Goal: Communication & Community: Participate in discussion

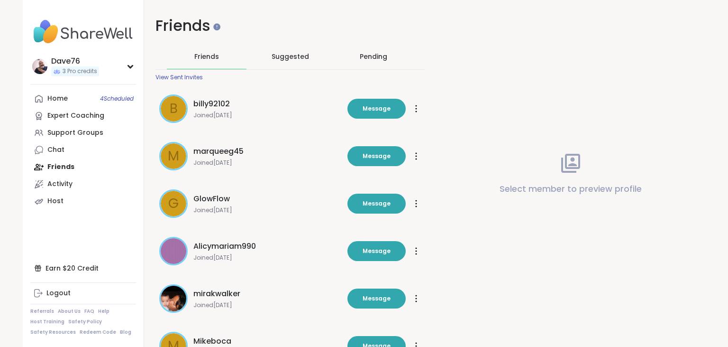
click at [375, 54] on div "Pending" at bounding box center [374, 56] width 28 height 9
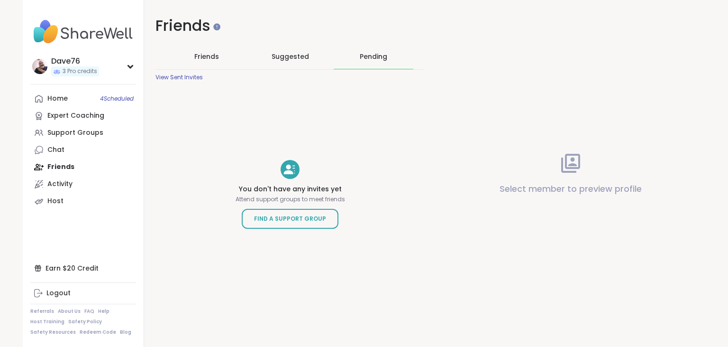
click at [214, 58] on span "Friends" at bounding box center [206, 56] width 25 height 9
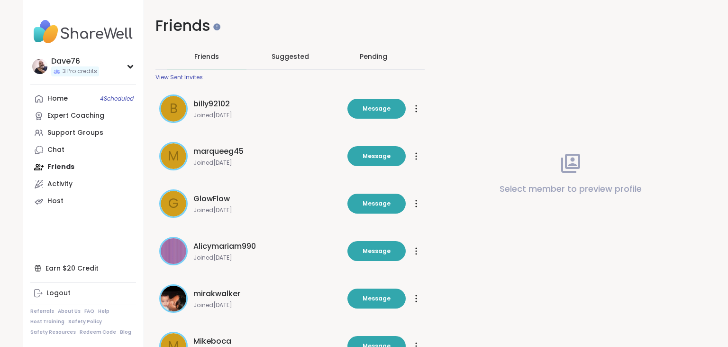
scroll to position [262, 0]
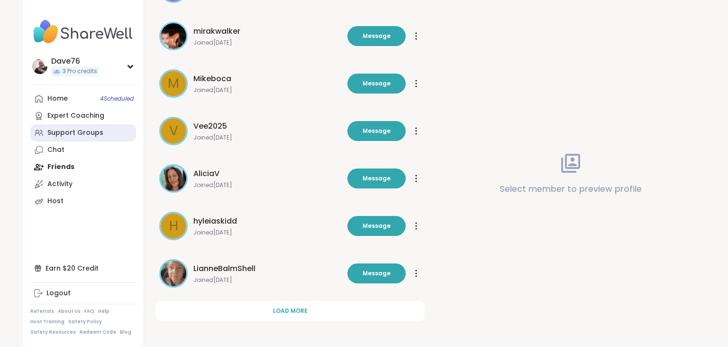
click at [64, 137] on div "Support Groups" at bounding box center [75, 132] width 56 height 9
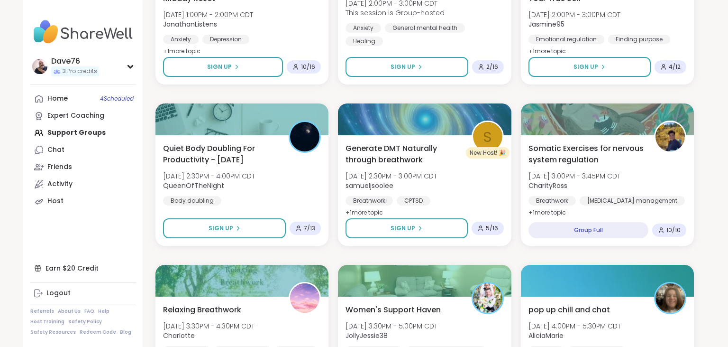
scroll to position [1320, 0]
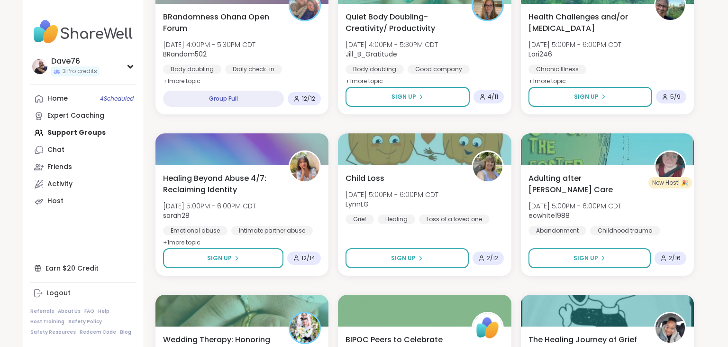
scroll to position [1779, 0]
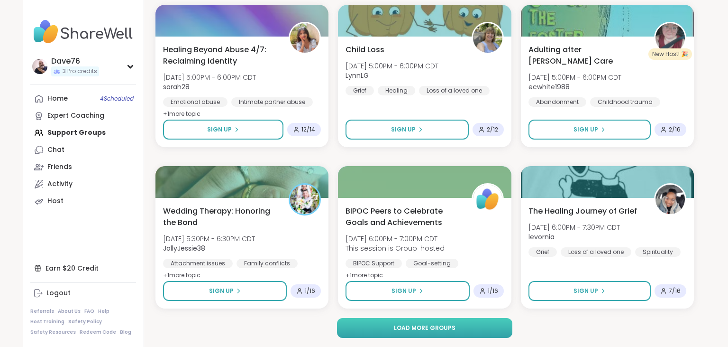
click at [428, 331] on span "Load more groups" at bounding box center [425, 327] width 62 height 9
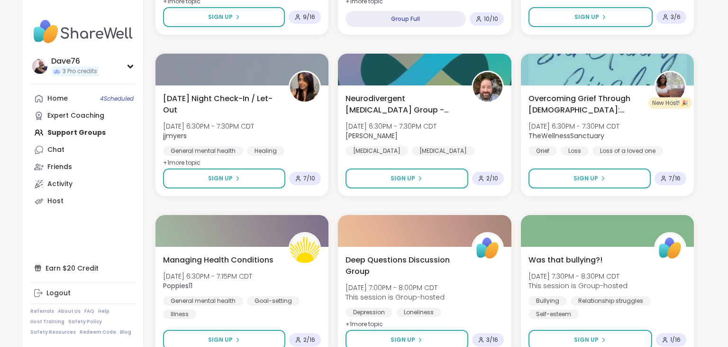
scroll to position [2109, 0]
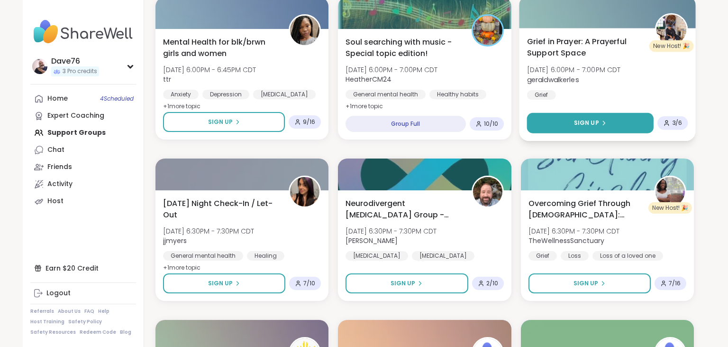
click at [607, 119] on button "Sign Up" at bounding box center [590, 123] width 127 height 20
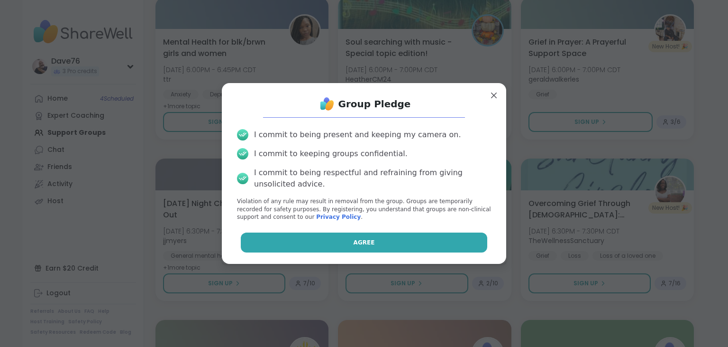
click at [430, 238] on button "Agree" at bounding box center [364, 242] width 247 height 20
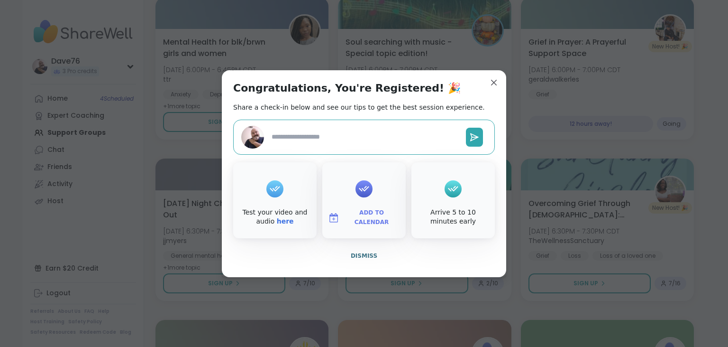
type textarea "*"
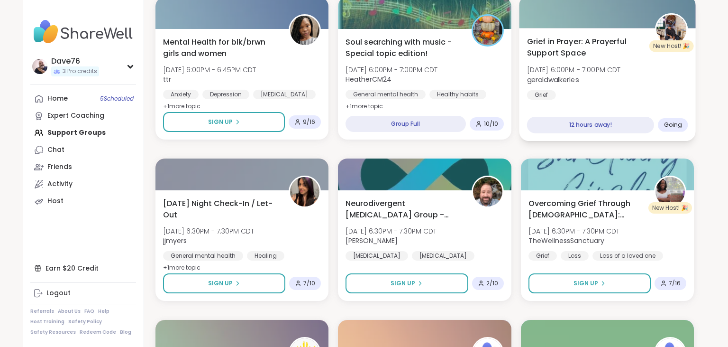
click at [625, 51] on span "Grief in Prayer: A Prayerful Support Space" at bounding box center [586, 47] width 118 height 23
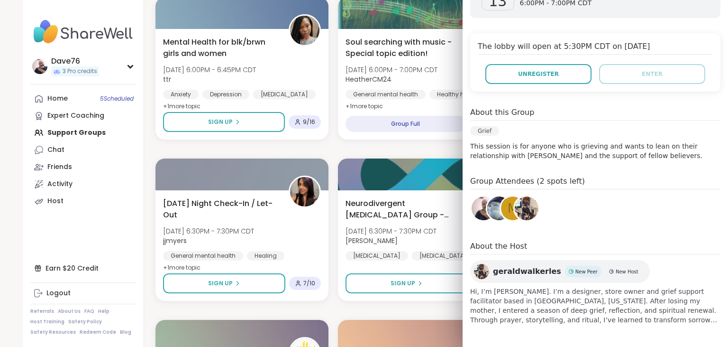
scroll to position [0, 0]
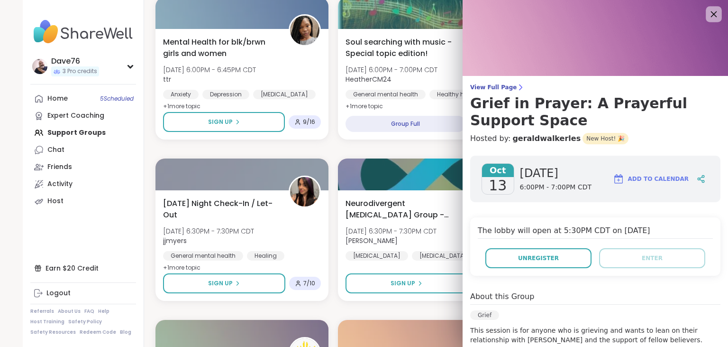
click at [714, 9] on icon at bounding box center [714, 14] width 12 height 12
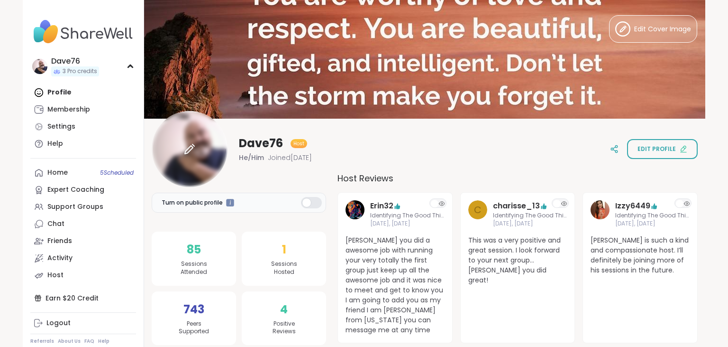
click at [202, 147] on div at bounding box center [190, 149] width 76 height 76
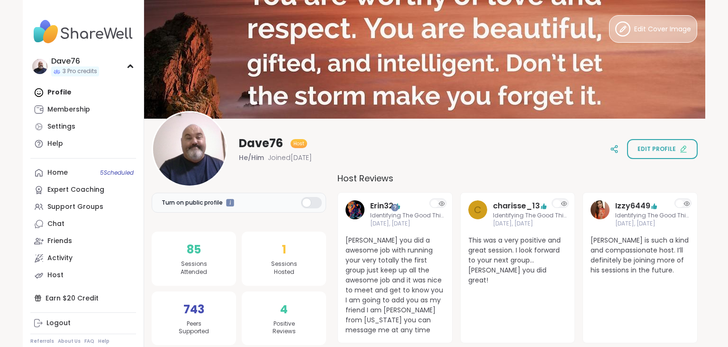
click at [662, 31] on span "Edit Cover Image" at bounding box center [663, 29] width 57 height 10
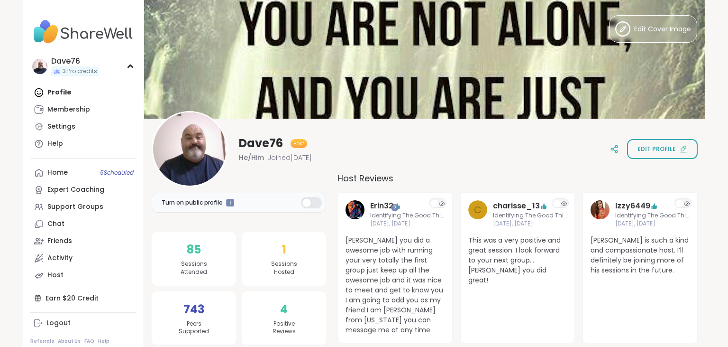
click at [533, 66] on img at bounding box center [425, 59] width 562 height 119
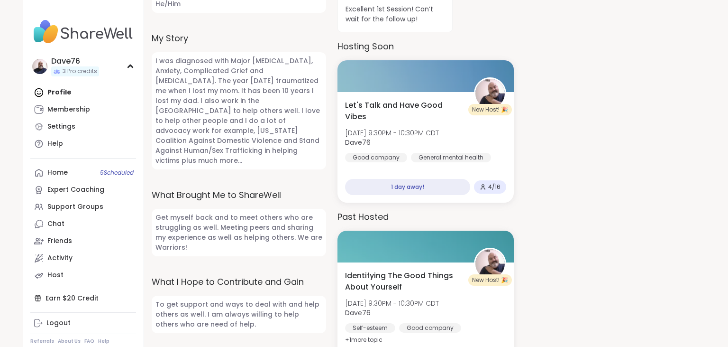
scroll to position [414, 0]
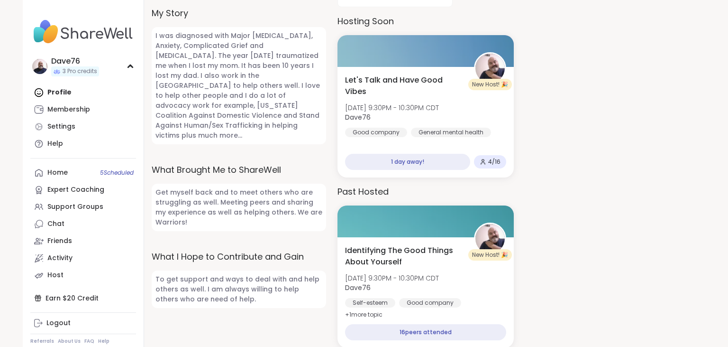
click at [64, 91] on div "Profile Membership Settings Help" at bounding box center [83, 118] width 106 height 68
click at [61, 173] on div "Home 5 Scheduled" at bounding box center [57, 172] width 20 height 9
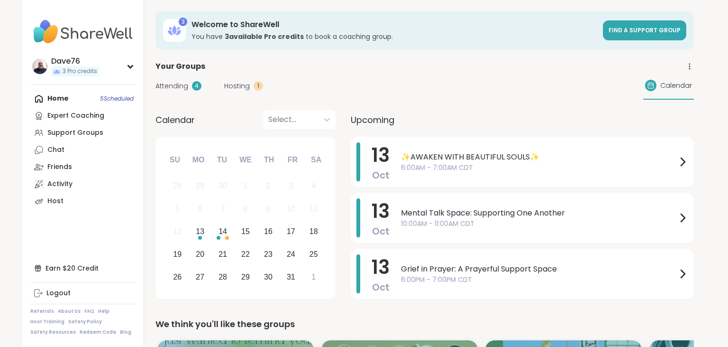
click at [58, 100] on div "Home 5 Scheduled Expert Coaching Support Groups Chat Friends Activity Host" at bounding box center [83, 150] width 106 height 120
click at [55, 101] on div "Home 5 Scheduled Expert Coaching Support Groups Chat Friends Activity Host" at bounding box center [83, 150] width 106 height 120
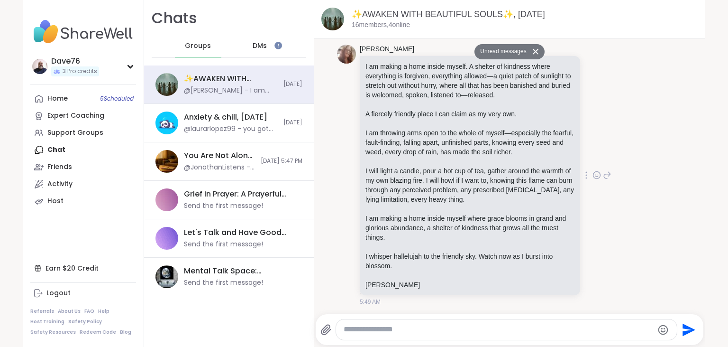
click at [599, 175] on icon at bounding box center [597, 174] width 9 height 9
click at [517, 161] on button "Select Reaction: Heart" at bounding box center [521, 159] width 19 height 19
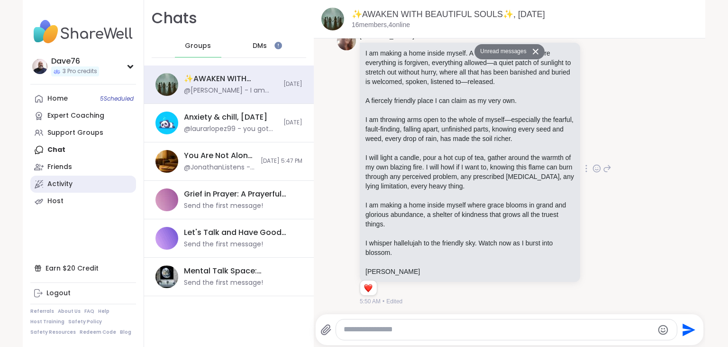
click at [64, 187] on div "Activity" at bounding box center [59, 183] width 25 height 9
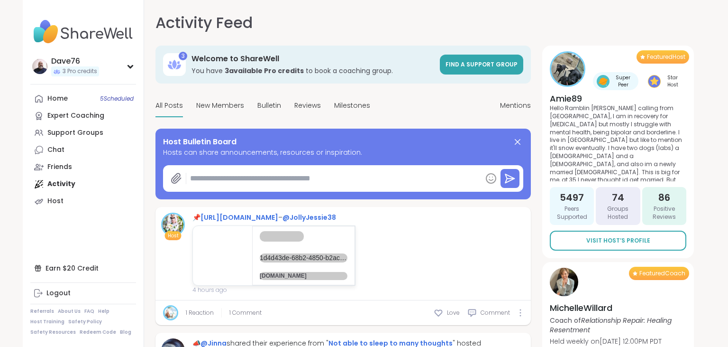
click at [269, 179] on textarea at bounding box center [333, 178] width 295 height 19
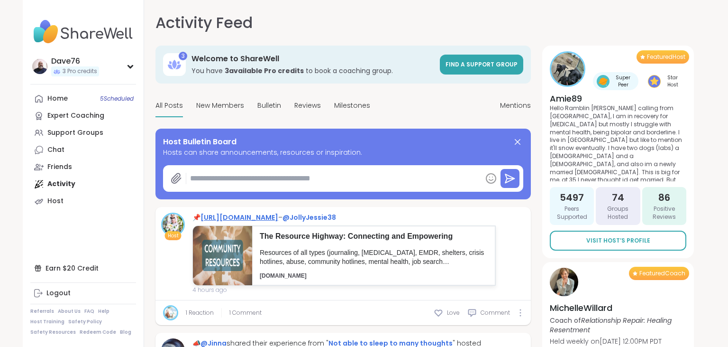
click at [278, 215] on link "https://sharewellnow.com/series/1d4d43de-68b2-4850-b2ac-9a79c87493c5" at bounding box center [240, 216] width 78 height 9
click at [273, 175] on textarea at bounding box center [333, 178] width 295 height 19
click at [173, 178] on icon at bounding box center [176, 178] width 9 height 10
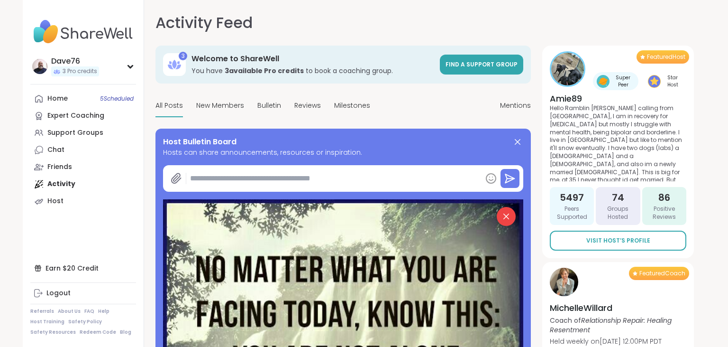
click at [294, 184] on textarea at bounding box center [333, 178] width 295 height 19
type textarea "*"
type textarea "**"
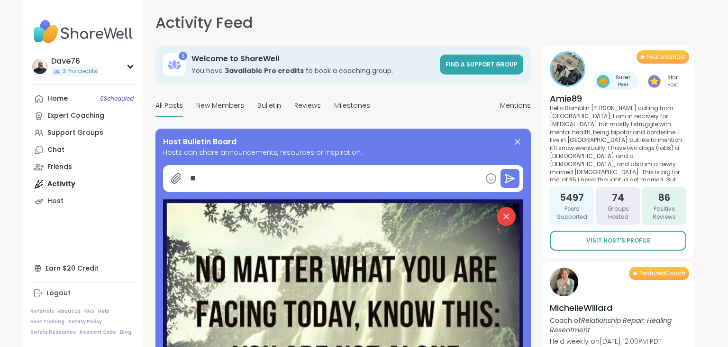
type textarea "*"
type textarea "***"
type textarea "*"
type textarea "****"
type textarea "*"
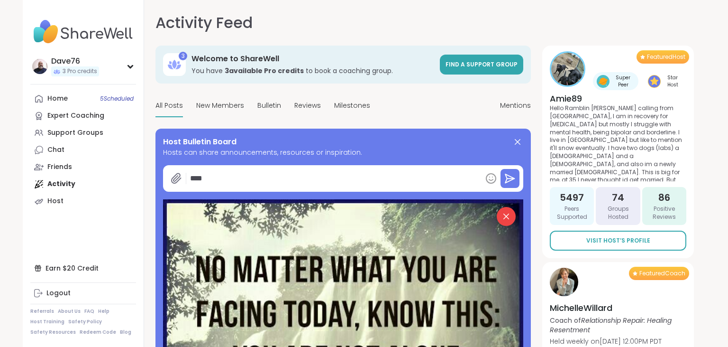
type textarea "*****"
type textarea "*"
type textarea "******"
type textarea "*"
type textarea "*******"
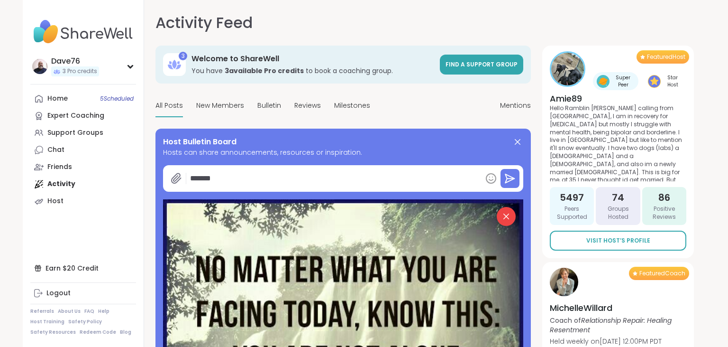
type textarea "*"
type textarea "********"
type textarea "*"
type textarea "********"
click at [511, 178] on icon at bounding box center [511, 178] width 8 height 0
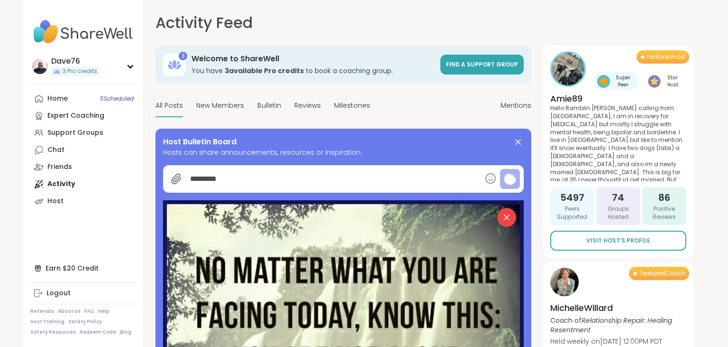
type textarea "*"
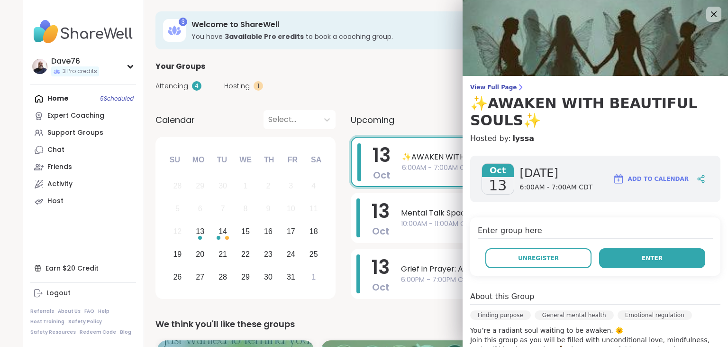
click at [654, 257] on span "Enter" at bounding box center [652, 258] width 21 height 9
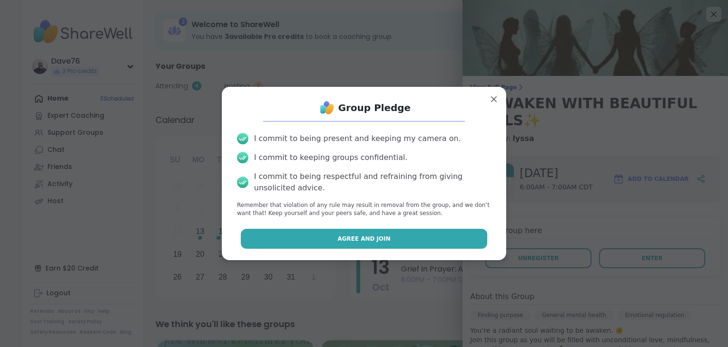
click at [470, 238] on button "Agree and Join" at bounding box center [364, 239] width 247 height 20
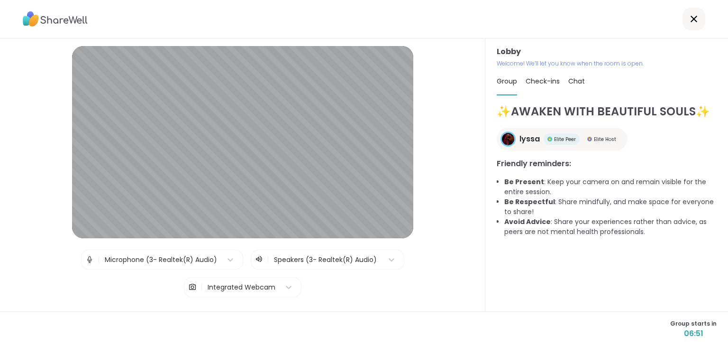
click at [582, 83] on span "Chat" at bounding box center [577, 80] width 17 height 9
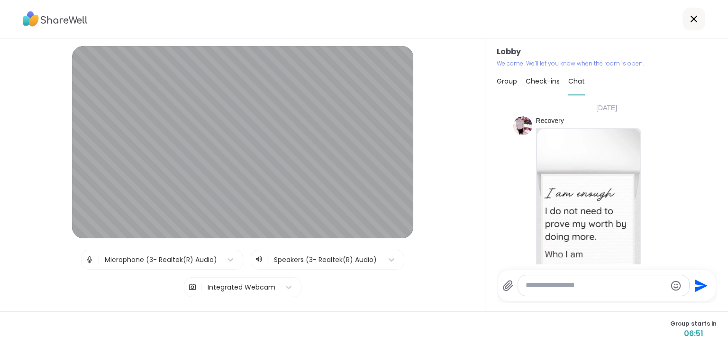
scroll to position [1078, 0]
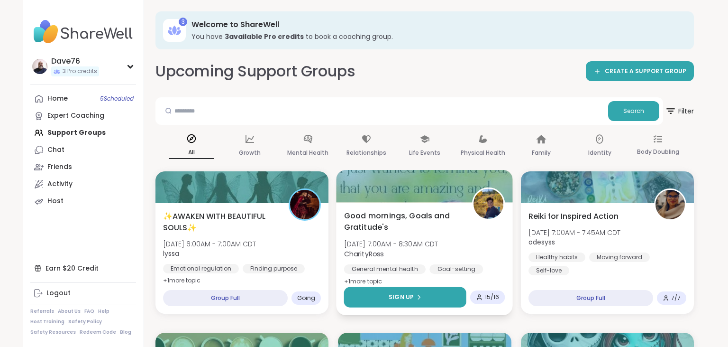
click at [422, 296] on button "Sign Up" at bounding box center [405, 297] width 122 height 20
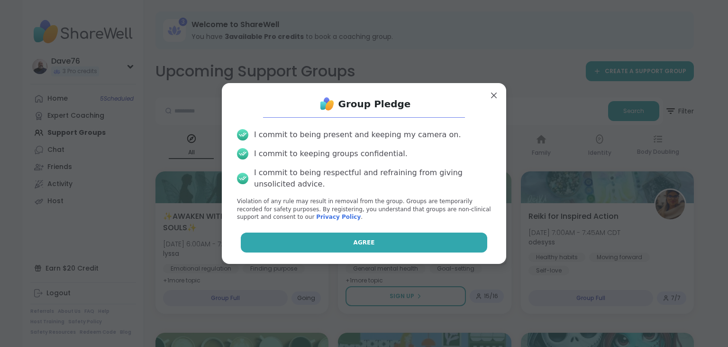
click at [405, 247] on button "Agree" at bounding box center [364, 242] width 247 height 20
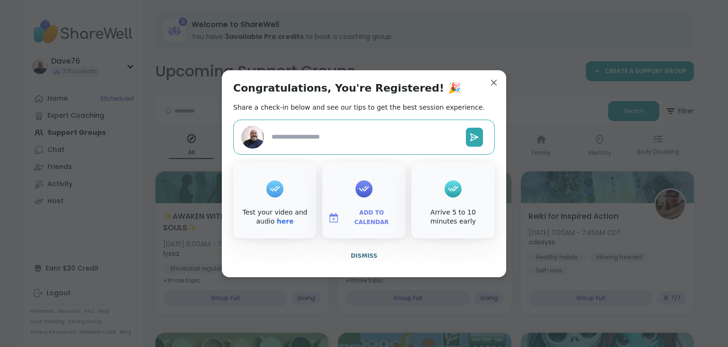
type textarea "*"
click at [362, 258] on span "Dismiss" at bounding box center [364, 255] width 27 height 7
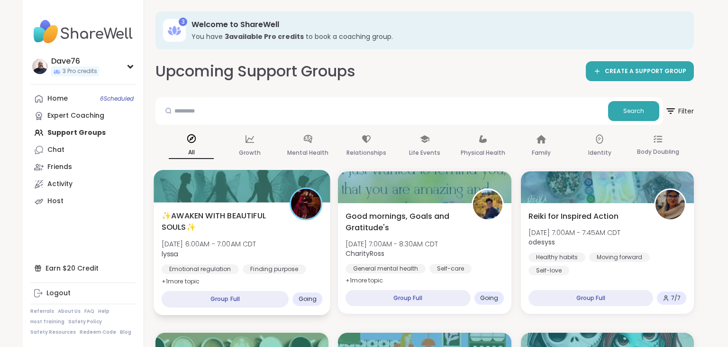
click at [291, 251] on div "✨AWAKEN WITH BEAUTIFUL SOULS✨ Mon, Oct 13 | 6:00AM - 7:00AM CDT lyssa Emotional…" at bounding box center [242, 248] width 161 height 77
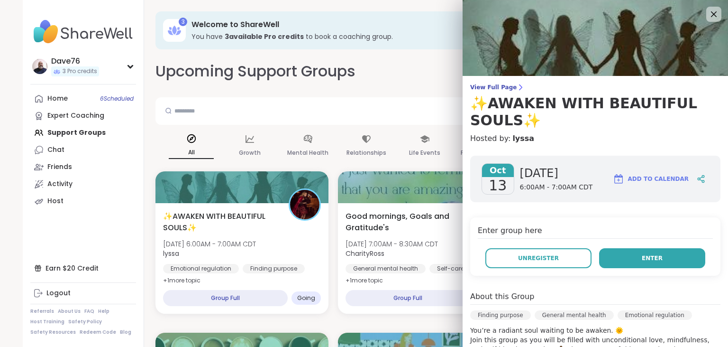
click at [636, 255] on button "Enter" at bounding box center [652, 258] width 106 height 20
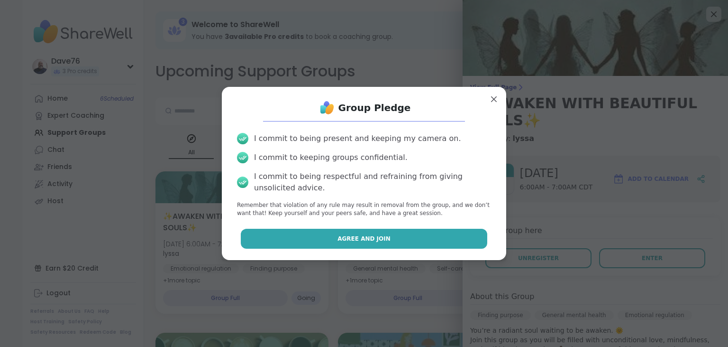
click at [447, 237] on button "Agree and Join" at bounding box center [364, 239] width 247 height 20
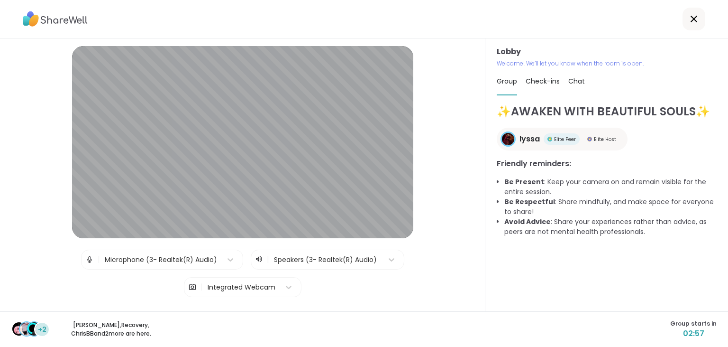
click at [582, 79] on span "Chat" at bounding box center [577, 80] width 17 height 9
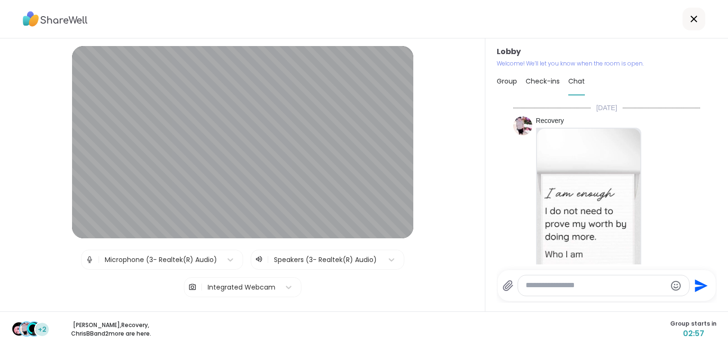
scroll to position [1078, 0]
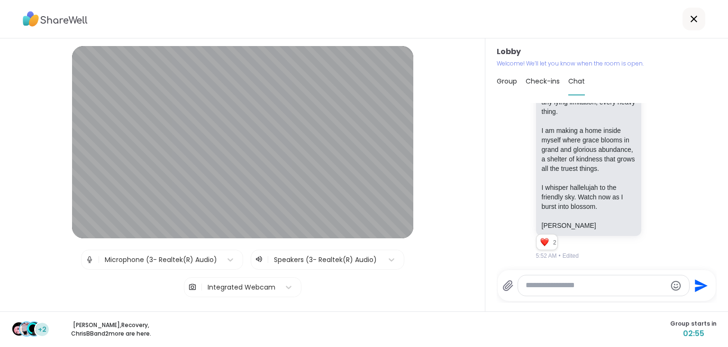
click at [514, 83] on span "Group" at bounding box center [507, 80] width 20 height 9
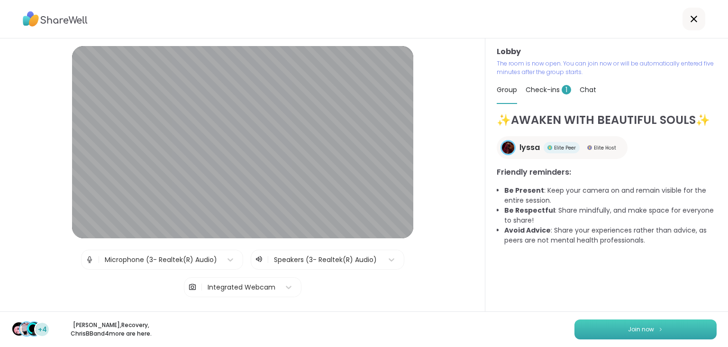
click at [672, 331] on button "Join now" at bounding box center [646, 329] width 142 height 20
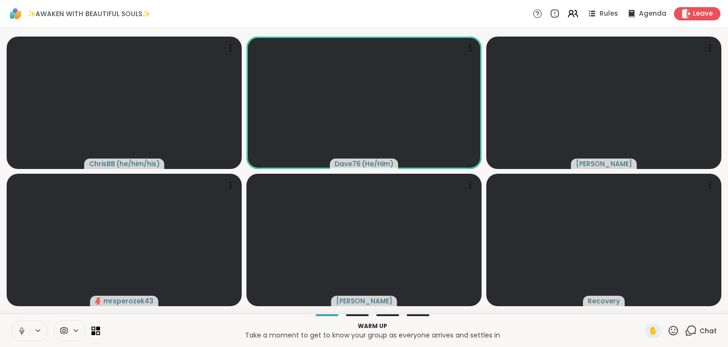
click at [22, 330] on icon at bounding box center [22, 330] width 9 height 9
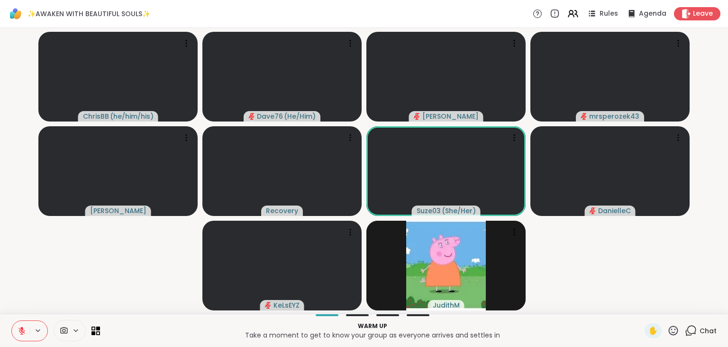
click at [20, 331] on icon at bounding box center [22, 330] width 9 height 9
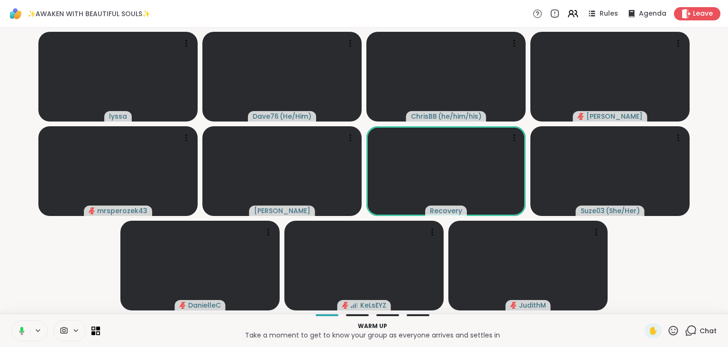
click at [20, 331] on icon at bounding box center [20, 330] width 9 height 9
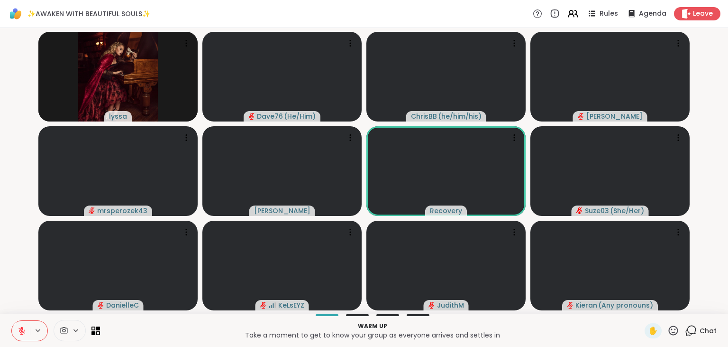
click at [697, 329] on icon at bounding box center [692, 329] width 9 height 9
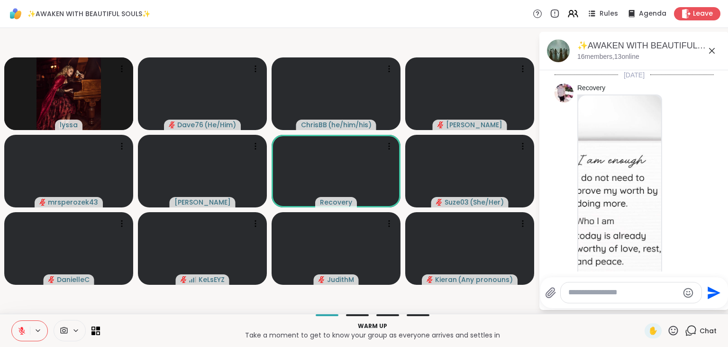
scroll to position [1161, 0]
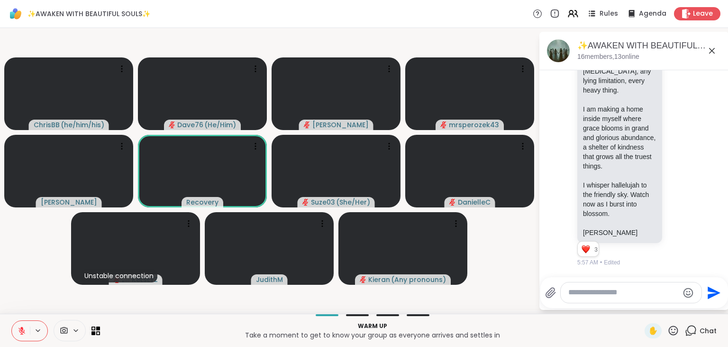
click at [630, 295] on textarea "Type your message" at bounding box center [624, 292] width 111 height 10
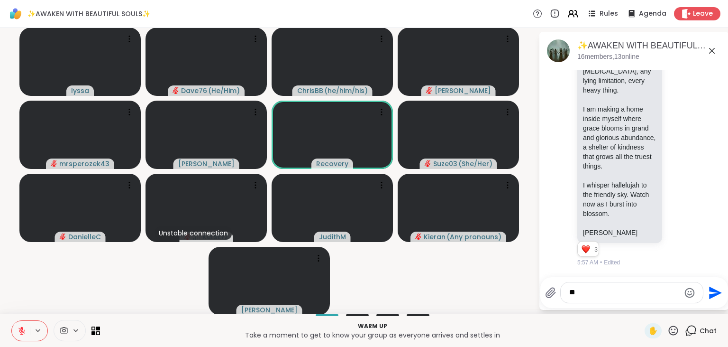
type textarea "*"
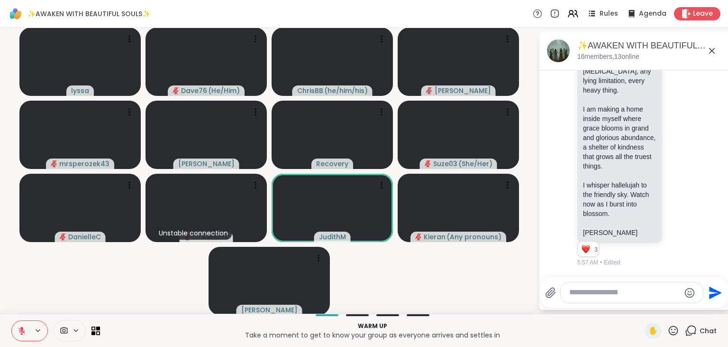
click at [712, 49] on icon at bounding box center [712, 50] width 11 height 11
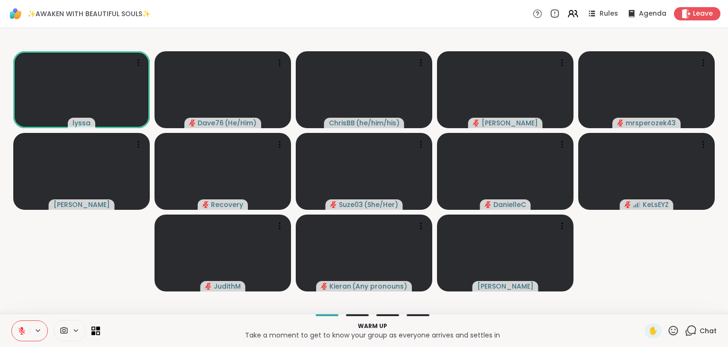
click at [18, 329] on icon at bounding box center [22, 330] width 9 height 9
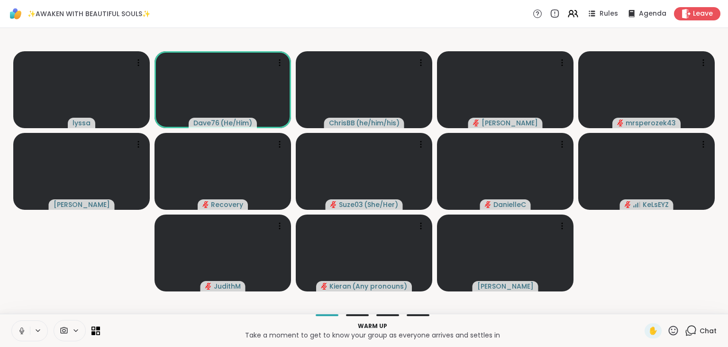
click at [18, 329] on icon at bounding box center [22, 330] width 9 height 9
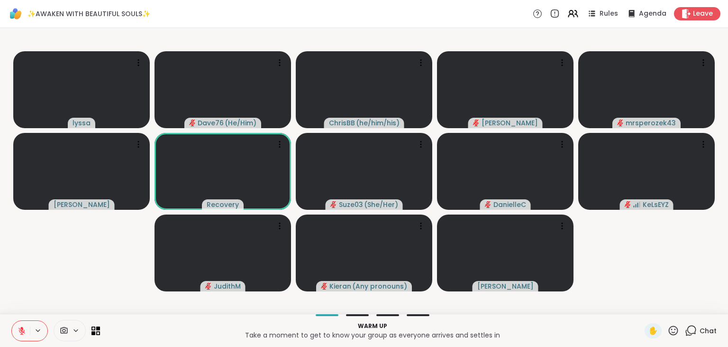
click at [18, 329] on icon at bounding box center [22, 330] width 9 height 9
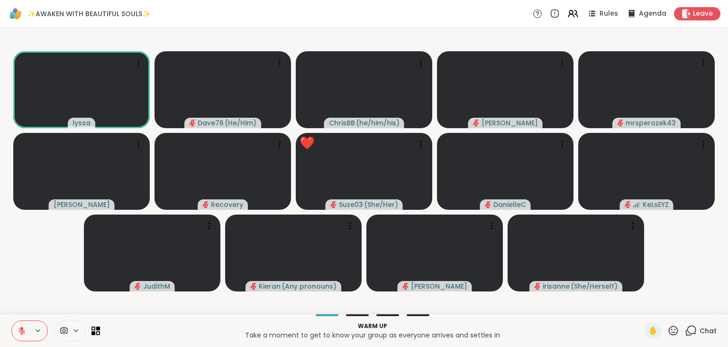
click at [677, 330] on icon at bounding box center [674, 330] width 12 height 12
click at [643, 301] on span "❤️" at bounding box center [645, 305] width 9 height 11
click at [675, 328] on icon at bounding box center [674, 330] width 12 height 12
click at [647, 306] on span "❤️" at bounding box center [645, 305] width 9 height 11
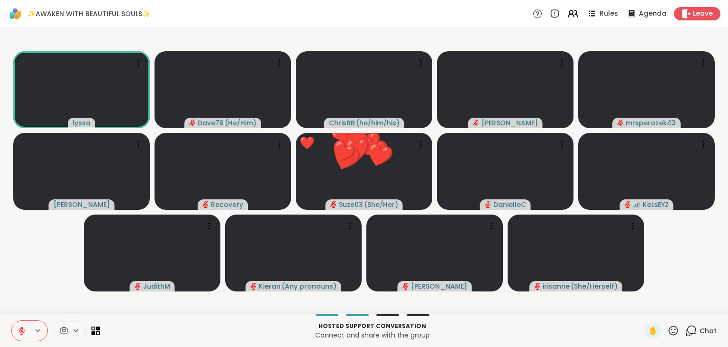
click at [670, 332] on icon at bounding box center [674, 330] width 12 height 12
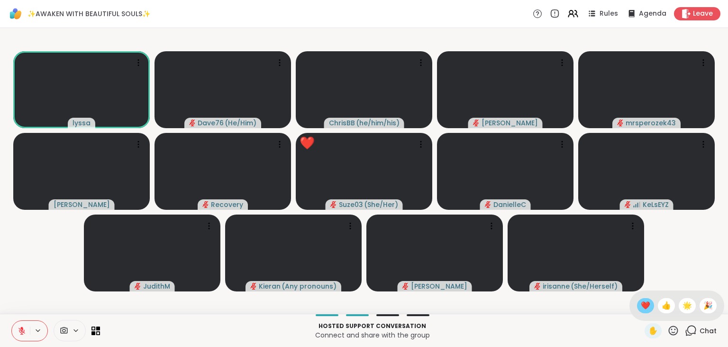
click at [646, 308] on span "❤️" at bounding box center [645, 305] width 9 height 11
click at [677, 329] on icon at bounding box center [674, 330] width 12 height 12
click at [644, 308] on span "❤️" at bounding box center [645, 305] width 9 height 11
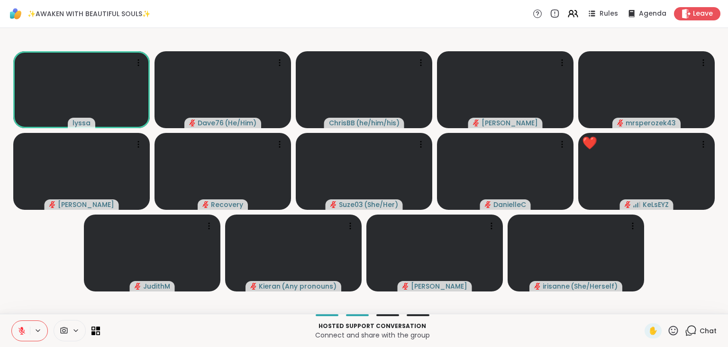
click at [674, 328] on icon at bounding box center [674, 330] width 12 height 12
click at [643, 304] on span "❤️" at bounding box center [645, 305] width 9 height 11
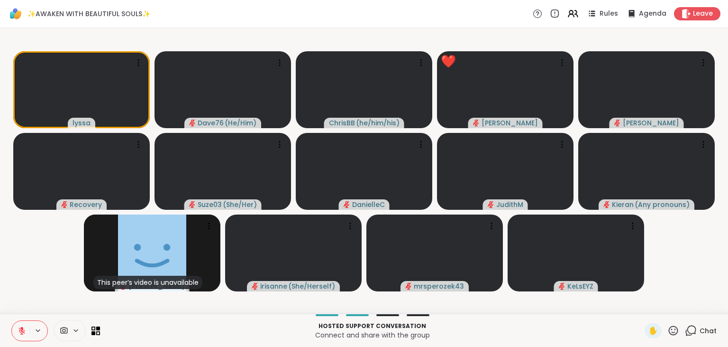
click at [675, 329] on icon at bounding box center [674, 330] width 12 height 12
click at [644, 303] on span "❤️" at bounding box center [645, 305] width 9 height 11
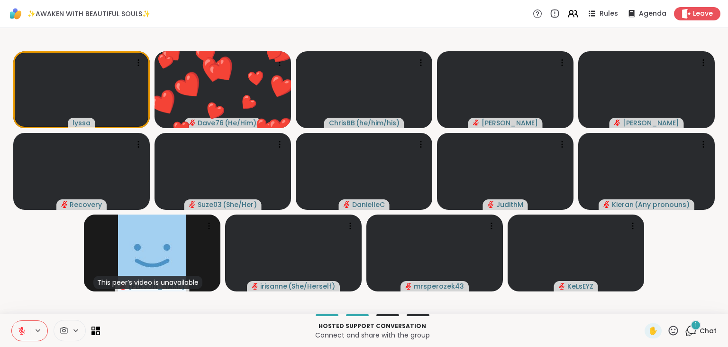
click at [707, 329] on span "Chat" at bounding box center [708, 330] width 17 height 9
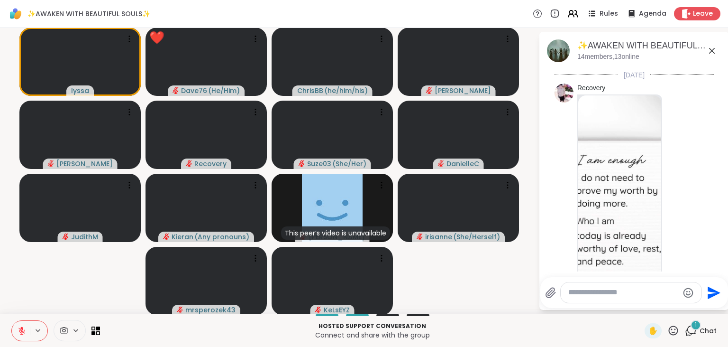
scroll to position [1290, 0]
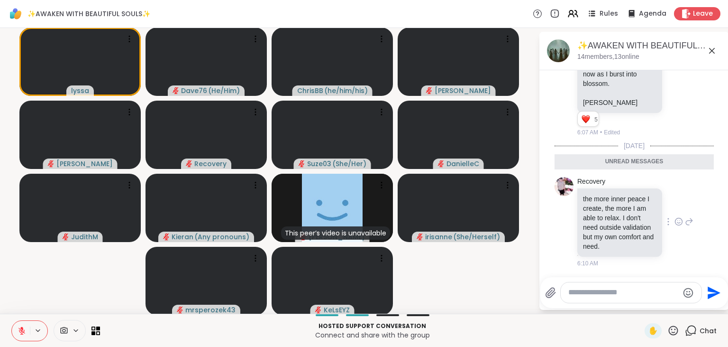
click at [679, 221] on icon at bounding box center [679, 221] width 9 height 9
click at [606, 209] on div "Select Reaction: Heart" at bounding box center [603, 206] width 9 height 9
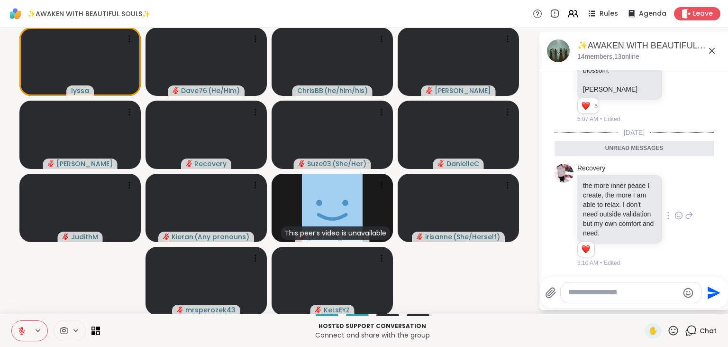
scroll to position [1304, 0]
click at [608, 289] on textarea "Type your message" at bounding box center [624, 292] width 111 height 10
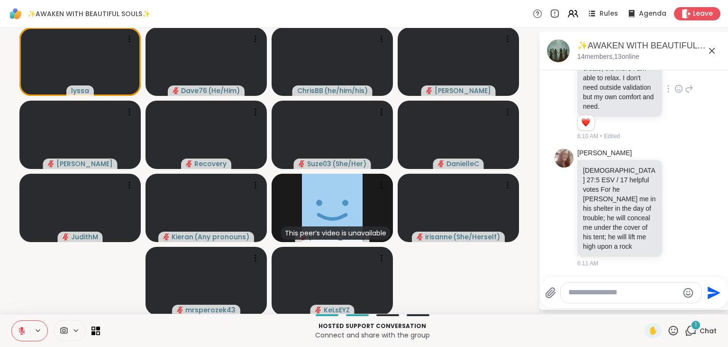
scroll to position [1398, 0]
click at [679, 212] on icon at bounding box center [679, 207] width 9 height 9
click at [602, 196] on div "Select Reaction: Heart" at bounding box center [603, 192] width 9 height 9
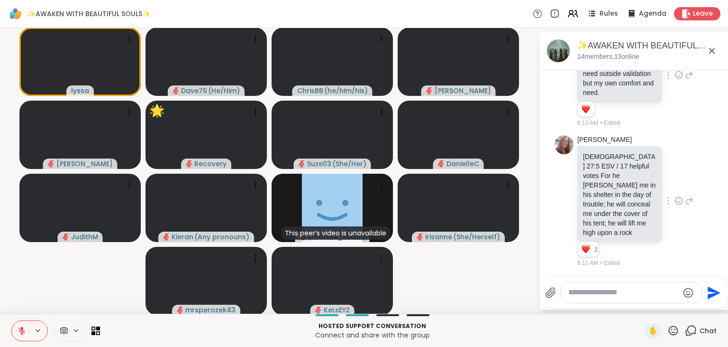
click at [671, 332] on icon at bounding box center [673, 329] width 9 height 9
click at [683, 303] on span "🌟" at bounding box center [687, 305] width 9 height 11
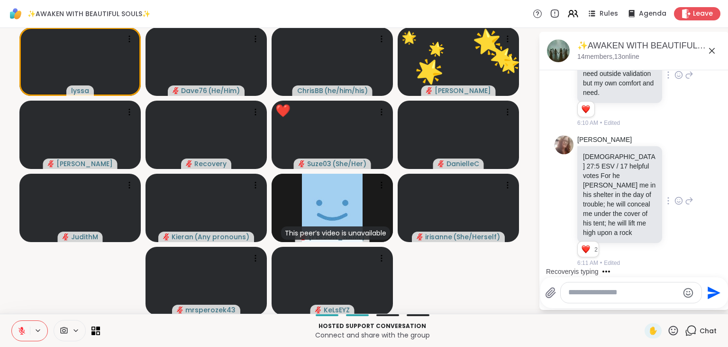
click at [675, 335] on icon at bounding box center [673, 329] width 9 height 9
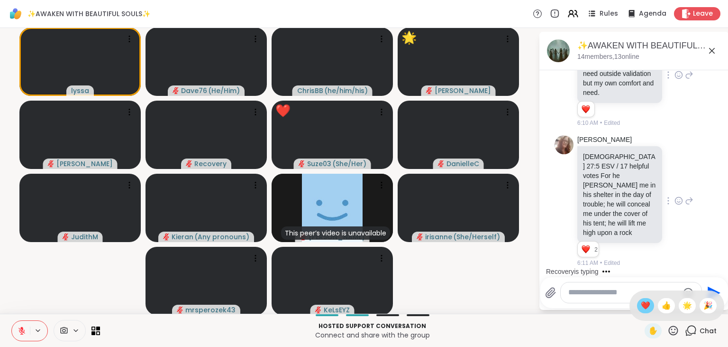
click at [644, 309] on span "❤️" at bounding box center [645, 305] width 9 height 11
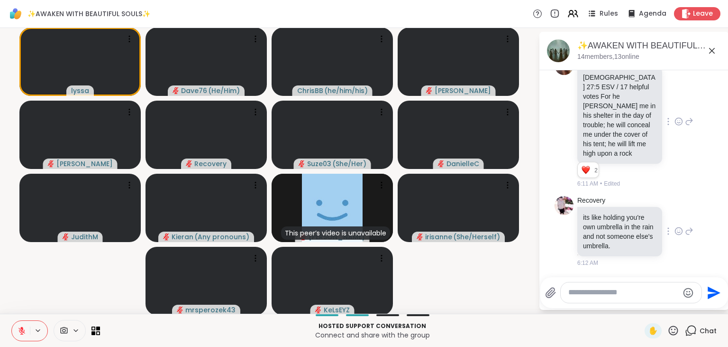
click at [677, 230] on icon at bounding box center [679, 230] width 9 height 9
click at [602, 217] on div "Select Reaction: Heart" at bounding box center [603, 216] width 9 height 9
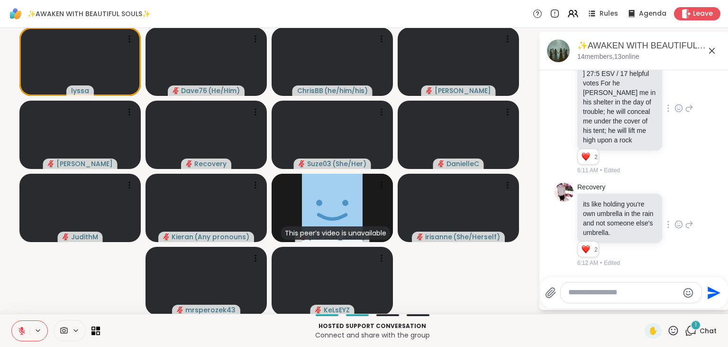
scroll to position [1621, 0]
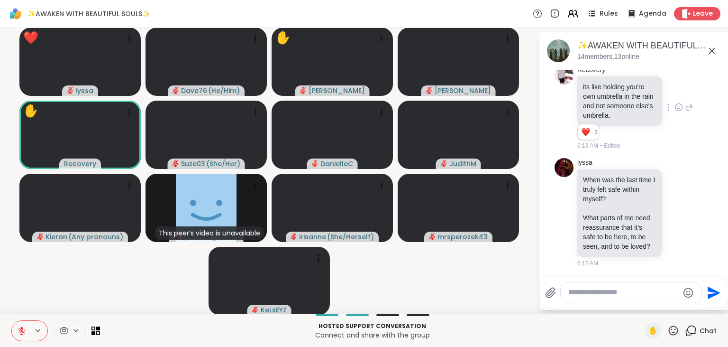
click at [674, 333] on icon at bounding box center [674, 330] width 12 height 12
click at [643, 308] on span "❤️" at bounding box center [645, 305] width 9 height 11
click at [673, 333] on icon at bounding box center [673, 329] width 9 height 9
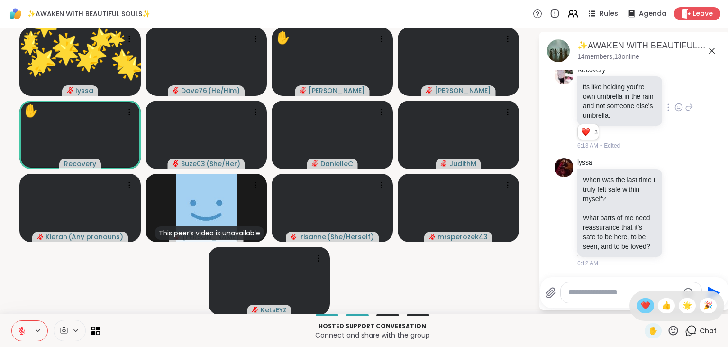
click at [642, 306] on span "❤️" at bounding box center [645, 305] width 9 height 11
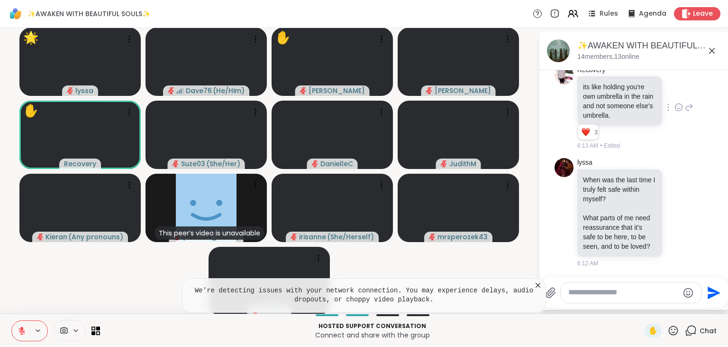
click at [537, 285] on icon at bounding box center [538, 284] width 9 height 9
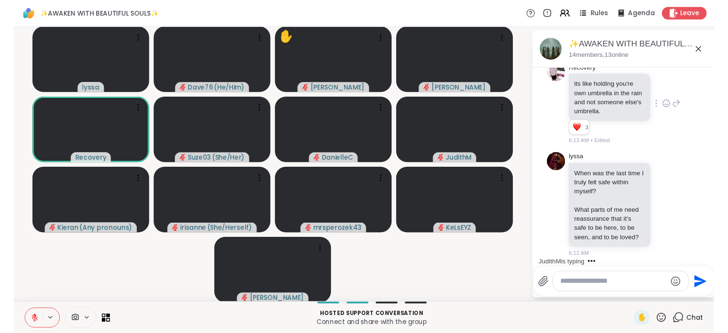
scroll to position [1690, 0]
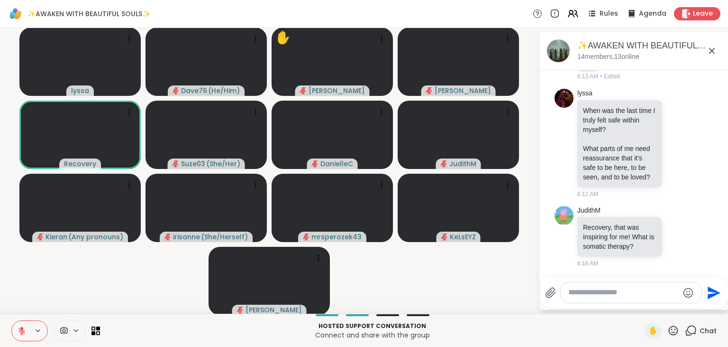
click at [673, 329] on icon at bounding box center [673, 329] width 9 height 9
click at [644, 307] on span "❤️" at bounding box center [645, 305] width 9 height 11
click at [674, 332] on icon at bounding box center [674, 330] width 12 height 12
click at [685, 308] on span "🌟" at bounding box center [687, 305] width 9 height 11
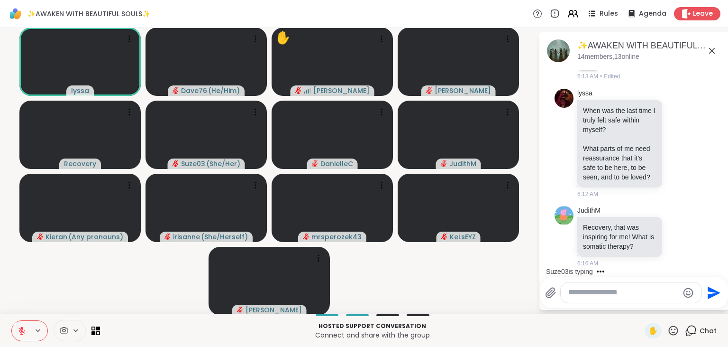
click at [678, 331] on icon at bounding box center [674, 330] width 12 height 12
click at [643, 305] on span "❤️" at bounding box center [645, 305] width 9 height 11
drag, startPoint x: 633, startPoint y: 179, endPoint x: 585, endPoint y: 152, distance: 55.2
click at [585, 152] on p "What parts of me need reassurance that it’s safe to be here, to be seen, and to…" at bounding box center [620, 163] width 74 height 38
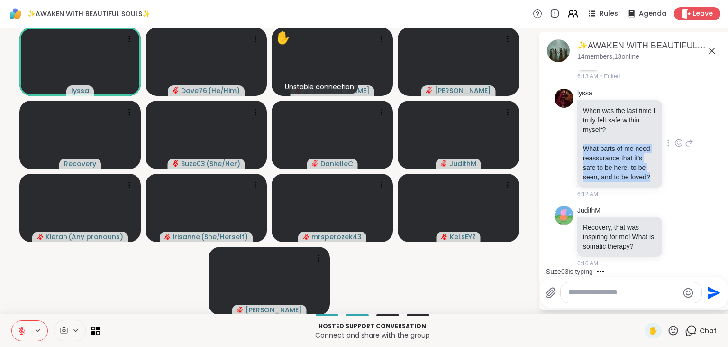
copy p "What parts of me need reassurance that it’s safe to be here, to be seen, and to…"
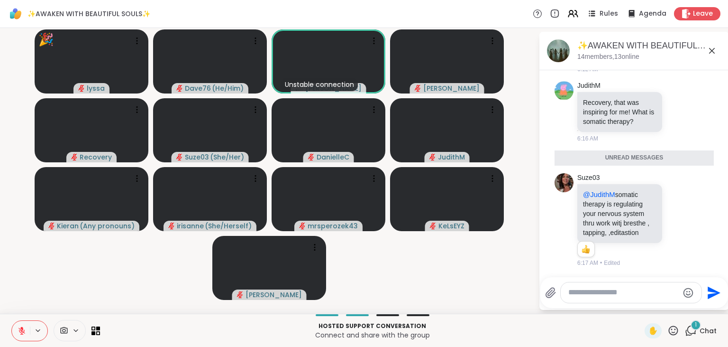
scroll to position [1793, 0]
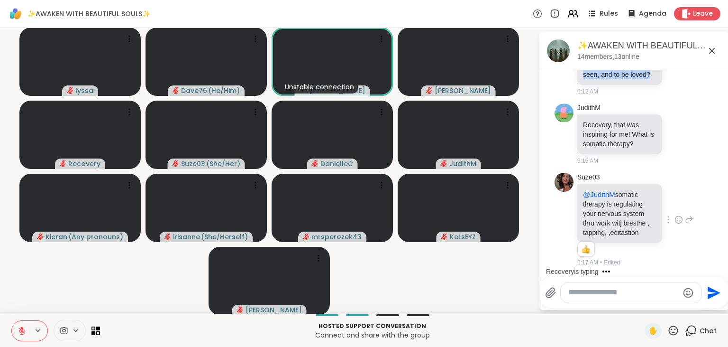
click at [679, 221] on icon at bounding box center [679, 220] width 3 height 1
click at [602, 203] on div "Select Reaction: Heart" at bounding box center [603, 204] width 9 height 9
click at [678, 335] on icon at bounding box center [674, 330] width 12 height 12
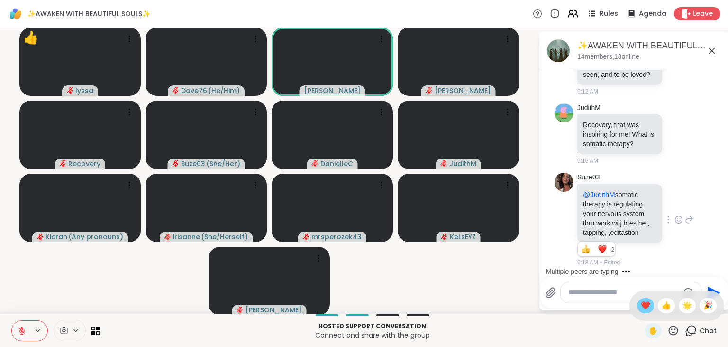
click at [643, 308] on span "❤️" at bounding box center [645, 305] width 9 height 11
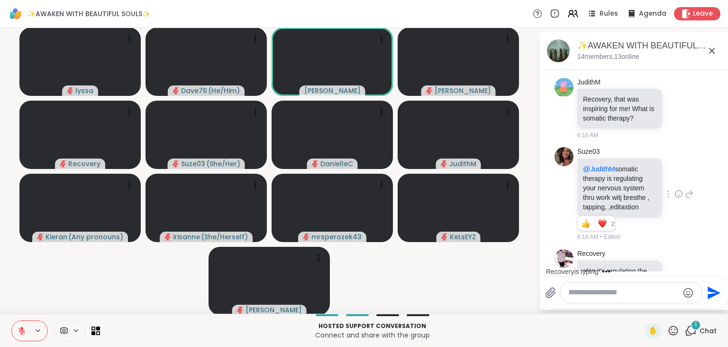
scroll to position [1899, 0]
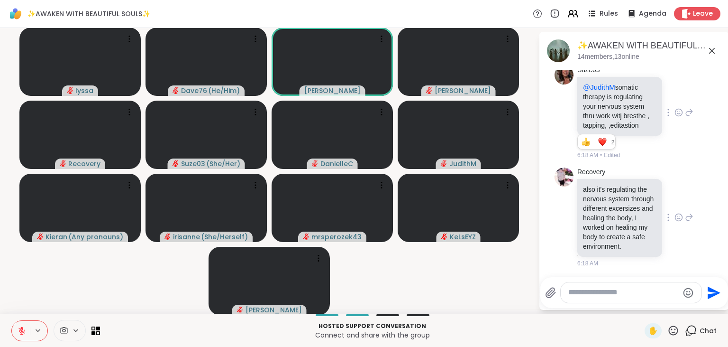
click at [678, 217] on icon at bounding box center [679, 216] width 9 height 9
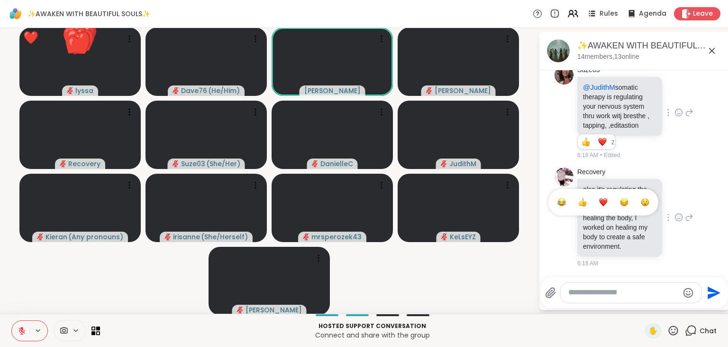
click at [608, 202] on div "Select Reaction: Heart" at bounding box center [603, 202] width 9 height 9
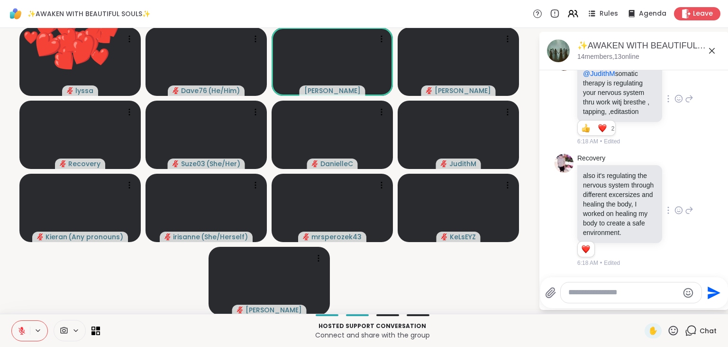
scroll to position [1913, 0]
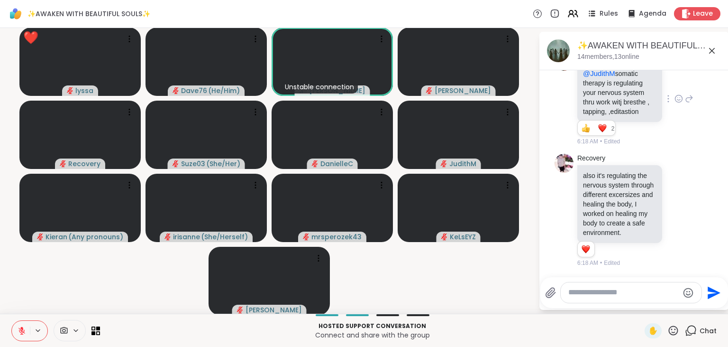
click at [676, 330] on icon at bounding box center [673, 329] width 9 height 9
click at [644, 303] on span "❤️" at bounding box center [645, 305] width 9 height 11
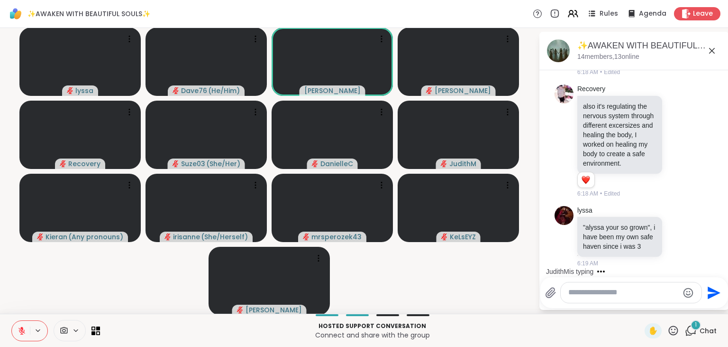
scroll to position [2033, 0]
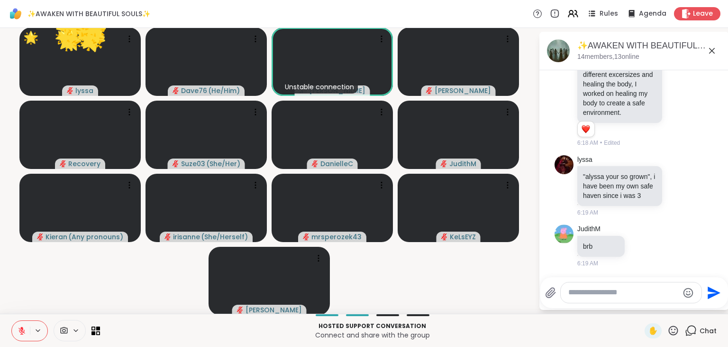
click at [673, 327] on icon at bounding box center [673, 329] width 9 height 9
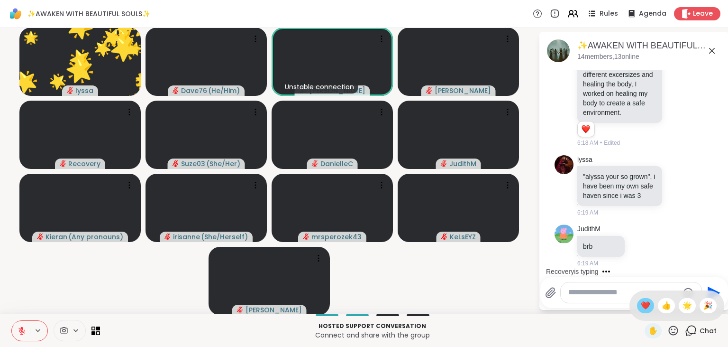
click at [642, 306] on span "❤️" at bounding box center [645, 305] width 9 height 11
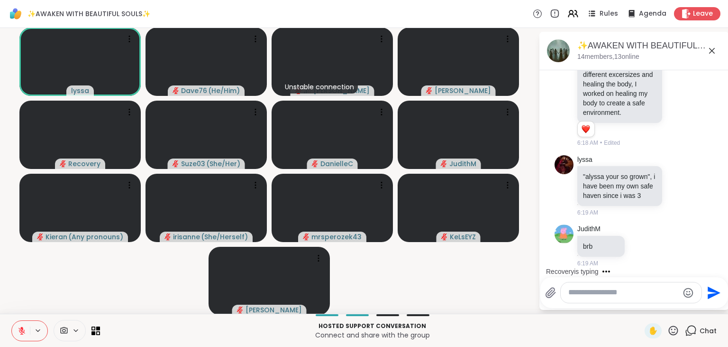
scroll to position [2092, 0]
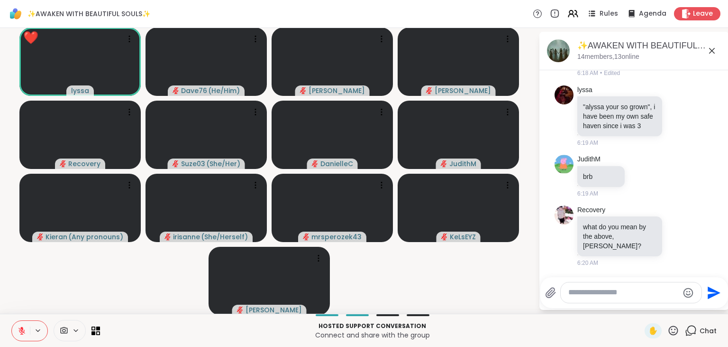
click at [672, 330] on icon at bounding box center [673, 329] width 9 height 9
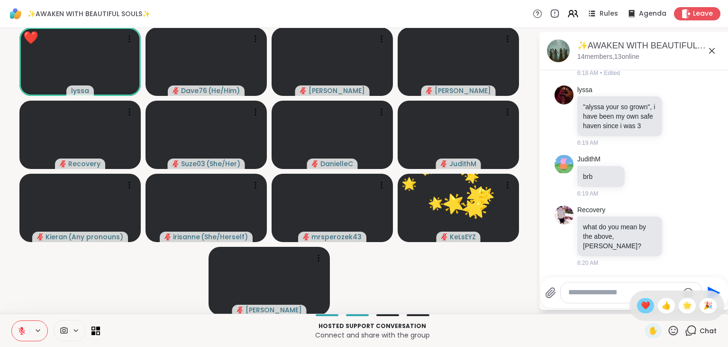
click at [641, 303] on span "❤️" at bounding box center [645, 305] width 9 height 11
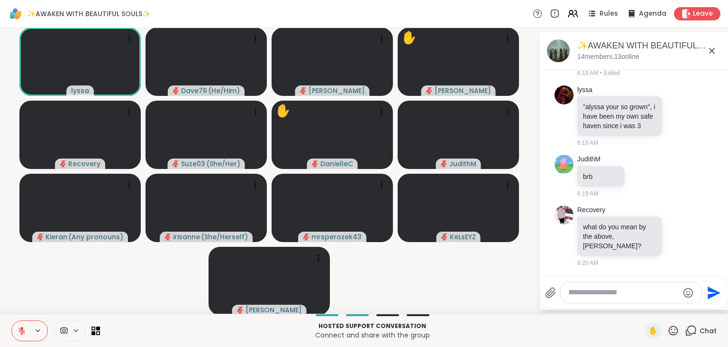
click at [674, 329] on icon at bounding box center [674, 330] width 12 height 12
click at [644, 304] on span "❤️" at bounding box center [645, 305] width 9 height 11
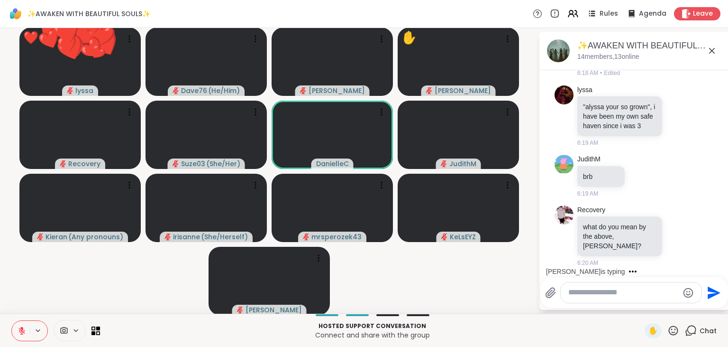
click at [671, 329] on icon at bounding box center [673, 329] width 9 height 9
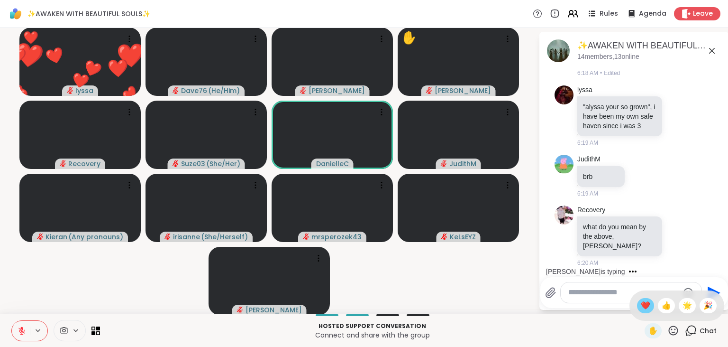
click at [642, 304] on span "❤️" at bounding box center [645, 305] width 9 height 11
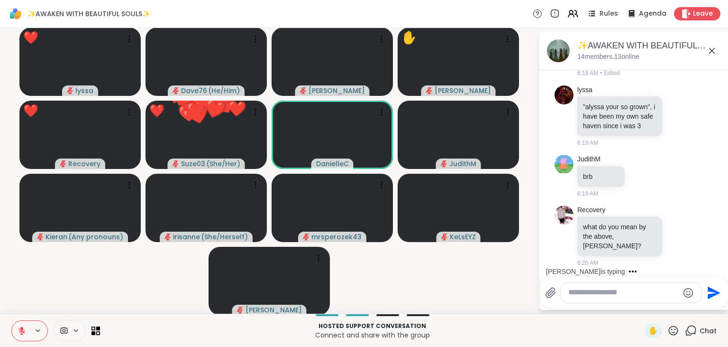
click at [674, 330] on icon at bounding box center [674, 330] width 12 height 12
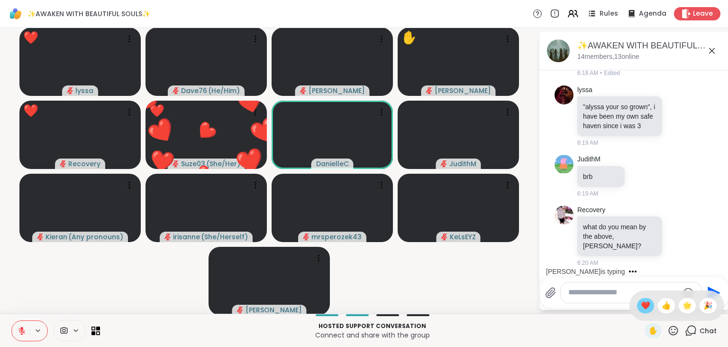
click at [641, 306] on span "❤️" at bounding box center [645, 305] width 9 height 11
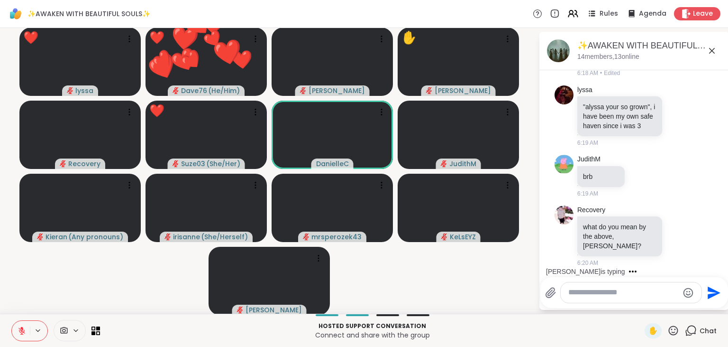
click at [621, 291] on textarea "Type your message" at bounding box center [624, 292] width 111 height 10
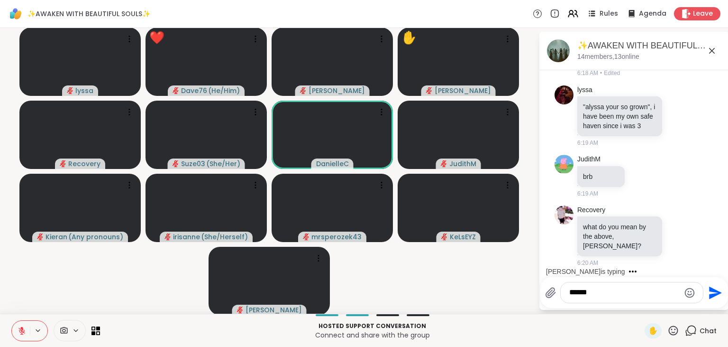
scroll to position [2210, 0]
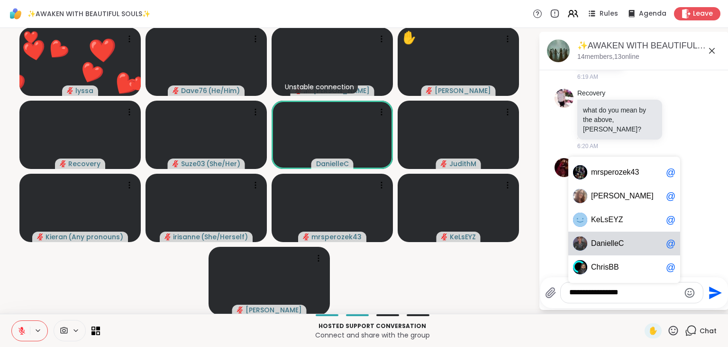
click at [621, 240] on span "nielleC" at bounding box center [612, 243] width 23 height 9
type textarea "**********"
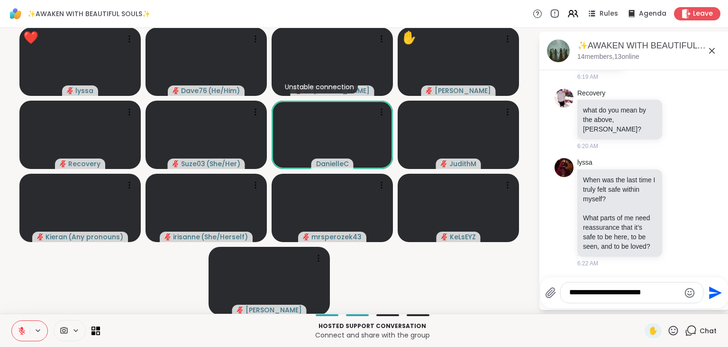
scroll to position [2336, 0]
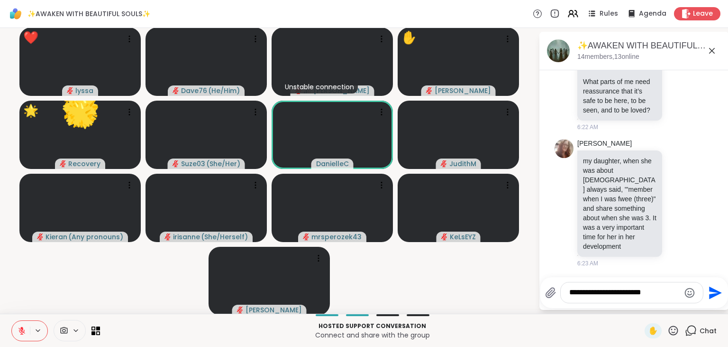
click at [714, 291] on icon "Send" at bounding box center [715, 292] width 13 height 13
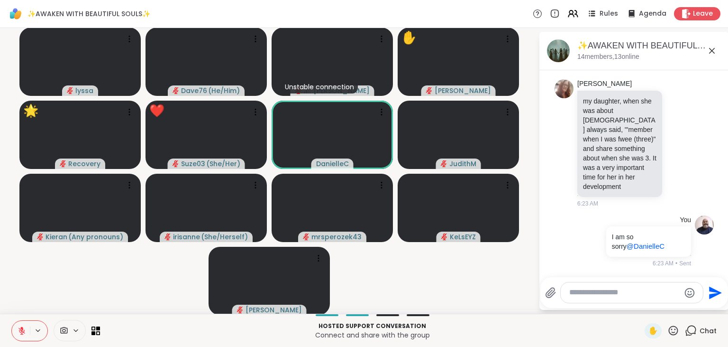
scroll to position [2409, 0]
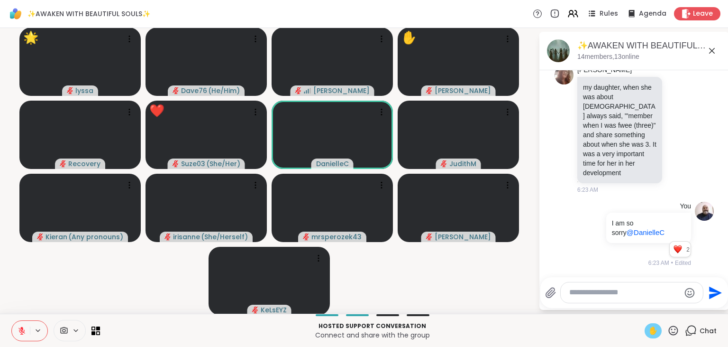
click at [654, 331] on span "✋" at bounding box center [653, 330] width 9 height 11
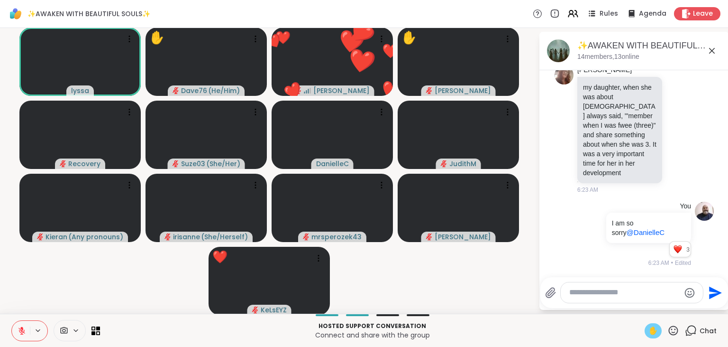
click at [676, 326] on icon at bounding box center [673, 329] width 9 height 9
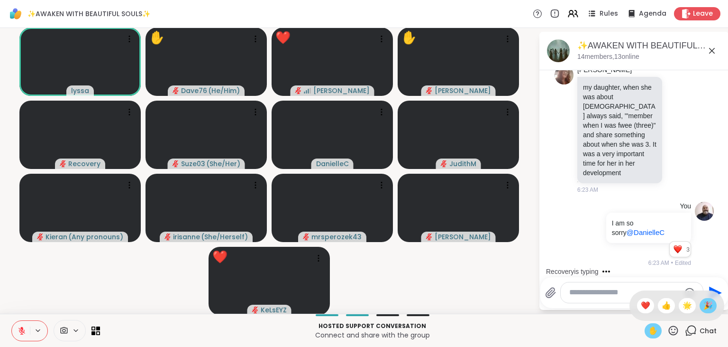
click at [712, 307] on span "🎉" at bounding box center [708, 305] width 9 height 11
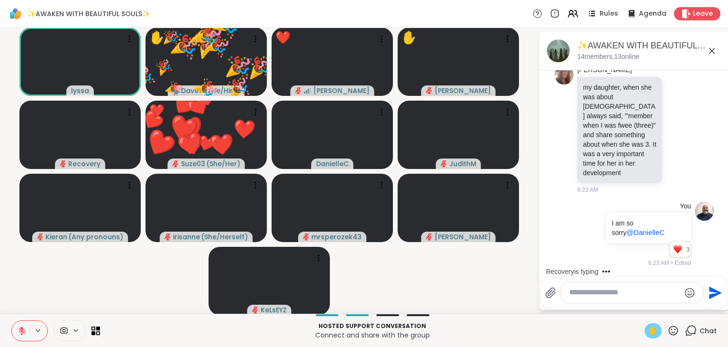
click at [672, 330] on icon at bounding box center [674, 330] width 12 height 12
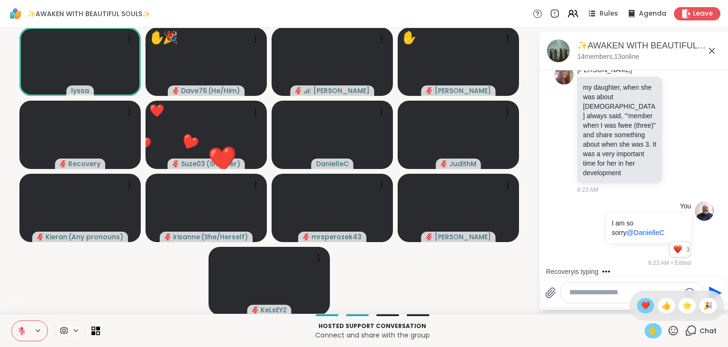
click at [637, 304] on div "❤️" at bounding box center [645, 305] width 17 height 15
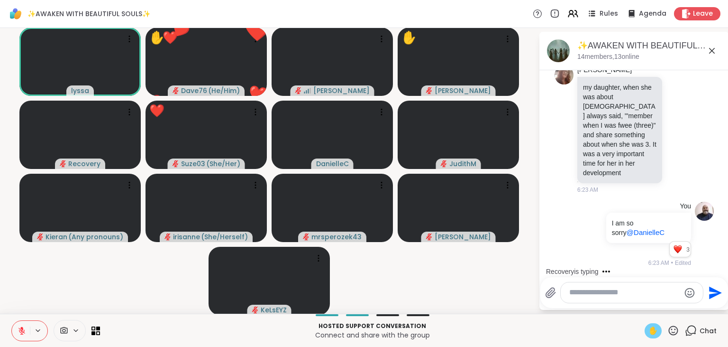
click at [675, 331] on icon at bounding box center [674, 330] width 12 height 12
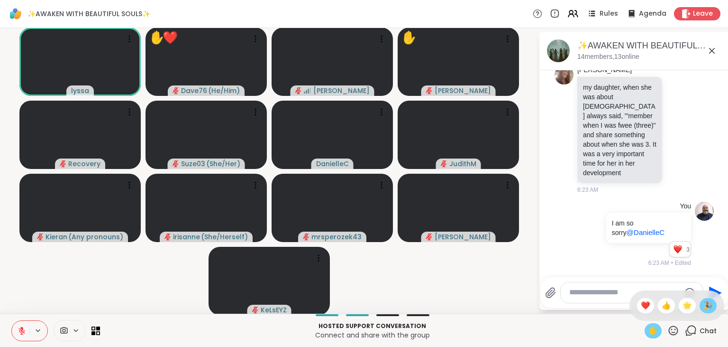
click at [708, 307] on span "🎉" at bounding box center [708, 305] width 9 height 11
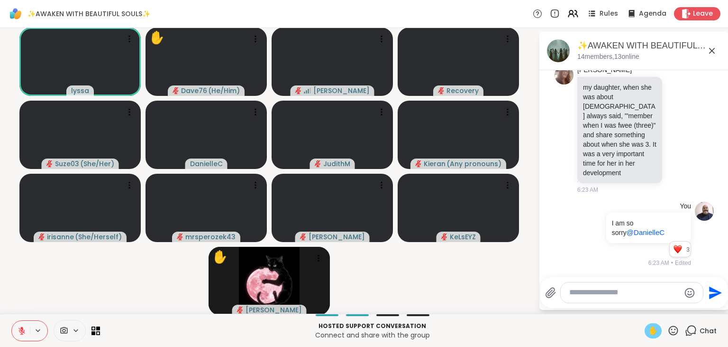
scroll to position [2459, 0]
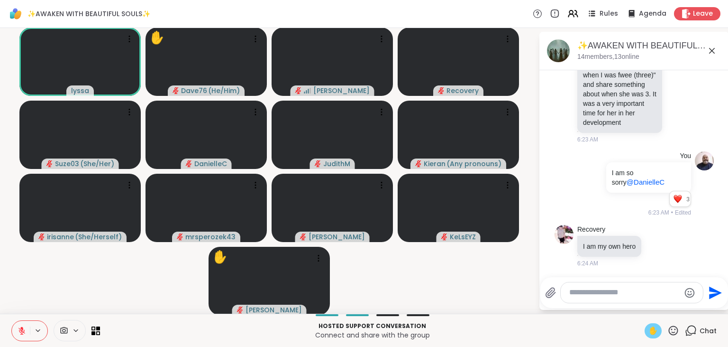
click at [672, 331] on icon at bounding box center [674, 330] width 12 height 12
click at [642, 308] on span "❤️" at bounding box center [645, 305] width 9 height 11
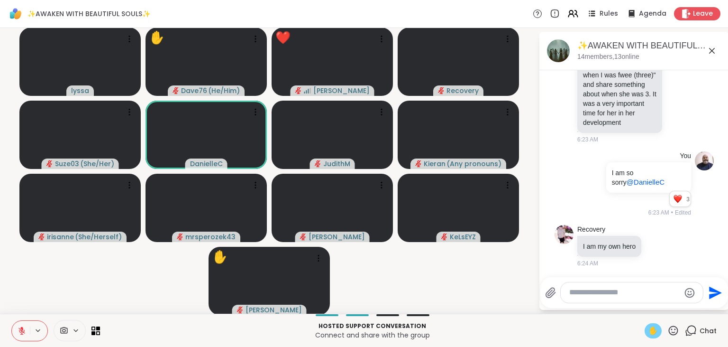
click at [676, 330] on icon at bounding box center [673, 329] width 9 height 9
click at [644, 305] on span "❤️" at bounding box center [645, 305] width 9 height 11
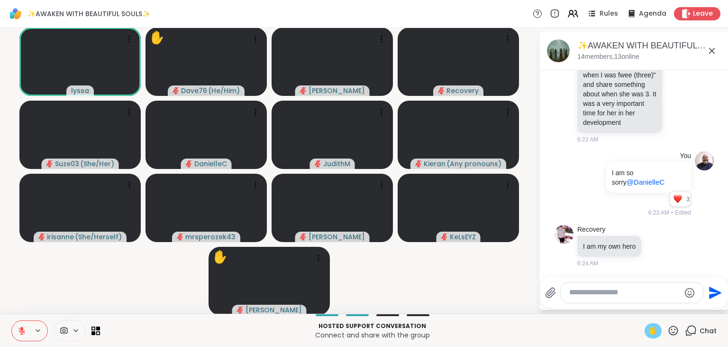
scroll to position [2473, 0]
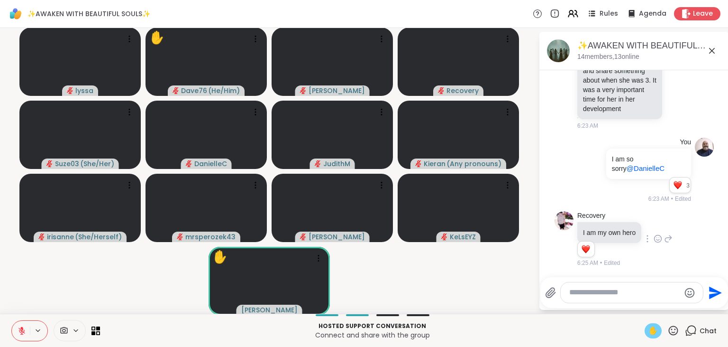
click at [659, 242] on icon at bounding box center [658, 238] width 7 height 7
click at [657, 227] on div "Select Reaction: Heart" at bounding box center [658, 223] width 9 height 9
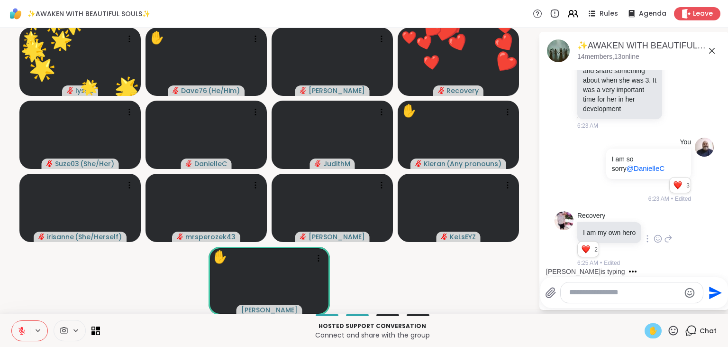
click at [675, 329] on icon at bounding box center [674, 330] width 12 height 12
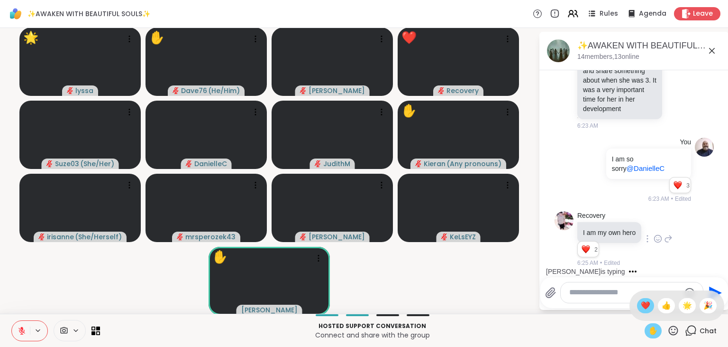
click at [641, 308] on span "❤️" at bounding box center [645, 305] width 9 height 11
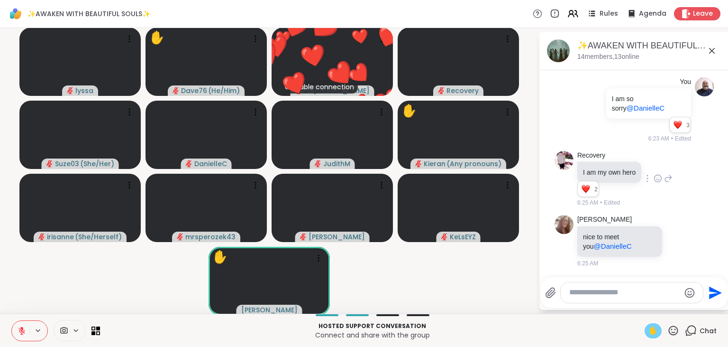
scroll to position [2546, 0]
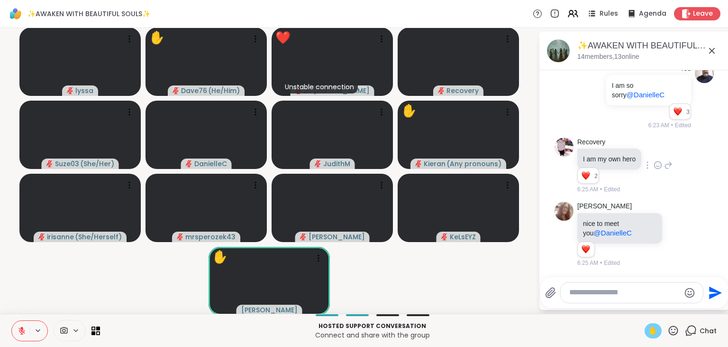
click at [610, 290] on textarea "Type your message" at bounding box center [625, 292] width 111 height 10
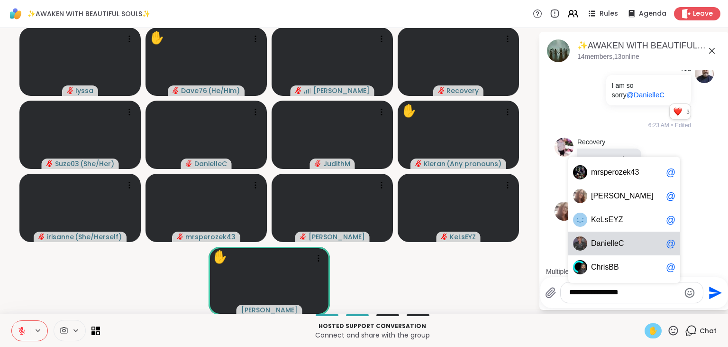
click at [621, 242] on span "nielleC" at bounding box center [612, 243] width 23 height 9
type textarea "**********"
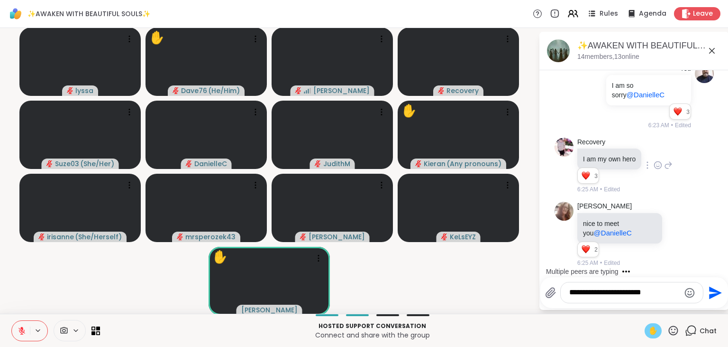
click at [709, 297] on icon "Send" at bounding box center [715, 292] width 13 height 13
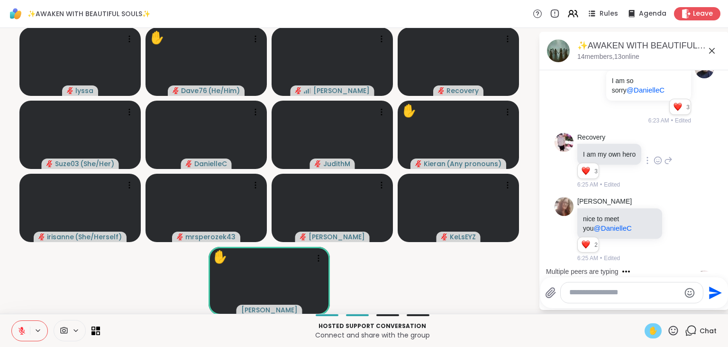
scroll to position [2606, 0]
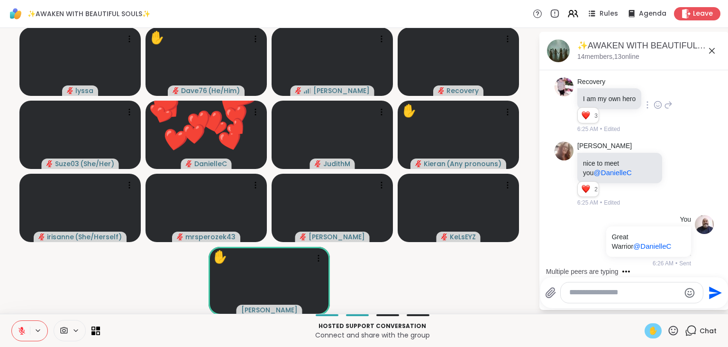
click at [622, 295] on textarea "Type your message" at bounding box center [625, 292] width 111 height 10
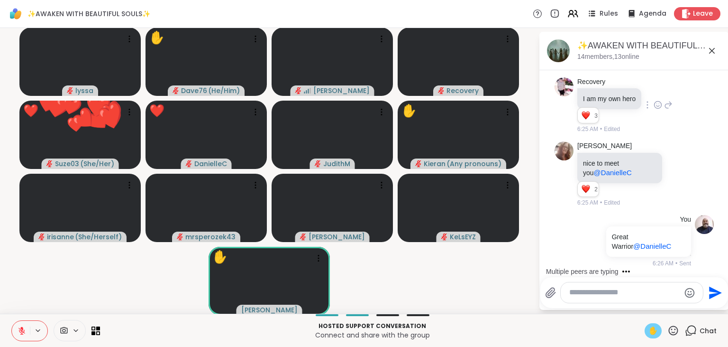
click at [622, 295] on textarea "Type your message" at bounding box center [625, 292] width 111 height 10
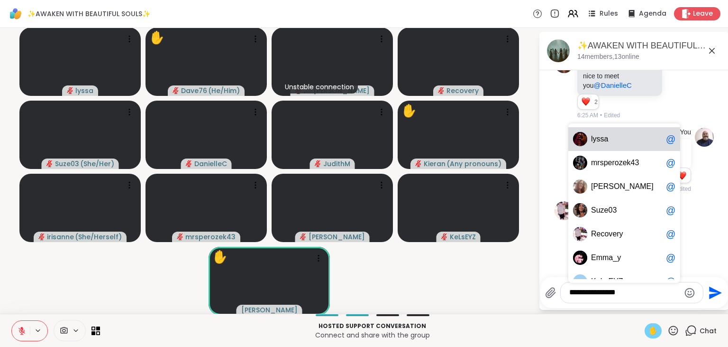
scroll to position [2744, 0]
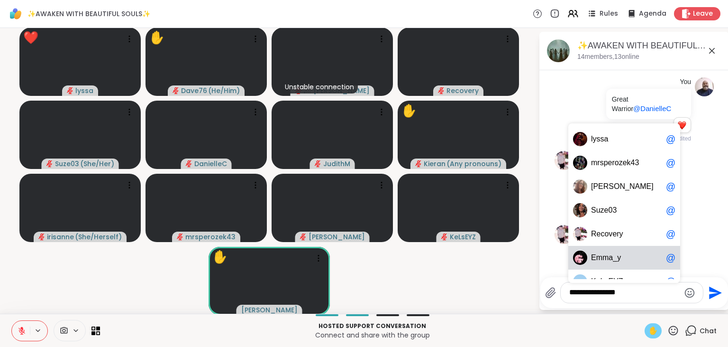
click at [625, 265] on div "E mma_y @" at bounding box center [625, 258] width 112 height 24
type textarea "**********"
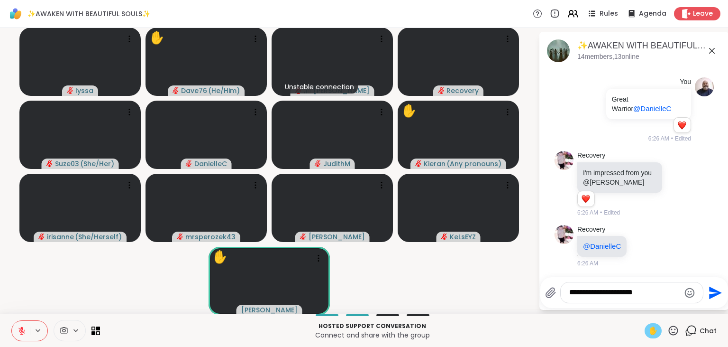
click at [713, 290] on icon "Send" at bounding box center [715, 292] width 13 height 13
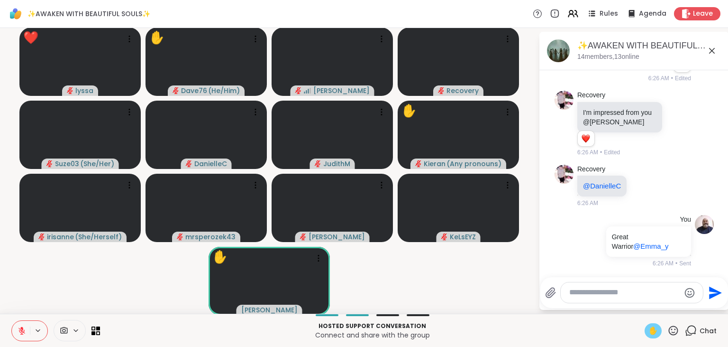
click at [675, 331] on icon at bounding box center [674, 330] width 12 height 12
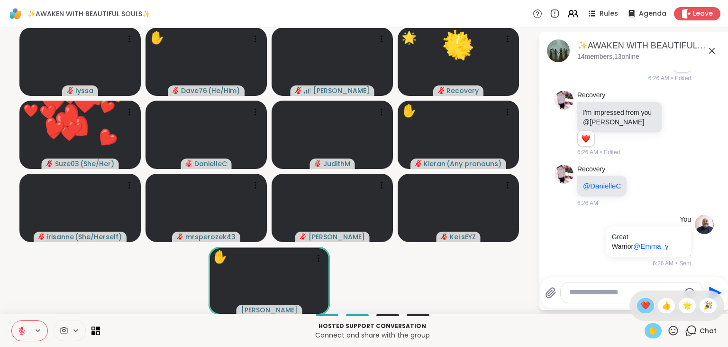
click at [645, 306] on span "❤️" at bounding box center [645, 305] width 9 height 11
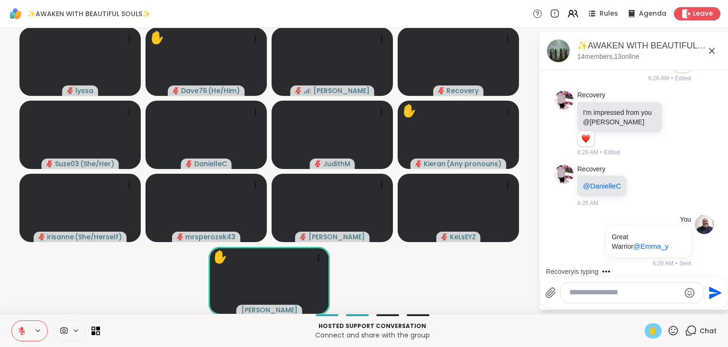
click at [599, 291] on textarea "Type your message" at bounding box center [625, 292] width 111 height 10
click at [675, 331] on icon at bounding box center [674, 330] width 12 height 12
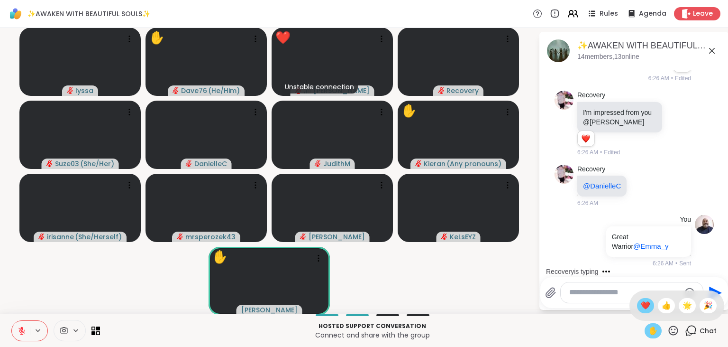
click at [646, 305] on span "❤️" at bounding box center [645, 305] width 9 height 11
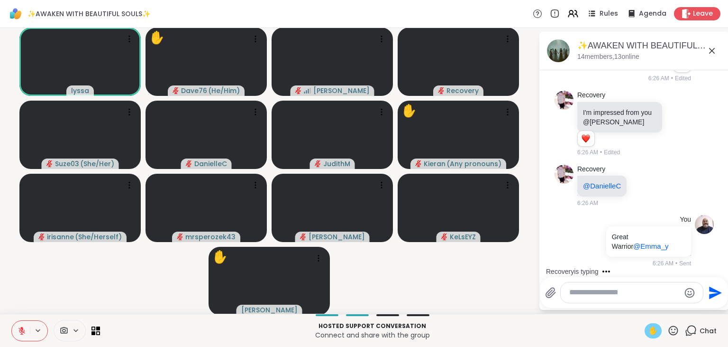
click at [673, 328] on icon at bounding box center [674, 330] width 12 height 12
click at [636, 299] on div "✋ ❤️ 👍 🌟 🎉" at bounding box center [677, 305] width 95 height 30
click at [675, 328] on icon at bounding box center [674, 330] width 12 height 12
click at [646, 308] on span "❤️" at bounding box center [645, 305] width 9 height 11
click at [675, 327] on icon at bounding box center [674, 330] width 12 height 12
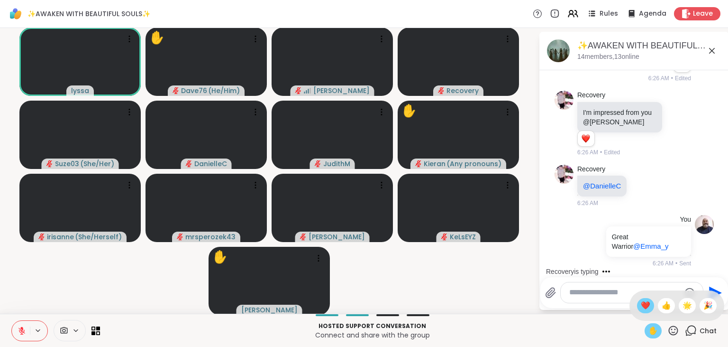
click at [645, 306] on span "❤️" at bounding box center [645, 305] width 9 height 11
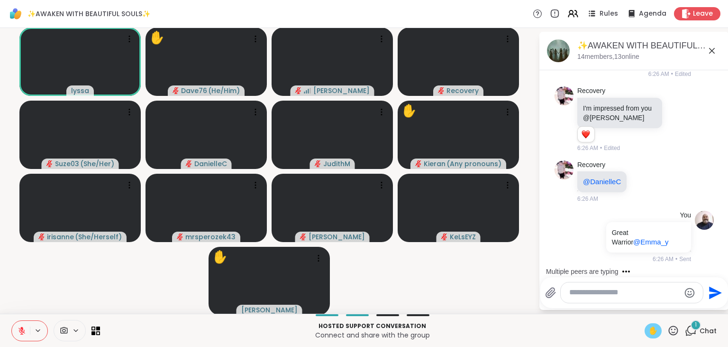
scroll to position [2939, 0]
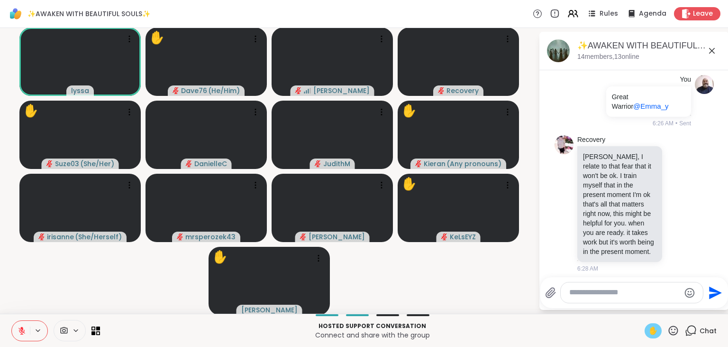
click at [675, 328] on icon at bounding box center [674, 330] width 12 height 12
click at [641, 301] on span "❤️" at bounding box center [645, 305] width 9 height 11
click at [680, 203] on icon at bounding box center [679, 203] width 9 height 9
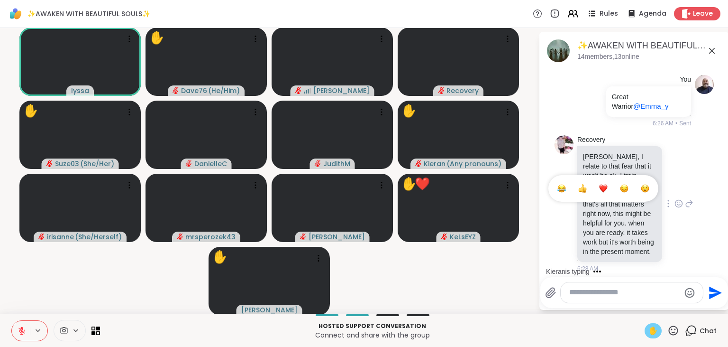
click at [604, 189] on div "Select Reaction: Heart" at bounding box center [603, 188] width 9 height 9
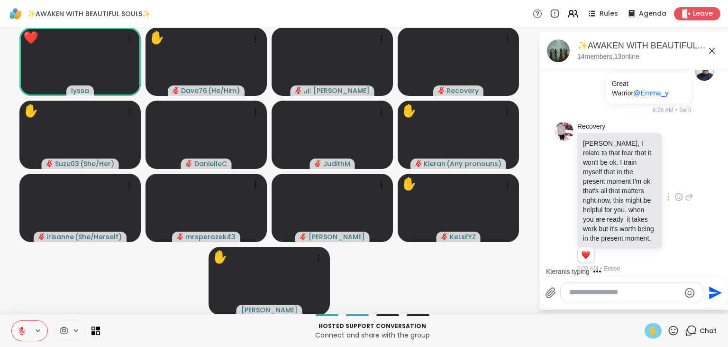
click at [674, 332] on icon at bounding box center [674, 330] width 12 height 12
click at [644, 306] on span "❤️" at bounding box center [645, 305] width 9 height 11
click at [654, 332] on span "✋" at bounding box center [653, 330] width 9 height 11
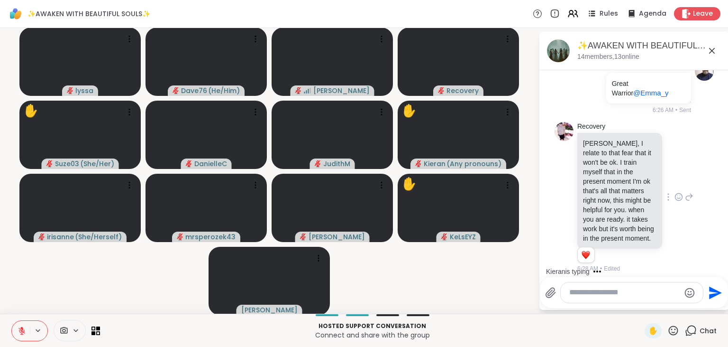
click at [23, 329] on icon at bounding box center [22, 330] width 9 height 9
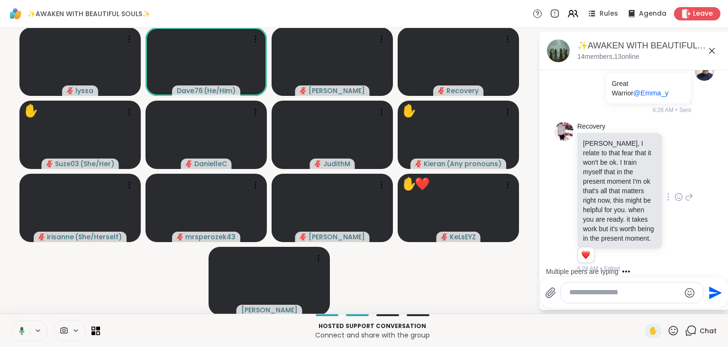
click at [23, 329] on icon at bounding box center [20, 330] width 9 height 9
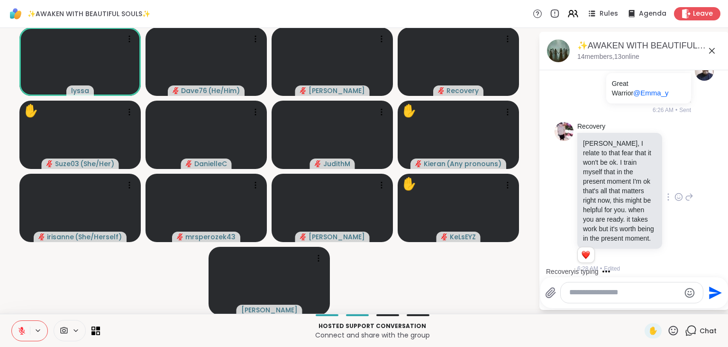
scroll to position [3031, 0]
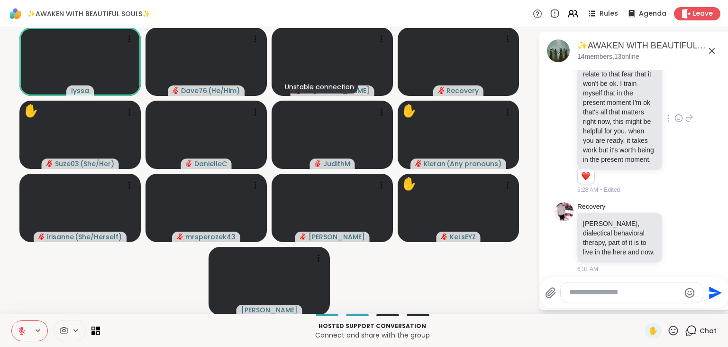
click at [673, 332] on icon at bounding box center [674, 330] width 12 height 12
click at [641, 304] on span "❤️" at bounding box center [645, 305] width 9 height 11
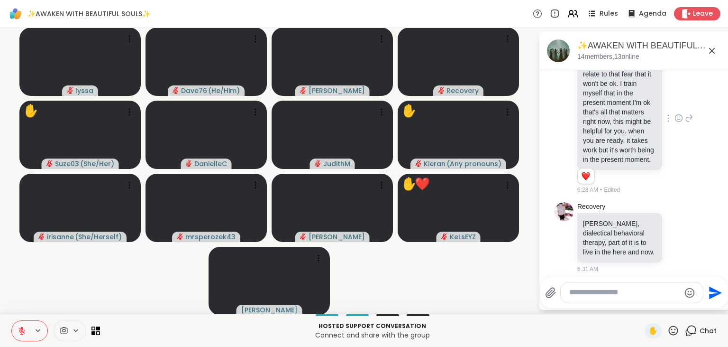
click at [675, 331] on icon at bounding box center [674, 330] width 12 height 12
click at [641, 308] on span "❤️" at bounding box center [645, 305] width 9 height 11
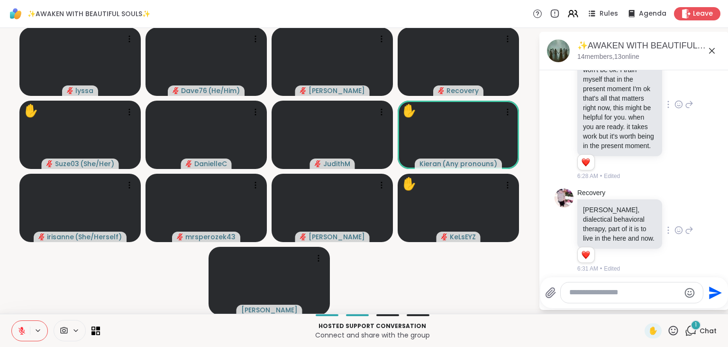
scroll to position [3162, 0]
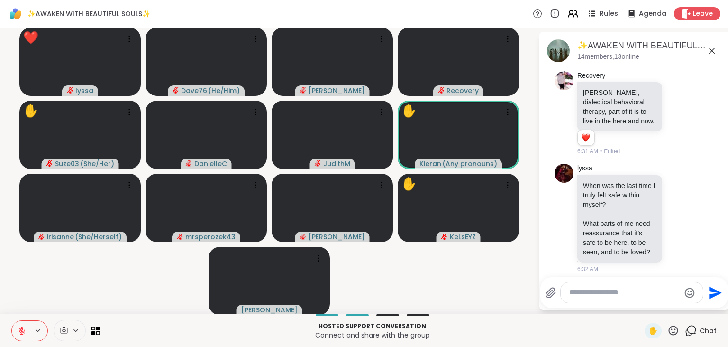
click at [673, 331] on icon at bounding box center [674, 330] width 12 height 12
click at [641, 307] on span "❤️" at bounding box center [645, 305] width 9 height 11
click at [673, 331] on icon at bounding box center [674, 330] width 12 height 12
click at [641, 309] on span "❤️" at bounding box center [645, 305] width 9 height 11
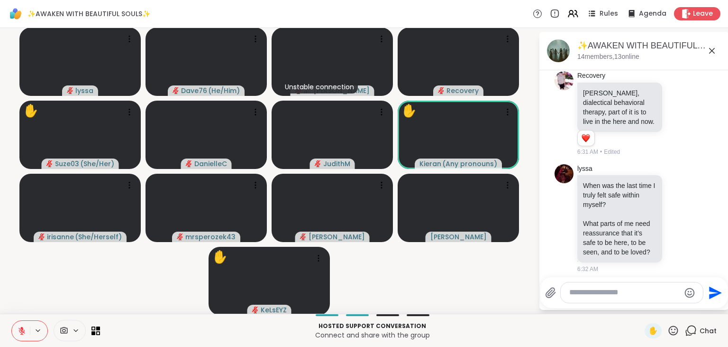
click at [672, 328] on icon at bounding box center [674, 330] width 12 height 12
click at [641, 307] on span "❤️" at bounding box center [645, 305] width 9 height 11
click at [674, 330] on icon at bounding box center [674, 330] width 12 height 12
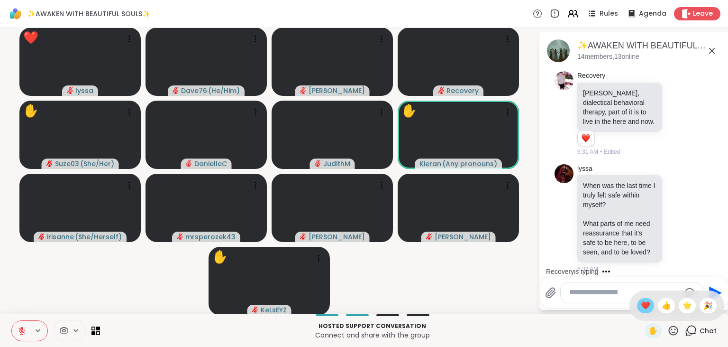
click at [648, 311] on span "❤️" at bounding box center [645, 305] width 9 height 11
click at [609, 294] on textarea "Type your message" at bounding box center [625, 292] width 111 height 10
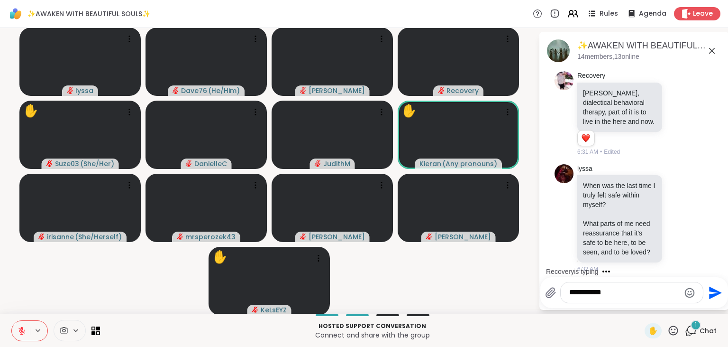
scroll to position [3273, 0]
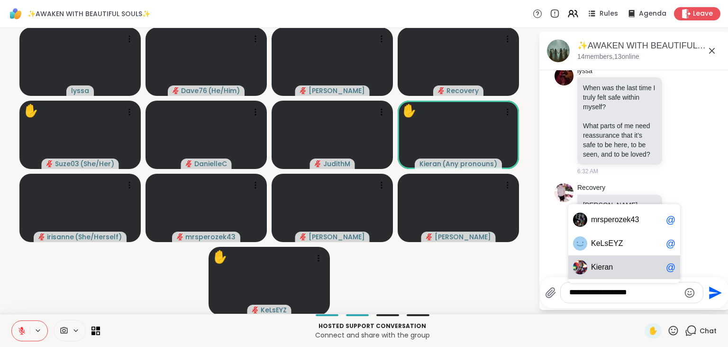
click at [599, 267] on span "ieran" at bounding box center [605, 266] width 17 height 9
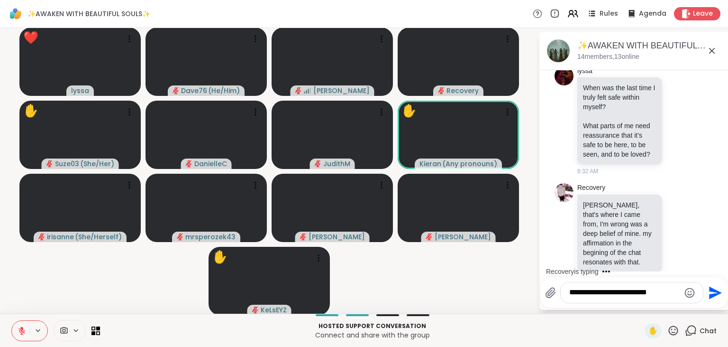
click at [676, 331] on icon at bounding box center [674, 330] width 12 height 12
click at [637, 305] on div "❤️" at bounding box center [645, 305] width 17 height 15
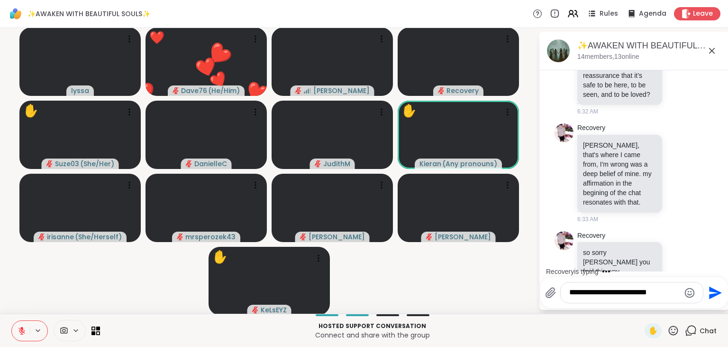
scroll to position [3384, 0]
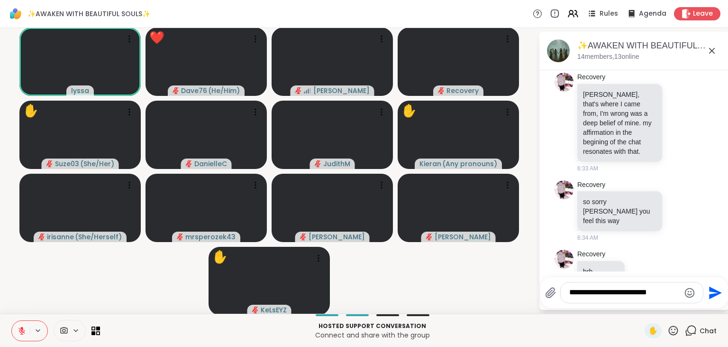
click at [666, 295] on textarea "**********" at bounding box center [625, 292] width 111 height 10
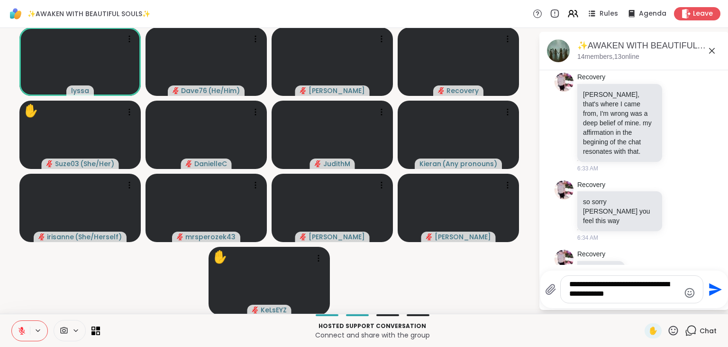
type textarea "**********"
click at [713, 290] on icon "Send" at bounding box center [715, 289] width 13 height 13
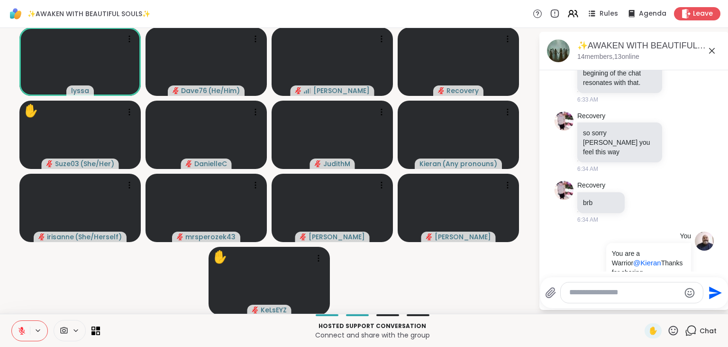
click at [674, 329] on icon at bounding box center [674, 330] width 12 height 12
click at [648, 307] on div "❤️" at bounding box center [645, 305] width 17 height 15
click at [673, 335] on icon at bounding box center [673, 329] width 9 height 9
click at [641, 308] on span "❤️" at bounding box center [645, 305] width 9 height 11
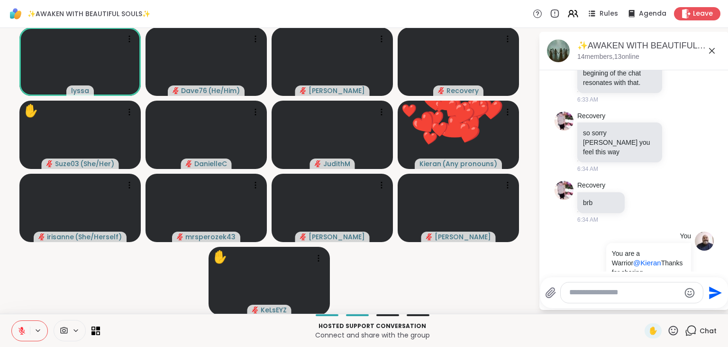
click at [676, 328] on icon at bounding box center [674, 330] width 12 height 12
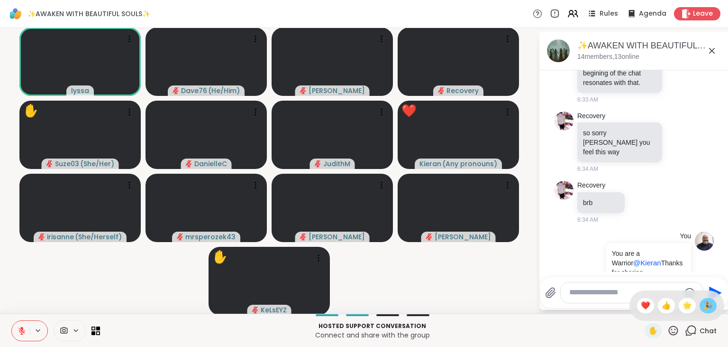
click at [712, 305] on span "🎉" at bounding box center [708, 305] width 9 height 11
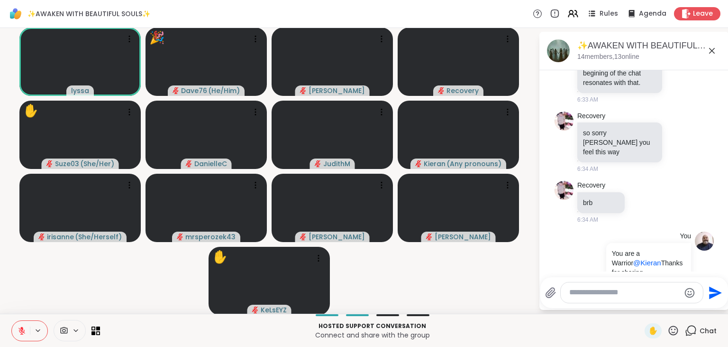
click at [675, 333] on icon at bounding box center [673, 329] width 9 height 9
click at [641, 306] on span "❤️" at bounding box center [645, 305] width 9 height 11
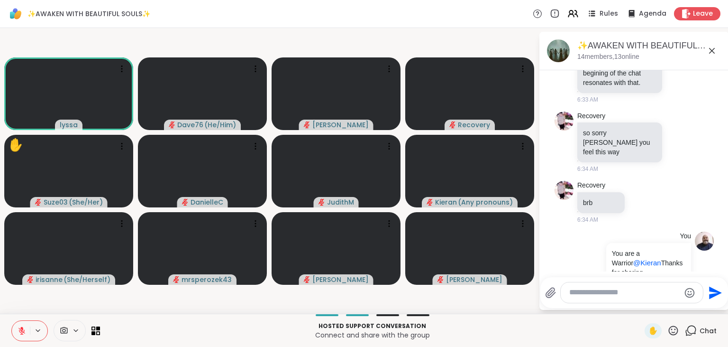
click at [603, 295] on textarea "Type your message" at bounding box center [625, 292] width 111 height 10
click at [671, 331] on icon at bounding box center [674, 330] width 12 height 12
click at [641, 308] on span "❤️" at bounding box center [645, 305] width 9 height 11
click at [585, 290] on textarea "Type your message" at bounding box center [625, 292] width 111 height 10
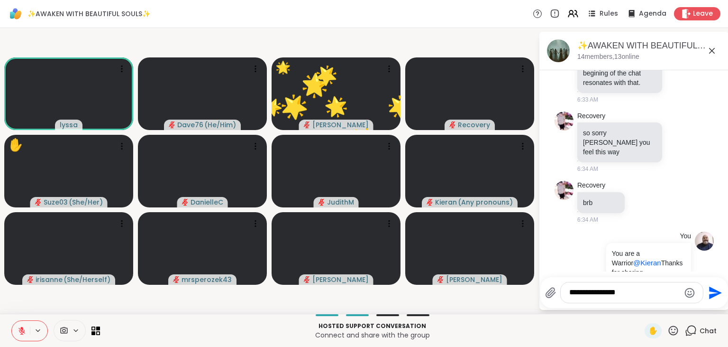
type textarea "**********"
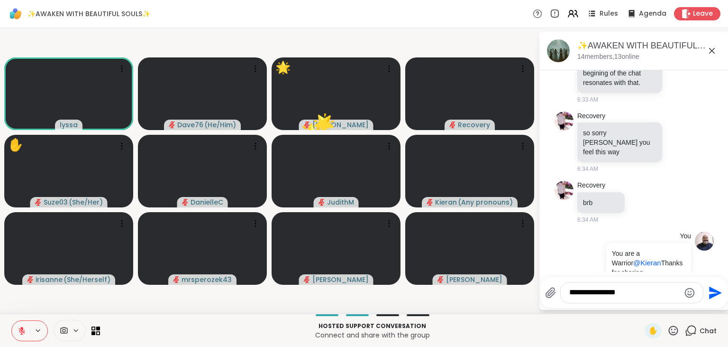
click at [707, 288] on icon "Send" at bounding box center [714, 292] width 15 height 15
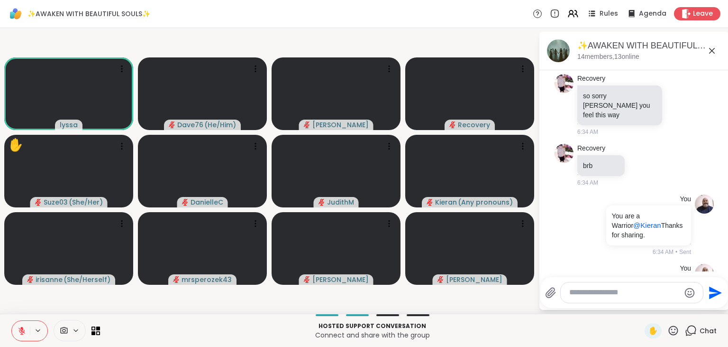
scroll to position [3517, 0]
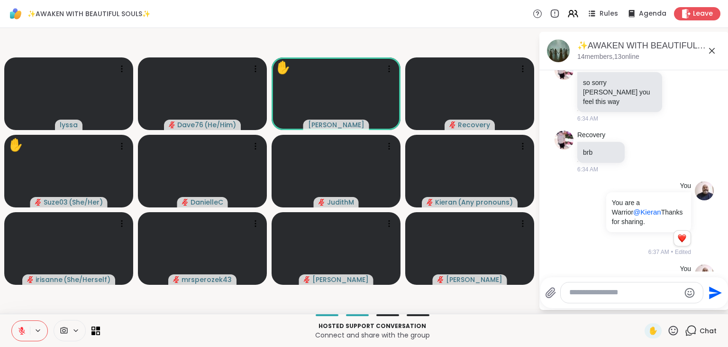
click at [674, 330] on icon at bounding box center [674, 330] width 12 height 12
click at [644, 308] on span "❤️" at bounding box center [645, 305] width 9 height 11
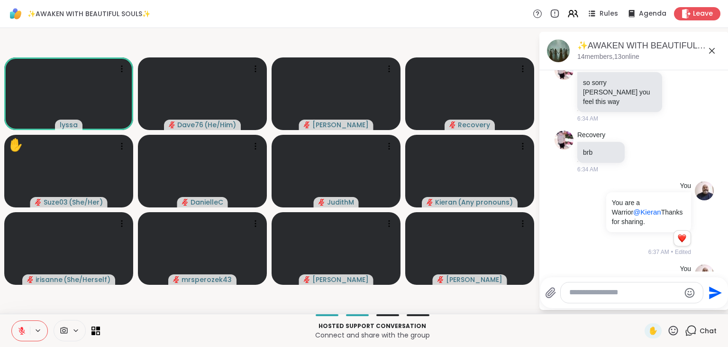
click at [671, 331] on icon at bounding box center [674, 330] width 12 height 12
click at [642, 307] on span "❤️" at bounding box center [645, 305] width 9 height 11
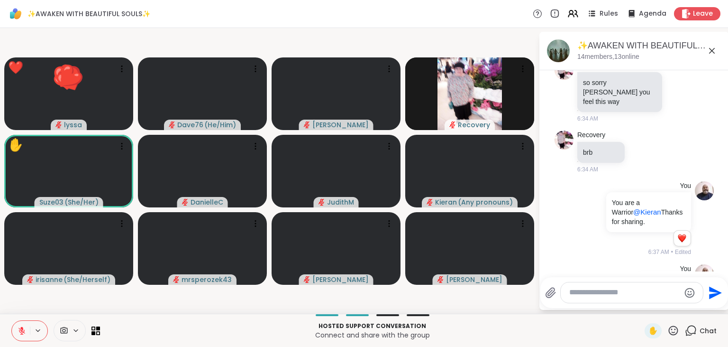
click at [675, 330] on icon at bounding box center [674, 330] width 12 height 12
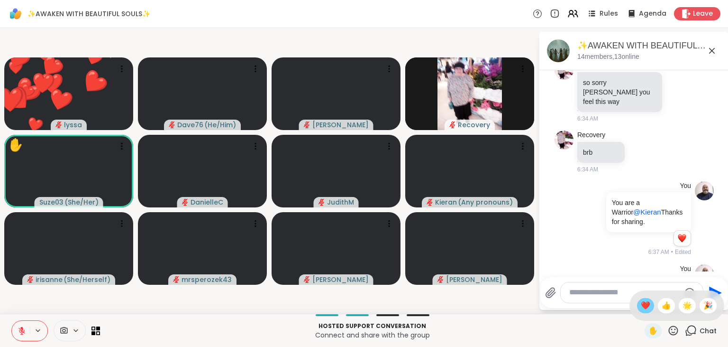
click at [645, 299] on div "❤️" at bounding box center [645, 305] width 17 height 15
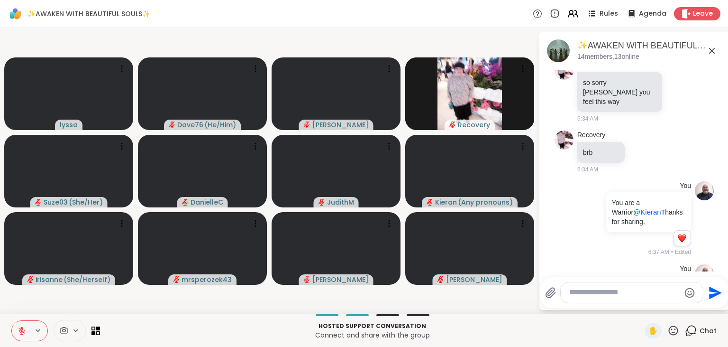
click at [674, 331] on icon at bounding box center [674, 330] width 12 height 12
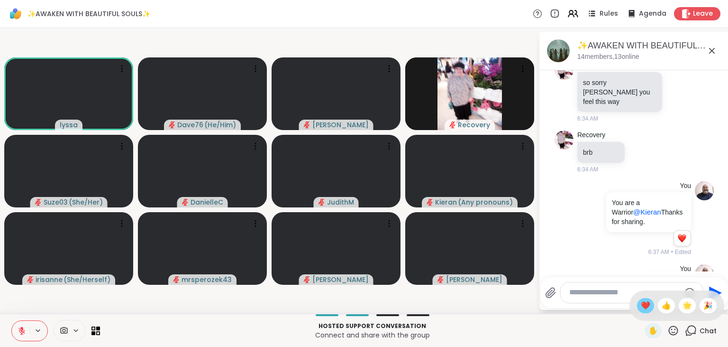
click at [642, 305] on span "❤️" at bounding box center [645, 305] width 9 height 11
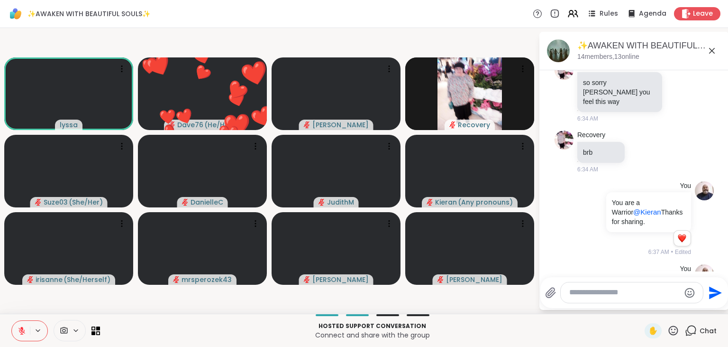
click at [617, 293] on textarea "Type your message" at bounding box center [625, 292] width 111 height 10
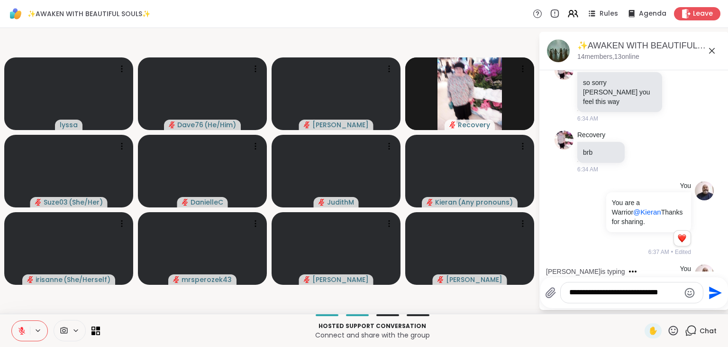
type textarea "**********"
click at [713, 295] on icon "Send" at bounding box center [715, 292] width 13 height 13
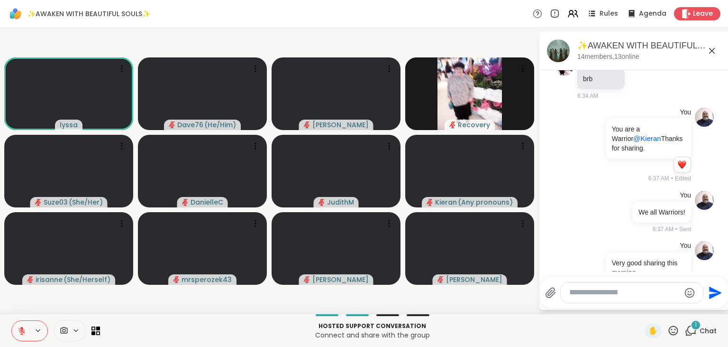
scroll to position [3640, 0]
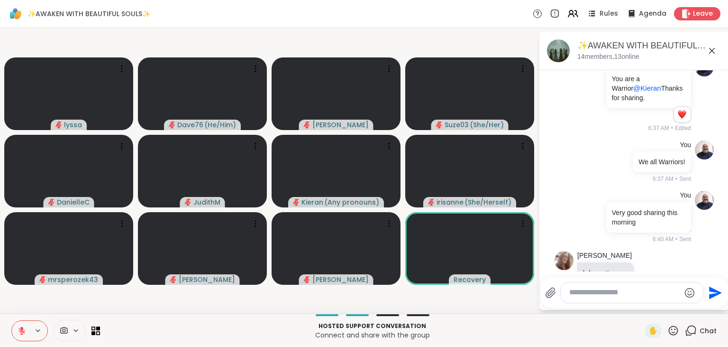
click at [674, 336] on icon at bounding box center [674, 330] width 12 height 12
click at [643, 309] on span "❤️" at bounding box center [645, 305] width 9 height 11
click at [674, 330] on icon at bounding box center [674, 330] width 12 height 12
click at [644, 310] on span "❤️" at bounding box center [645, 305] width 9 height 11
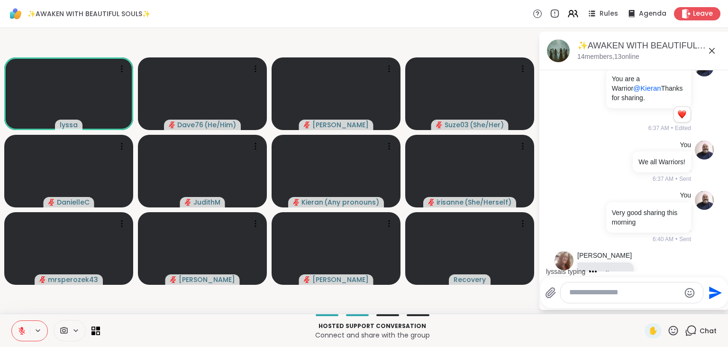
click at [674, 331] on icon at bounding box center [674, 330] width 12 height 12
click at [710, 306] on span "🎉" at bounding box center [708, 305] width 9 height 11
click at [600, 294] on textarea "Type your message" at bounding box center [625, 292] width 111 height 10
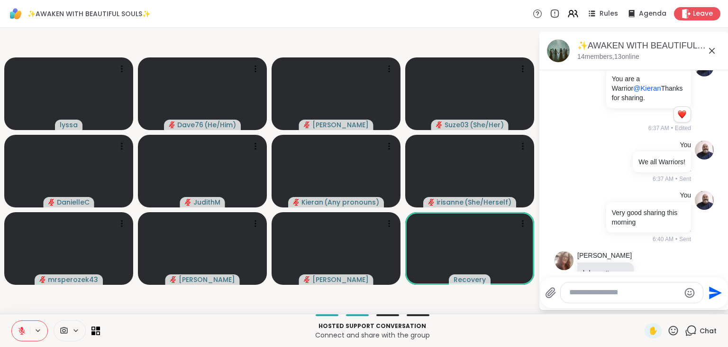
click at [600, 294] on textarea "Type your message" at bounding box center [625, 292] width 111 height 10
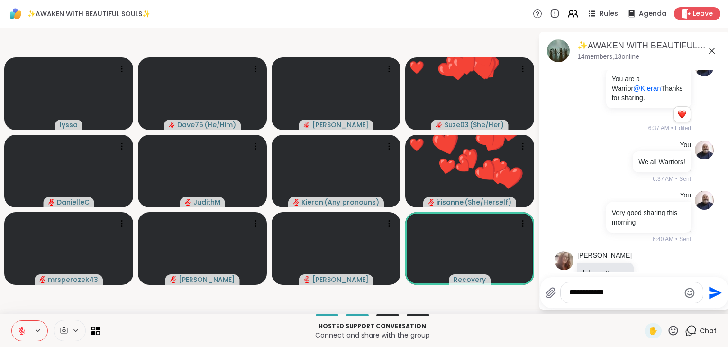
scroll to position [3831, 0]
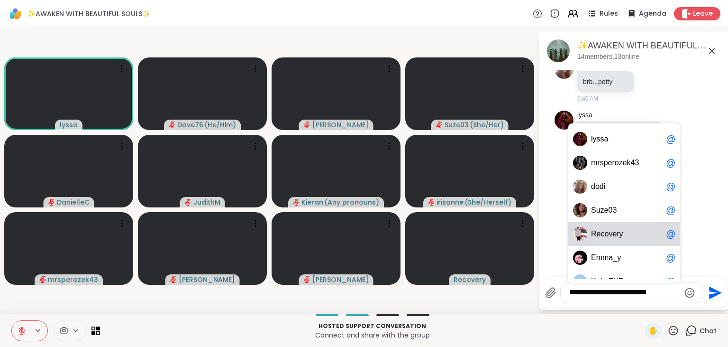
click at [640, 233] on span "R e c o v e r y" at bounding box center [626, 233] width 71 height 9
type textarea "**********"
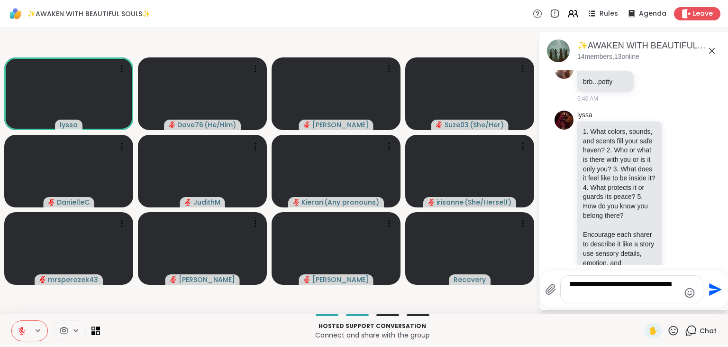
click at [712, 285] on icon "Send" at bounding box center [715, 289] width 13 height 13
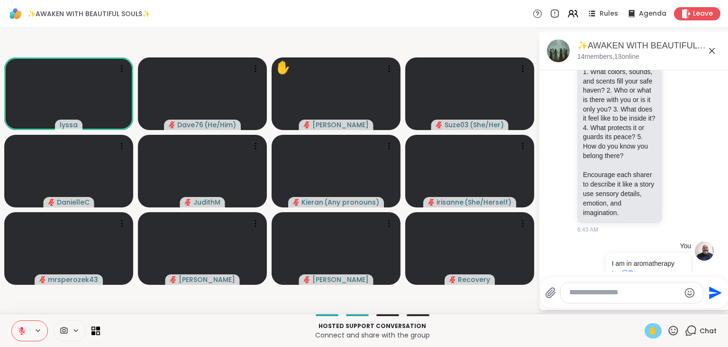
click at [651, 330] on span "✋" at bounding box center [653, 330] width 9 height 11
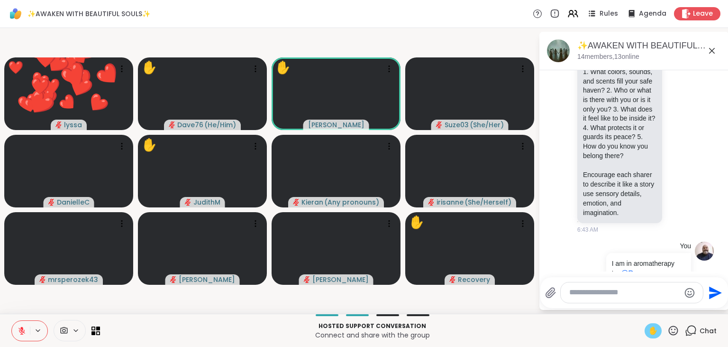
click at [673, 331] on icon at bounding box center [674, 330] width 12 height 12
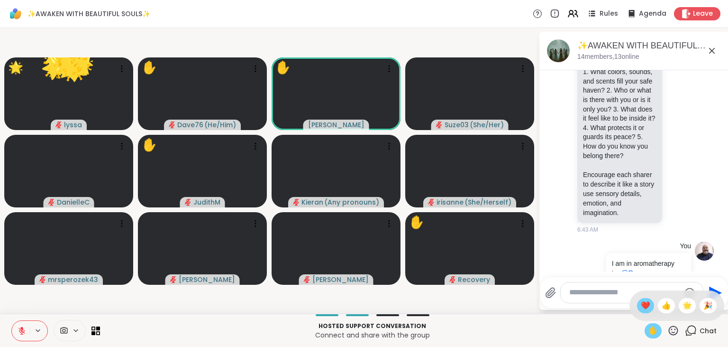
click at [641, 308] on span "❤️" at bounding box center [645, 305] width 9 height 11
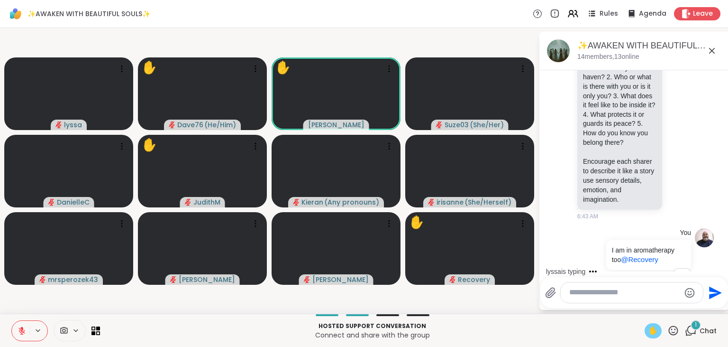
scroll to position [3965, 0]
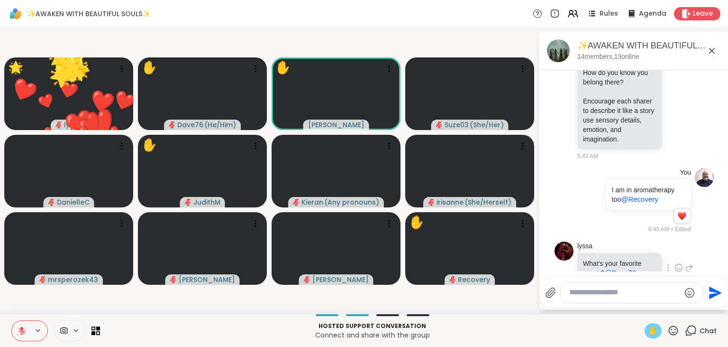
click at [690, 262] on icon at bounding box center [689, 267] width 9 height 11
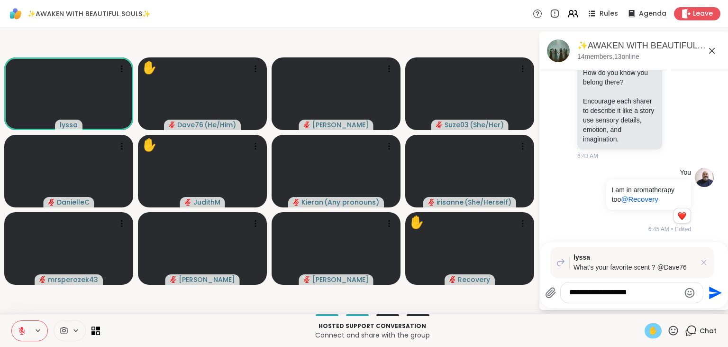
type textarea "**********"
click at [718, 290] on icon "Send" at bounding box center [714, 292] width 15 height 15
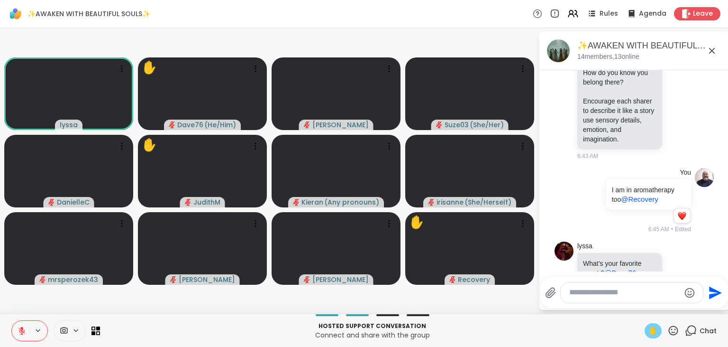
scroll to position [4059, 0]
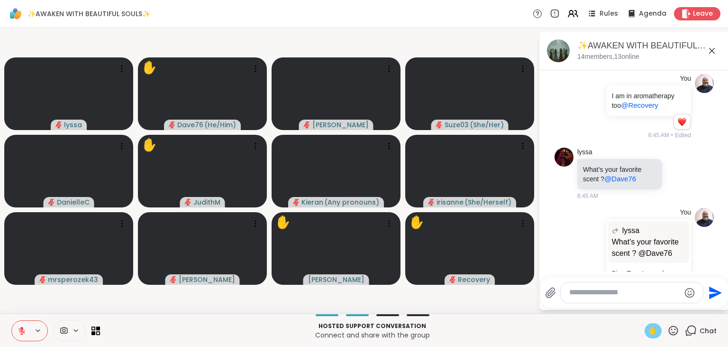
click at [655, 330] on span "✋" at bounding box center [653, 330] width 9 height 11
click at [18, 328] on icon at bounding box center [22, 330] width 9 height 9
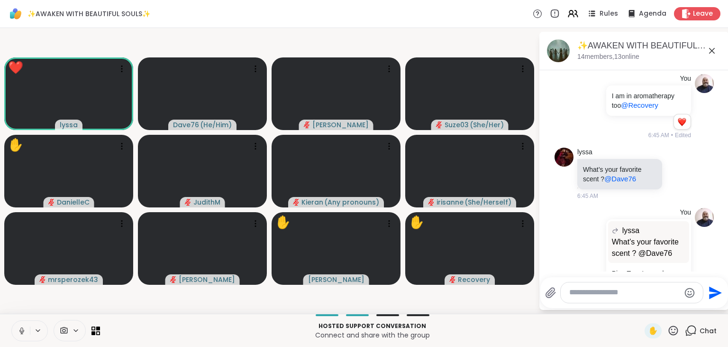
click at [18, 328] on icon at bounding box center [22, 330] width 9 height 9
click at [675, 328] on icon at bounding box center [674, 330] width 12 height 12
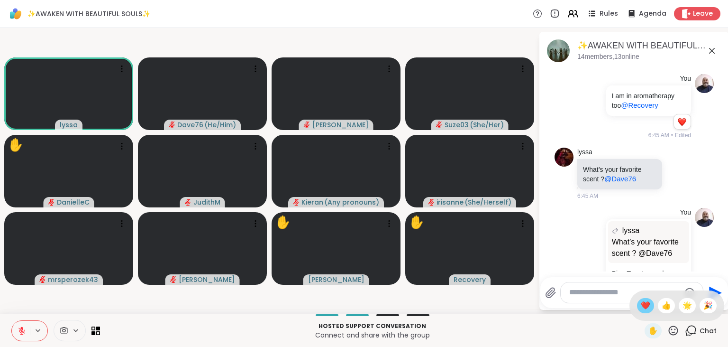
click at [648, 306] on span "❤️" at bounding box center [645, 305] width 9 height 11
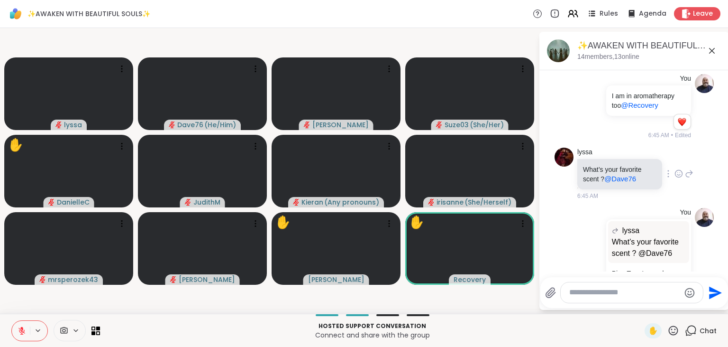
click at [678, 169] on icon at bounding box center [679, 173] width 9 height 9
click at [605, 154] on div "Select Reaction: Heart" at bounding box center [603, 158] width 9 height 9
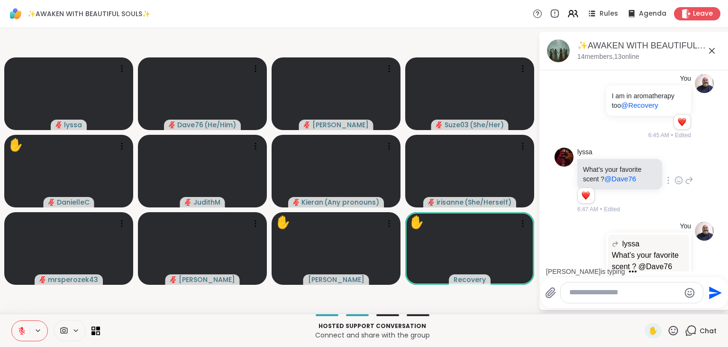
scroll to position [4086, 0]
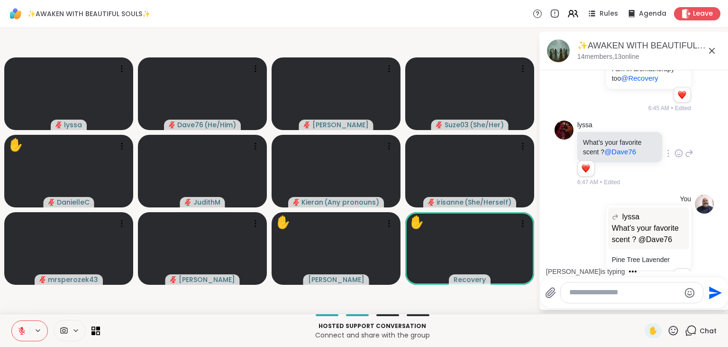
click at [672, 333] on icon at bounding box center [674, 330] width 12 height 12
click at [642, 310] on span "❤️" at bounding box center [645, 305] width 9 height 11
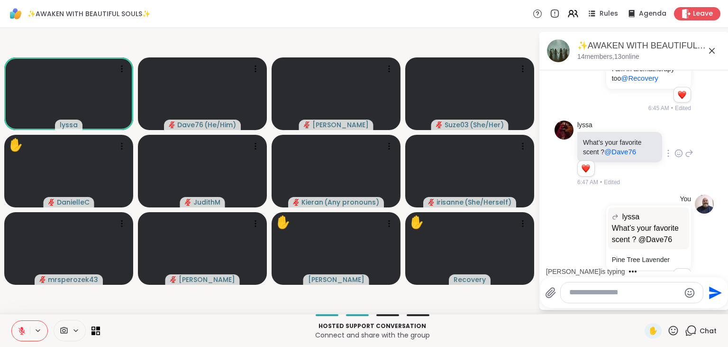
click at [589, 297] on textarea "Type your message" at bounding box center [625, 292] width 111 height 10
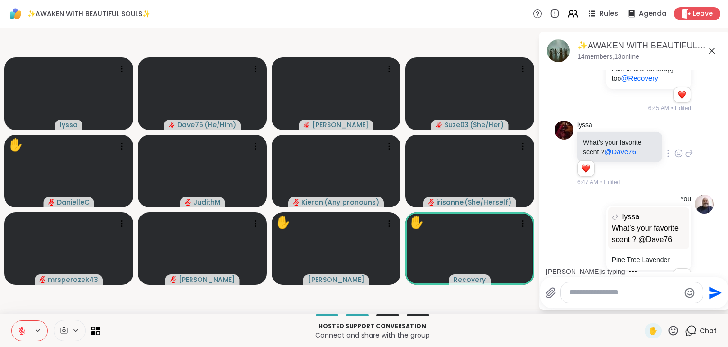
scroll to position [4155, 0]
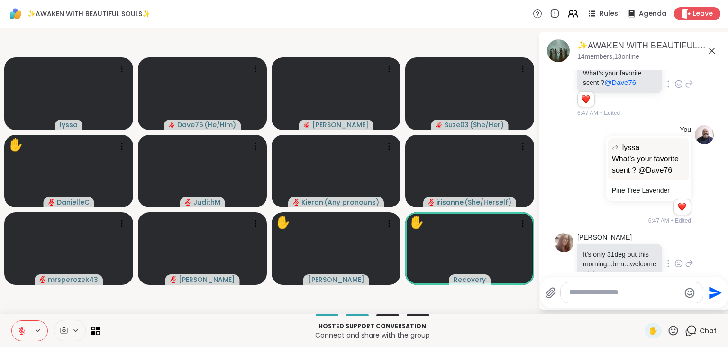
click at [691, 260] on icon at bounding box center [690, 263] width 7 height 7
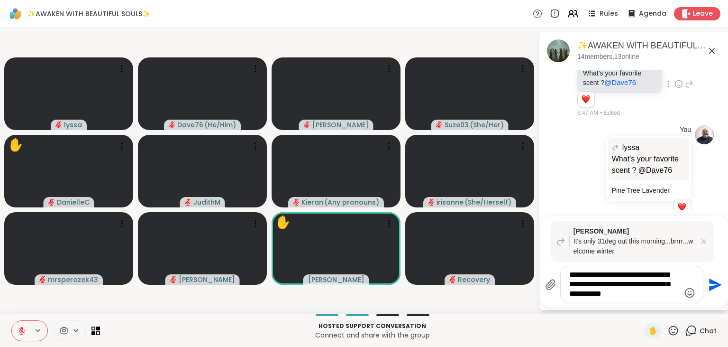
type textarea "**********"
click at [714, 284] on icon "Send" at bounding box center [714, 284] width 15 height 15
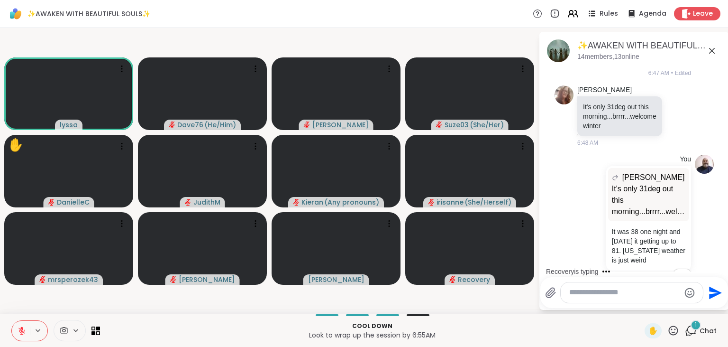
scroll to position [4381, 0]
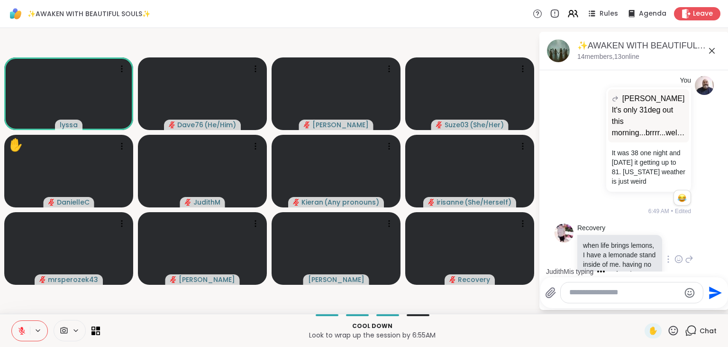
click at [680, 259] on icon at bounding box center [679, 259] width 3 height 1
click at [607, 239] on div "Select Reaction: Heart" at bounding box center [603, 243] width 9 height 9
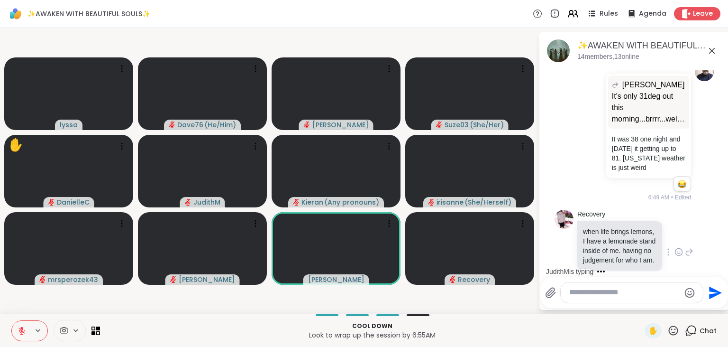
click at [692, 249] on icon at bounding box center [690, 252] width 7 height 7
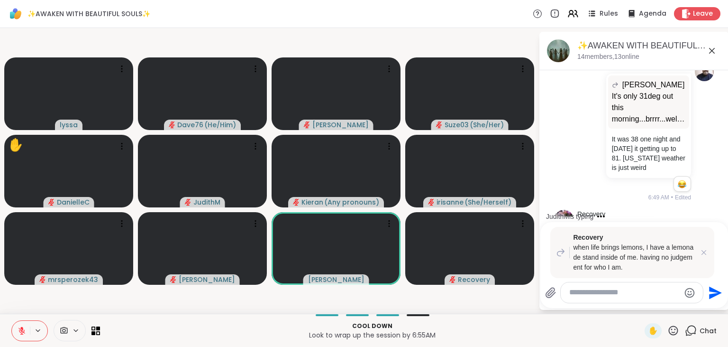
click at [692, 225] on div "Recovery when life brings lemons, I have a lemonade stand inside of me. having …" at bounding box center [635, 265] width 188 height 86
click at [624, 294] on textarea "Type your message" at bounding box center [625, 292] width 111 height 10
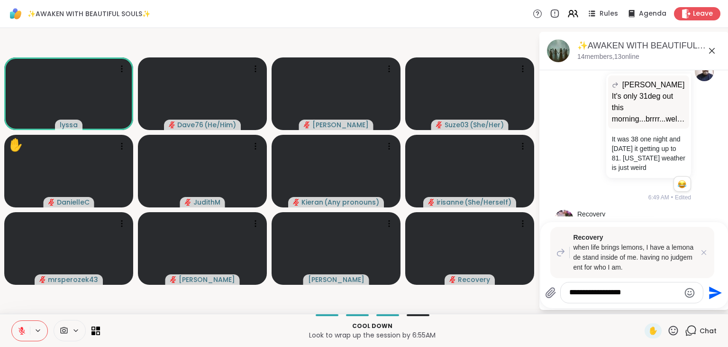
type textarea "**********"
click at [712, 294] on icon "Send" at bounding box center [715, 292] width 13 height 13
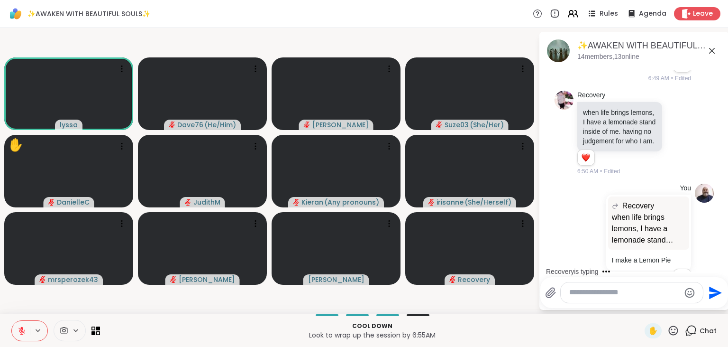
scroll to position [4564, 0]
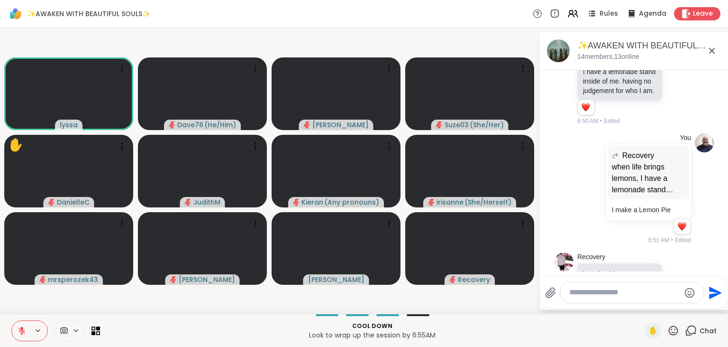
click at [675, 273] on icon at bounding box center [679, 277] width 9 height 9
click at [675, 258] on div "Select Reaction: Heart" at bounding box center [679, 262] width 9 height 9
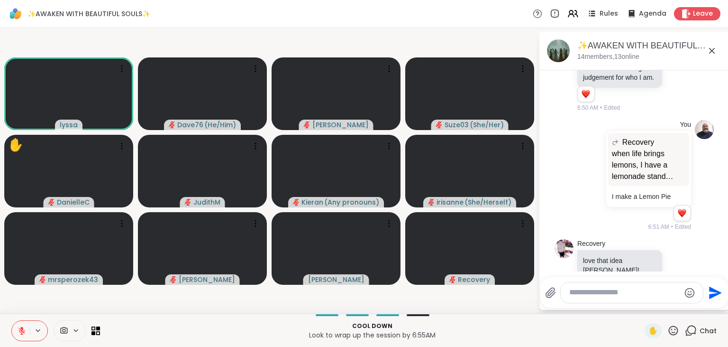
click at [629, 294] on textarea "Type your message" at bounding box center [625, 292] width 111 height 10
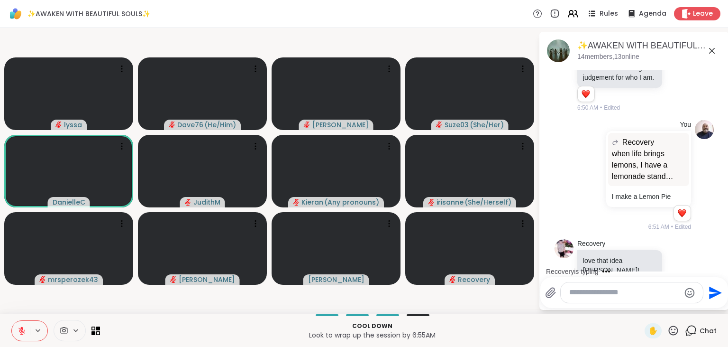
click at [677, 331] on icon at bounding box center [674, 330] width 12 height 12
click at [644, 307] on span "❤️" at bounding box center [645, 305] width 9 height 11
click at [623, 289] on textarea "Type your message" at bounding box center [625, 292] width 111 height 10
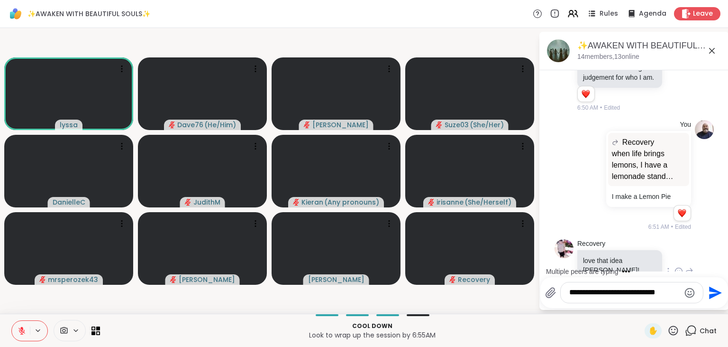
scroll to position [4638, 0]
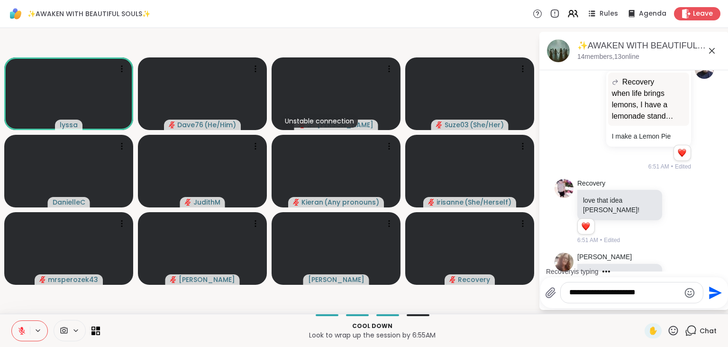
type textarea "**********"
click at [714, 293] on icon "Send" at bounding box center [714, 292] width 15 height 15
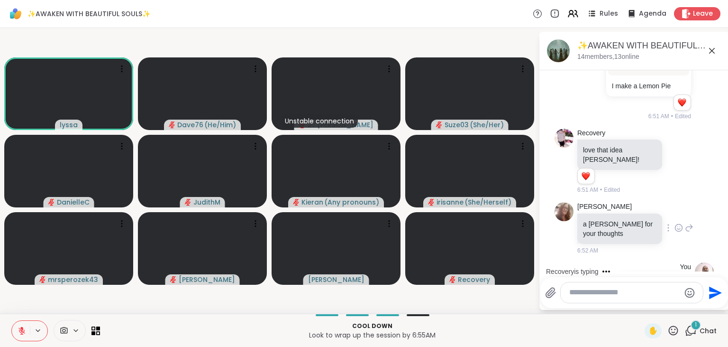
scroll to position [4814, 0]
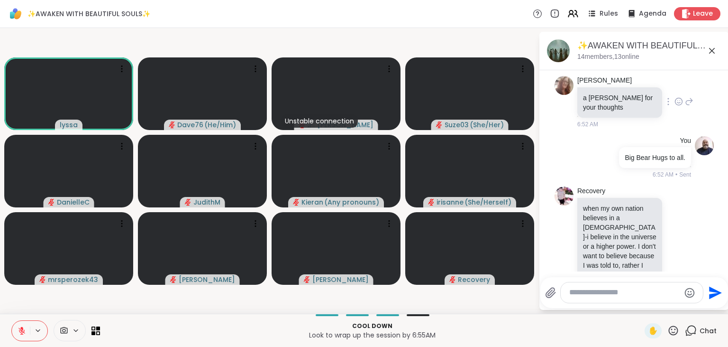
click at [681, 193] on div "Recovery when my own nation believes in a god-i believe in the universe or a hi…" at bounding box center [636, 250] width 116 height 129
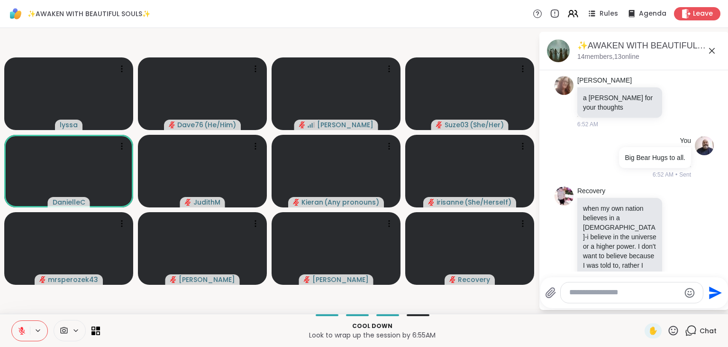
click at [672, 331] on icon at bounding box center [674, 330] width 12 height 12
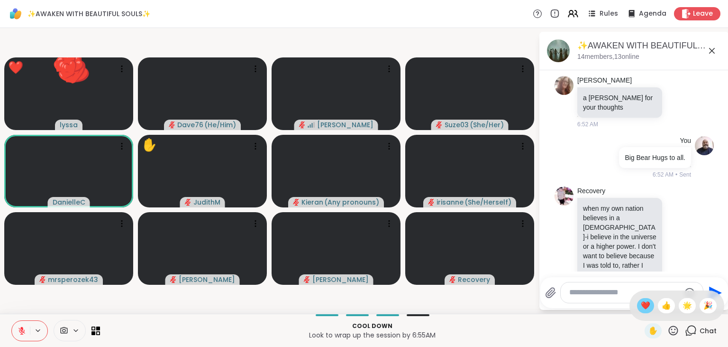
click at [641, 307] on span "❤️" at bounding box center [645, 305] width 9 height 11
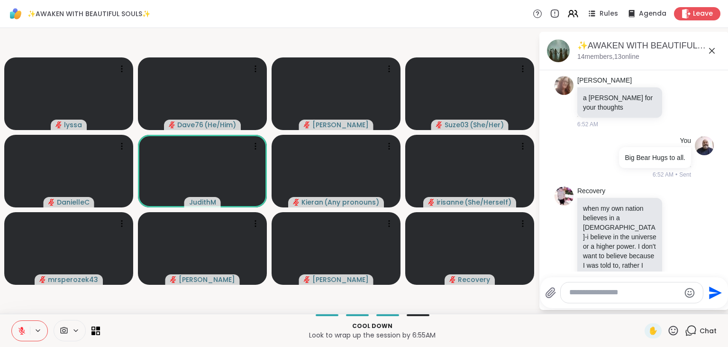
click at [675, 332] on icon at bounding box center [674, 330] width 12 height 12
click at [644, 308] on span "❤️" at bounding box center [645, 305] width 9 height 11
click at [631, 290] on textarea "Type your message" at bounding box center [625, 292] width 111 height 10
click at [672, 331] on icon at bounding box center [674, 330] width 12 height 12
click at [641, 306] on span "❤️" at bounding box center [645, 305] width 9 height 11
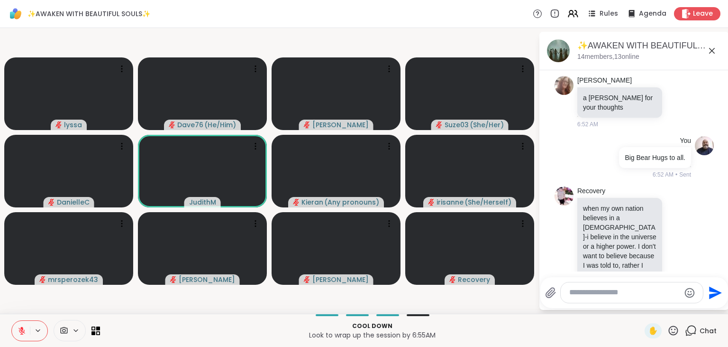
click at [633, 294] on textarea "Type your message" at bounding box center [625, 292] width 111 height 10
click at [673, 332] on icon at bounding box center [673, 329] width 9 height 9
click at [641, 308] on span "❤️" at bounding box center [645, 305] width 9 height 11
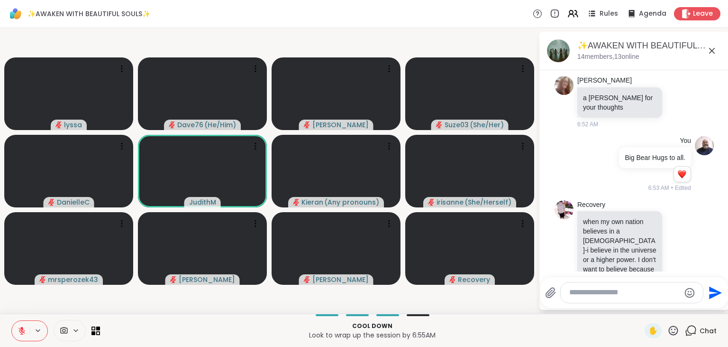
click at [672, 331] on icon at bounding box center [674, 330] width 12 height 12
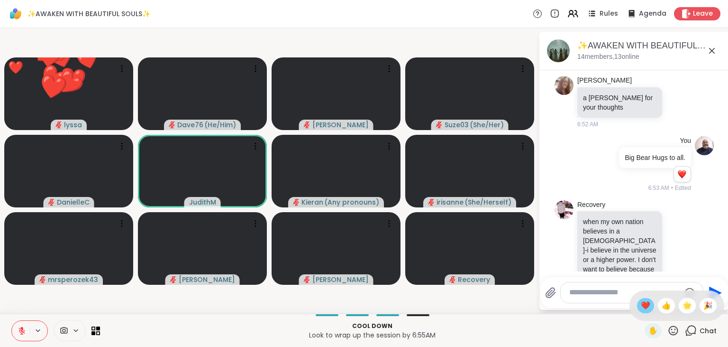
click at [644, 311] on span "❤️" at bounding box center [645, 305] width 9 height 11
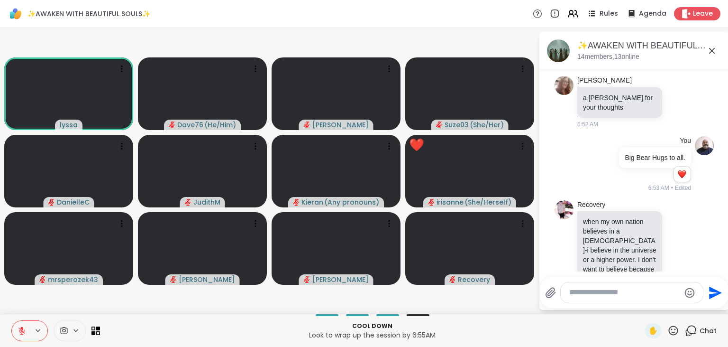
click at [677, 332] on icon at bounding box center [674, 330] width 12 height 12
click at [645, 307] on span "❤️" at bounding box center [645, 305] width 9 height 11
click at [623, 293] on textarea "Type your message" at bounding box center [625, 292] width 111 height 10
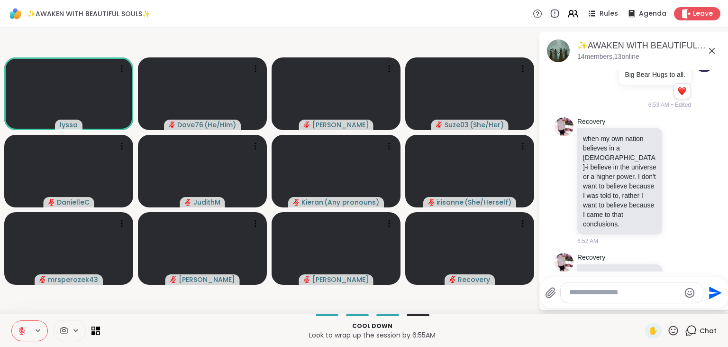
click at [679, 279] on icon at bounding box center [679, 283] width 9 height 9
click at [608, 264] on div "Select Reaction: Heart" at bounding box center [603, 268] width 9 height 9
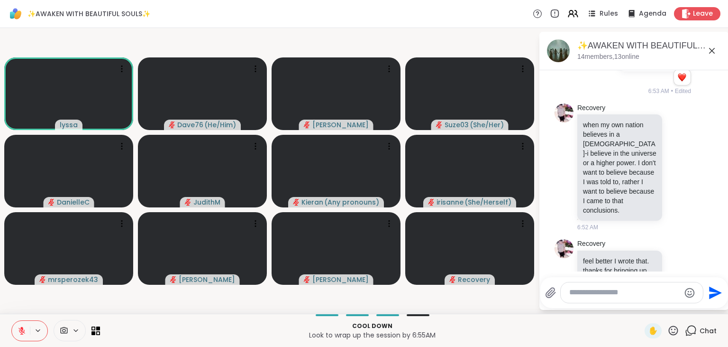
click at [609, 293] on textarea "Type your message" at bounding box center [625, 292] width 111 height 10
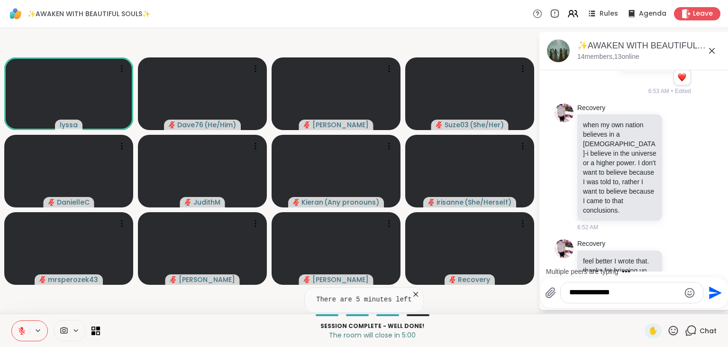
type textarea "**********"
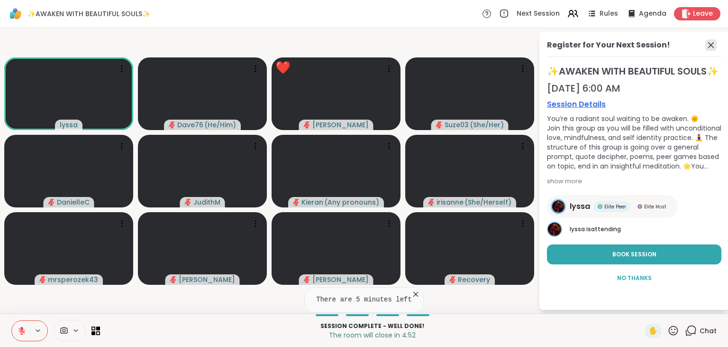
click at [711, 46] on icon at bounding box center [712, 45] width 6 height 6
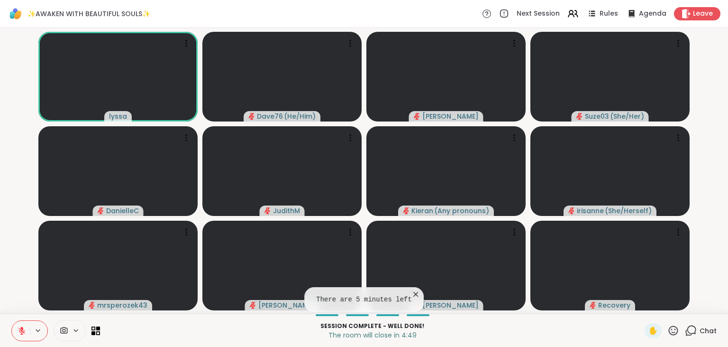
click at [703, 335] on div "Chat" at bounding box center [701, 330] width 32 height 15
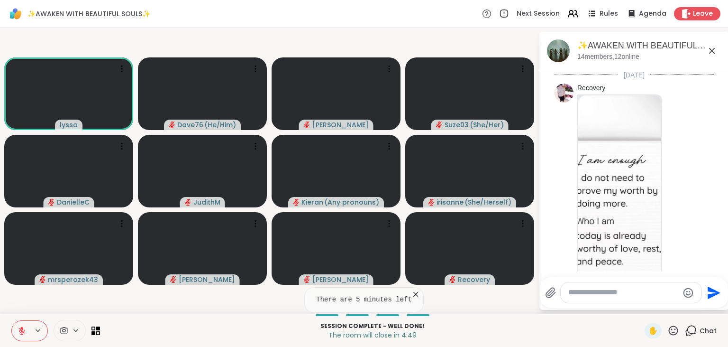
scroll to position [4901, 0]
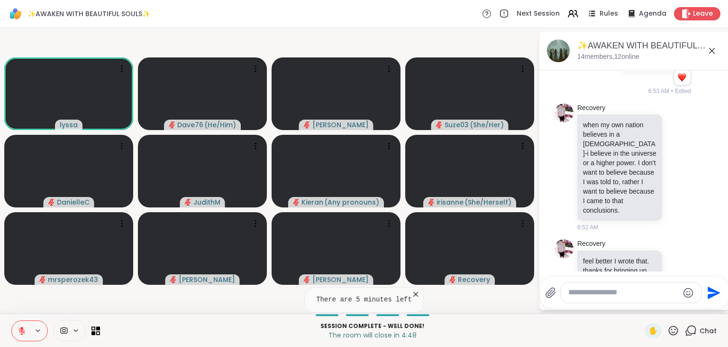
click at [647, 290] on textarea "Type your message" at bounding box center [624, 292] width 111 height 10
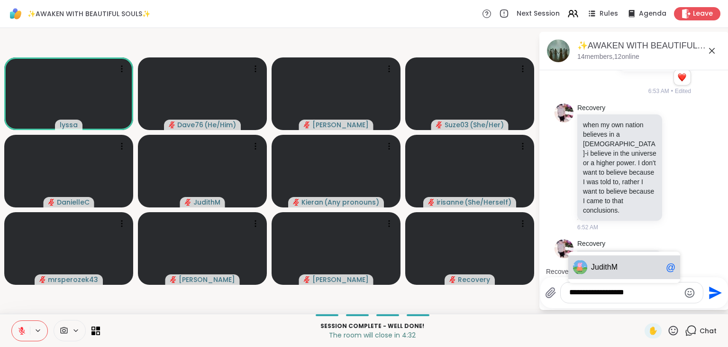
click at [641, 271] on span "J udithM" at bounding box center [626, 266] width 71 height 9
type textarea "**********"
click at [711, 291] on icon "Send" at bounding box center [715, 292] width 13 height 13
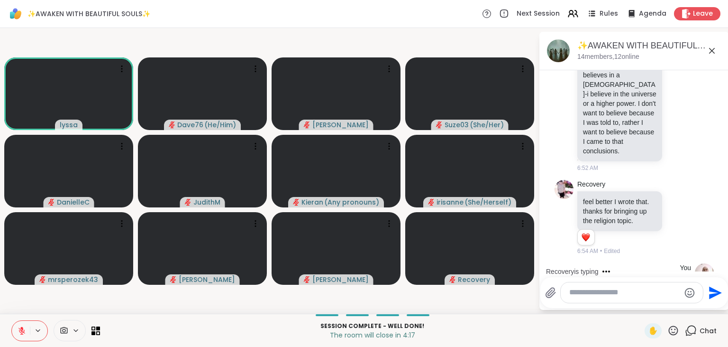
scroll to position [5030, 0]
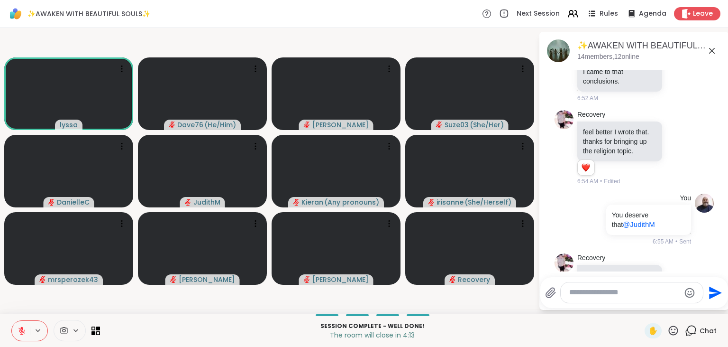
click at [681, 279] on icon at bounding box center [679, 283] width 9 height 9
click at [608, 265] on div "Select Reaction: Heart" at bounding box center [603, 269] width 9 height 9
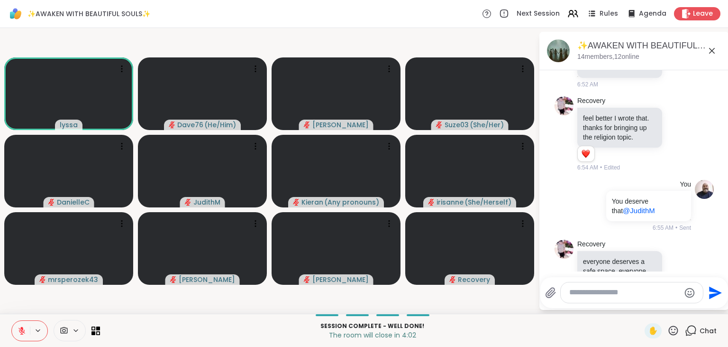
click at [688, 271] on icon at bounding box center [689, 276] width 9 height 11
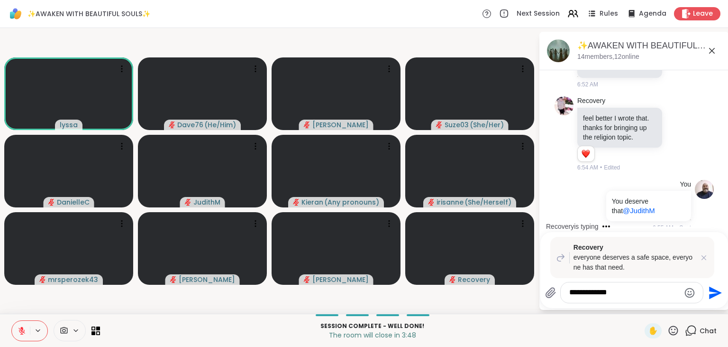
type textarea "**********"
click at [716, 291] on icon "Send" at bounding box center [715, 292] width 13 height 13
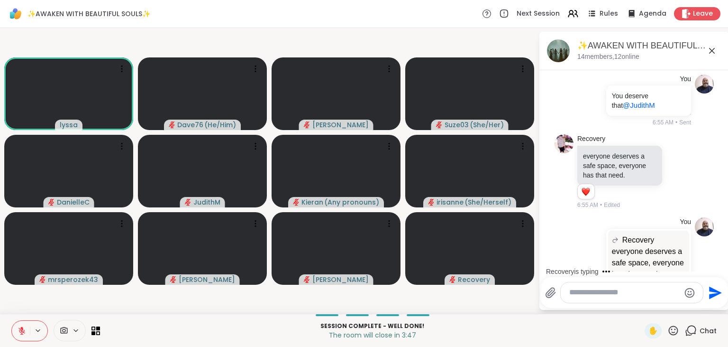
scroll to position [5209, 0]
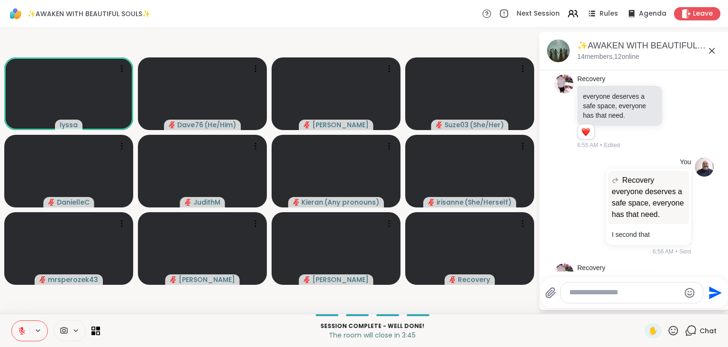
click at [638, 297] on textarea "Type your message" at bounding box center [625, 292] width 111 height 10
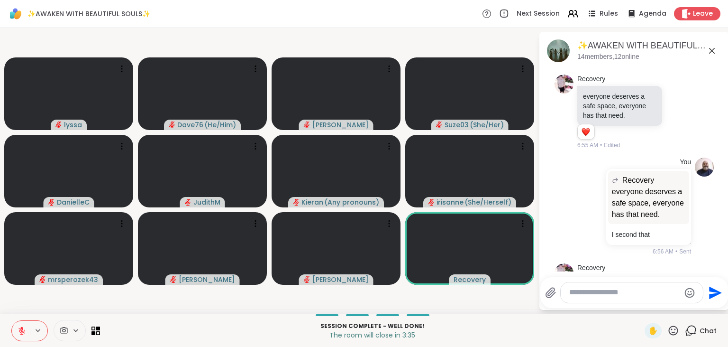
scroll to position [5222, 0]
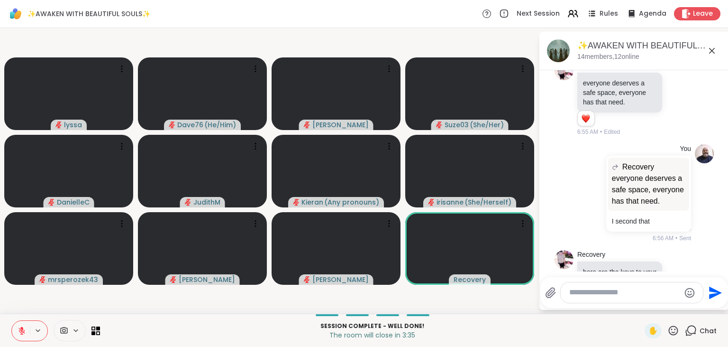
click at [677, 250] on div "Recovery here are the keys to your safe space 1 1 6:56 AM • Edited" at bounding box center [636, 283] width 116 height 66
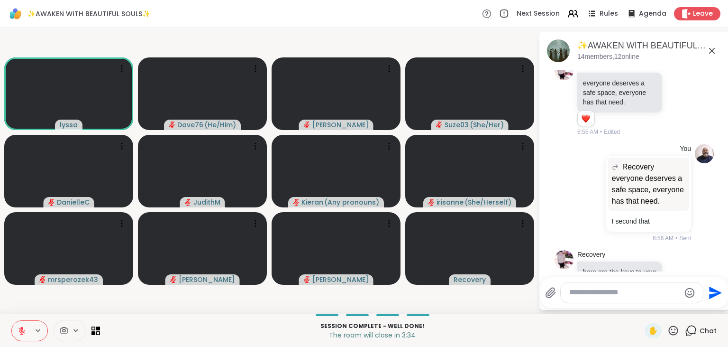
click at [677, 278] on icon at bounding box center [679, 282] width 9 height 9
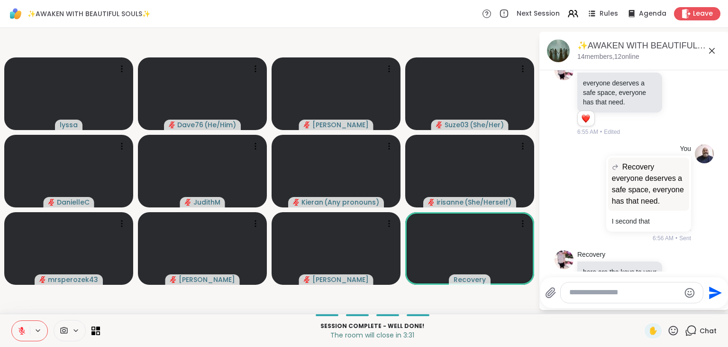
drag, startPoint x: 605, startPoint y: 220, endPoint x: 595, endPoint y: 292, distance: 72.7
click at [595, 292] on div "✨AWAKEN WITH BEAUTIFUL SOULS✨, Oct 13 14 members, 12 online Today Recovery 1 1 …" at bounding box center [635, 171] width 190 height 278
click at [595, 292] on textarea "Type your message" at bounding box center [625, 292] width 111 height 10
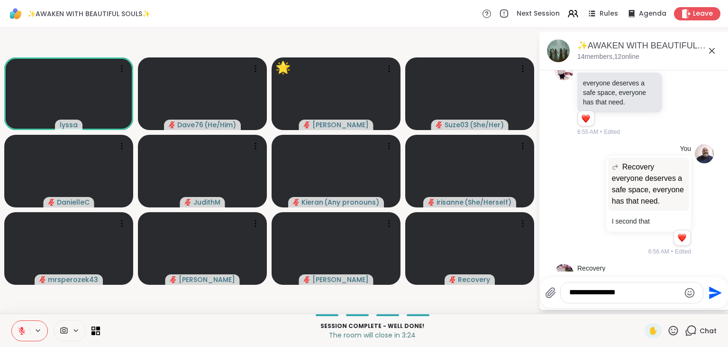
type textarea "**********"
click at [718, 287] on icon "Send" at bounding box center [714, 292] width 15 height 15
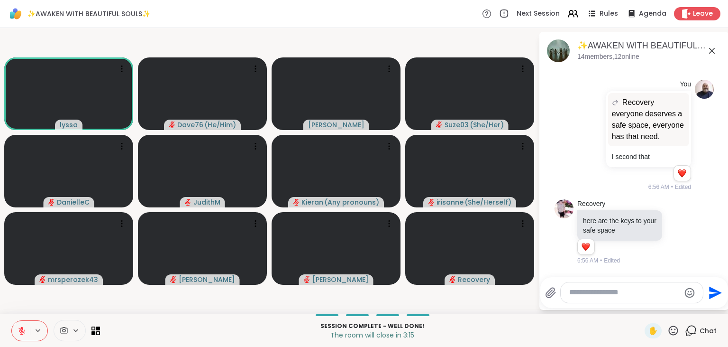
click at [677, 331] on icon at bounding box center [674, 330] width 12 height 12
click at [642, 304] on span "❤️" at bounding box center [645, 305] width 9 height 11
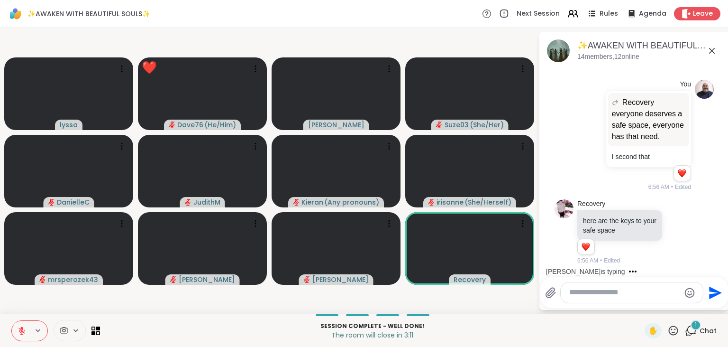
scroll to position [5536, 0]
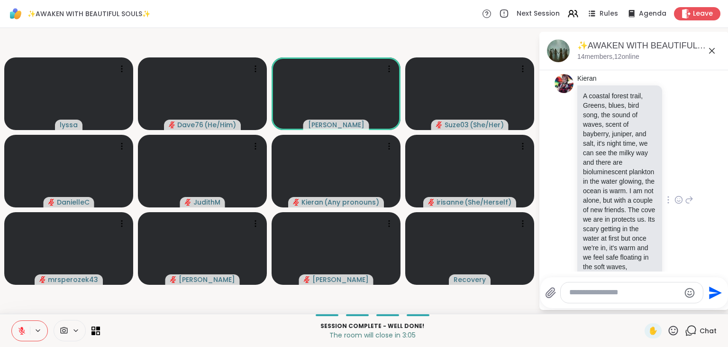
click at [678, 195] on icon at bounding box center [679, 199] width 9 height 9
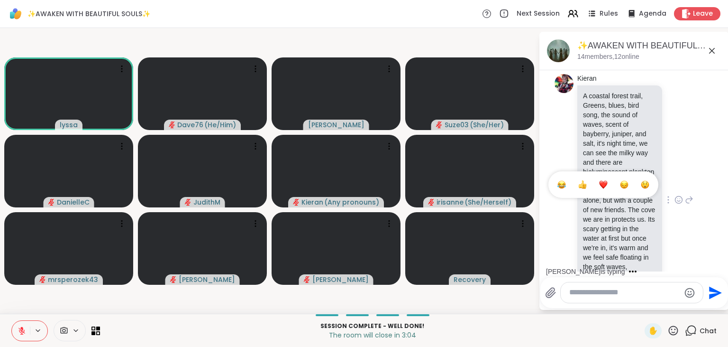
click at [603, 180] on div "Select Reaction: Heart" at bounding box center [603, 184] width 9 height 9
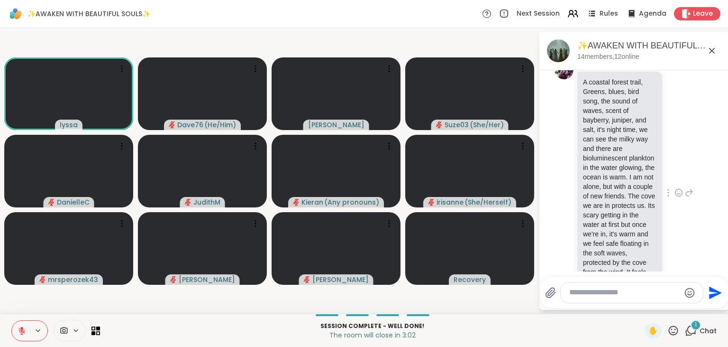
scroll to position [5600, 0]
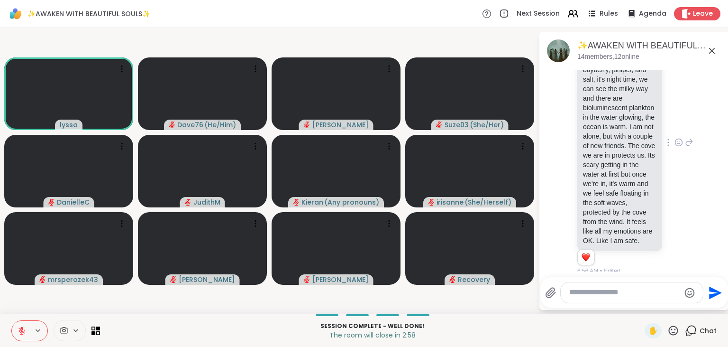
click at [607, 297] on textarea "Type your message" at bounding box center [625, 292] width 111 height 10
type textarea "*"
click at [673, 333] on icon at bounding box center [674, 330] width 12 height 12
click at [641, 310] on span "❤️" at bounding box center [645, 305] width 9 height 11
click at [672, 331] on icon at bounding box center [674, 330] width 12 height 12
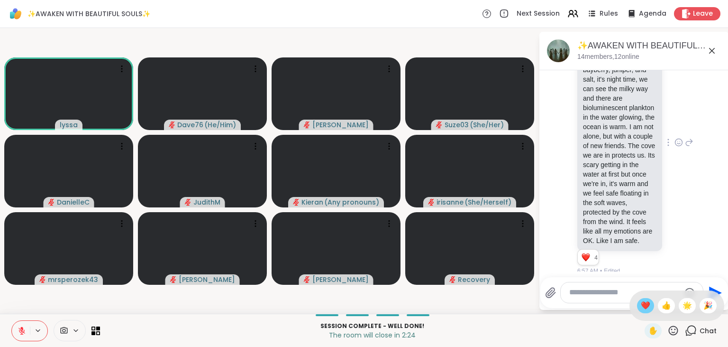
click at [642, 307] on span "❤️" at bounding box center [645, 305] width 9 height 11
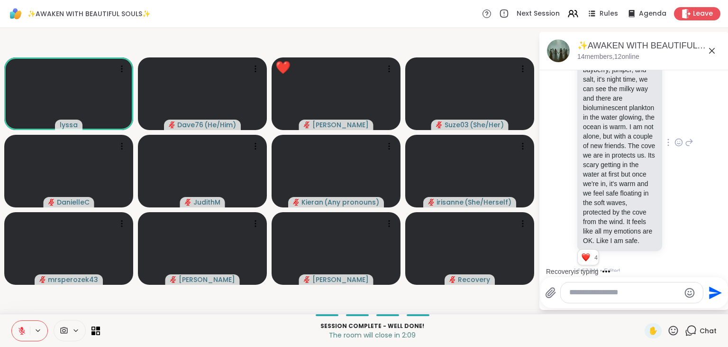
scroll to position [5651, 0]
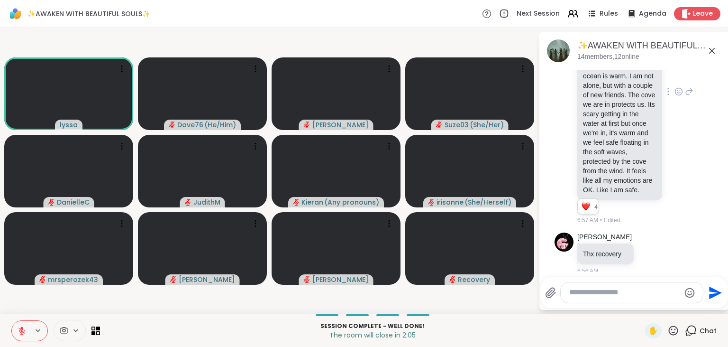
click at [674, 331] on icon at bounding box center [674, 330] width 12 height 12
click at [642, 305] on span "❤️" at bounding box center [645, 305] width 9 height 11
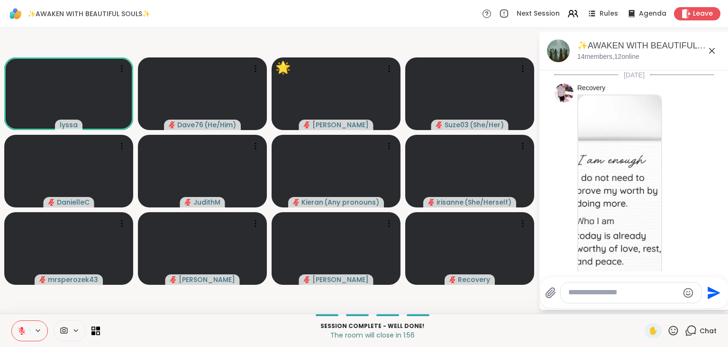
scroll to position [5678, 0]
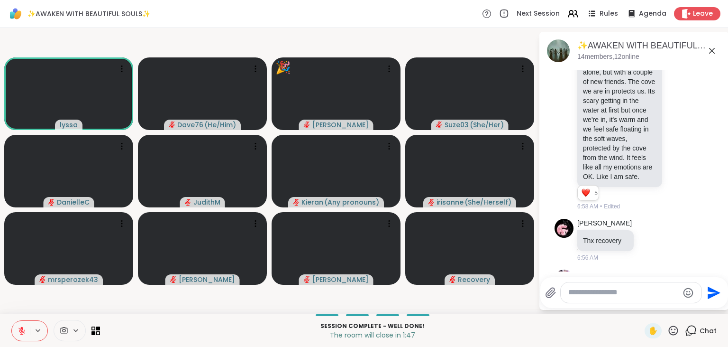
click at [673, 330] on icon at bounding box center [674, 330] width 12 height 12
click at [708, 307] on span "🎉" at bounding box center [708, 305] width 9 height 11
click at [596, 295] on textarea "Type your message" at bounding box center [624, 292] width 111 height 10
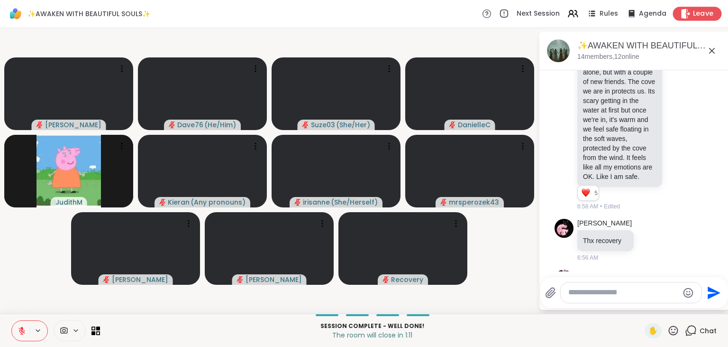
click at [700, 14] on span "Leave" at bounding box center [703, 14] width 21 height 10
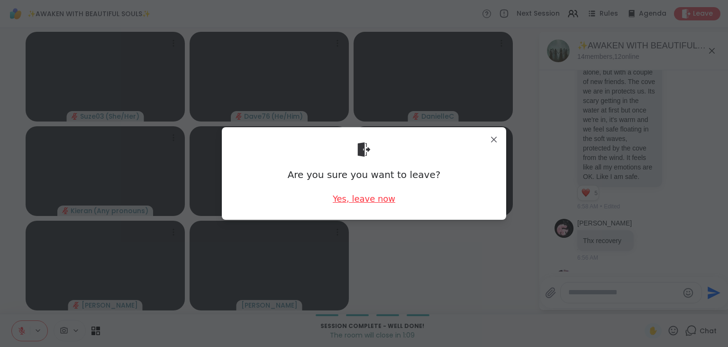
click at [382, 200] on div "Yes, leave now" at bounding box center [364, 199] width 63 height 12
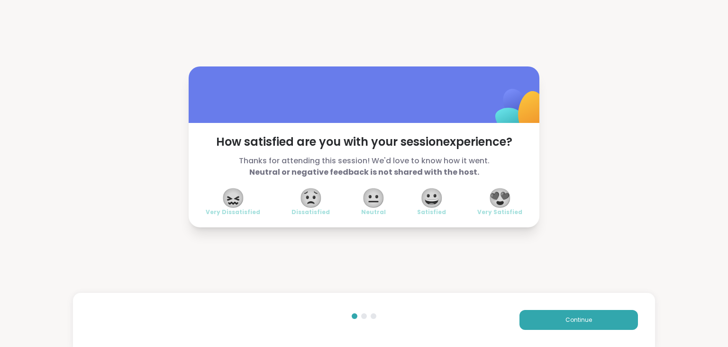
click at [506, 198] on span "😍" at bounding box center [500, 197] width 24 height 17
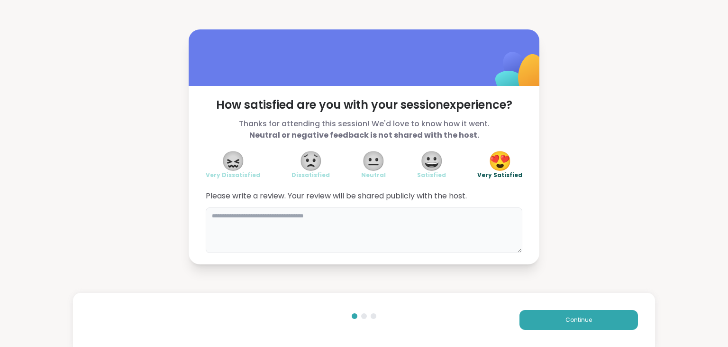
click at [419, 213] on textarea at bounding box center [364, 230] width 317 height 46
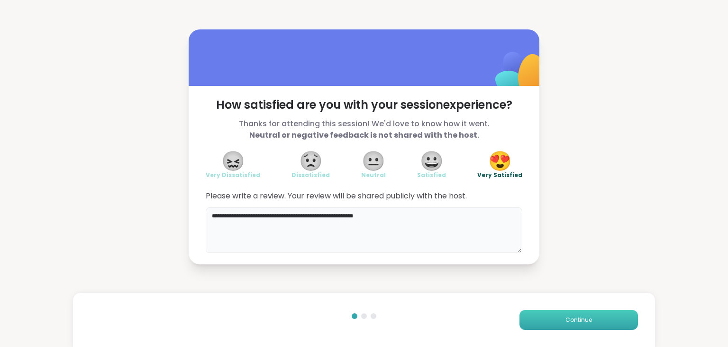
type textarea "**********"
click at [580, 314] on button "Continue" at bounding box center [579, 320] width 119 height 20
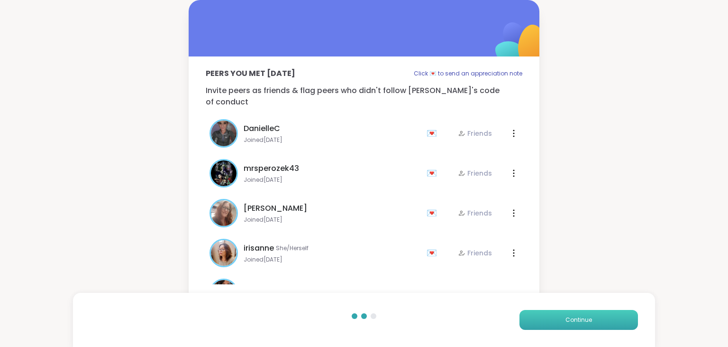
click at [581, 320] on span "Continue" at bounding box center [579, 319] width 27 height 9
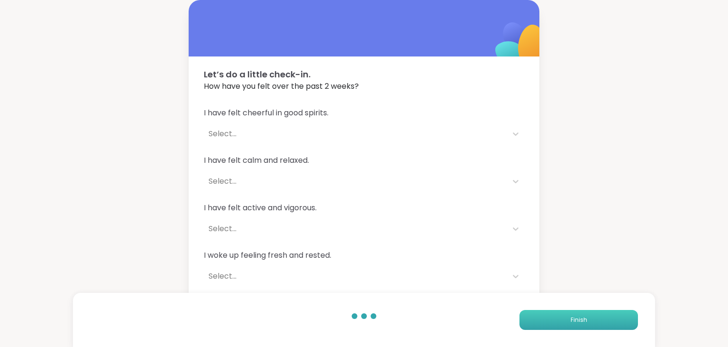
click at [581, 320] on span "Finish" at bounding box center [579, 319] width 17 height 9
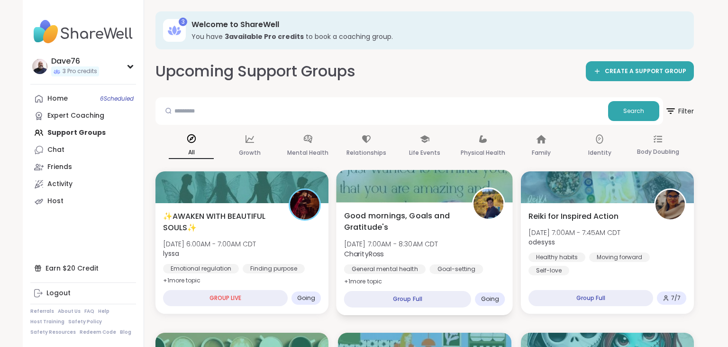
click at [401, 240] on span "[DATE] 7:00AM - 8:30AM CDT" at bounding box center [391, 243] width 94 height 9
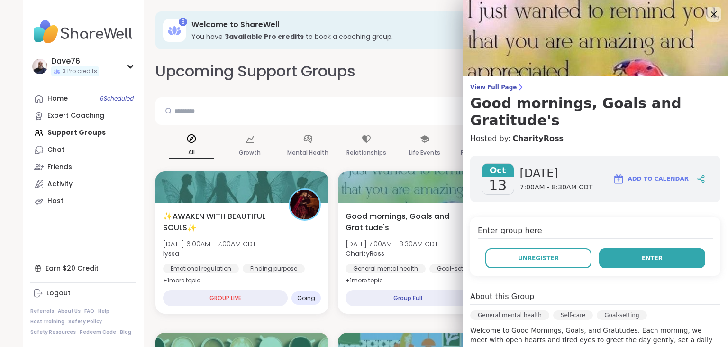
click at [634, 248] on button "Enter" at bounding box center [652, 258] width 106 height 20
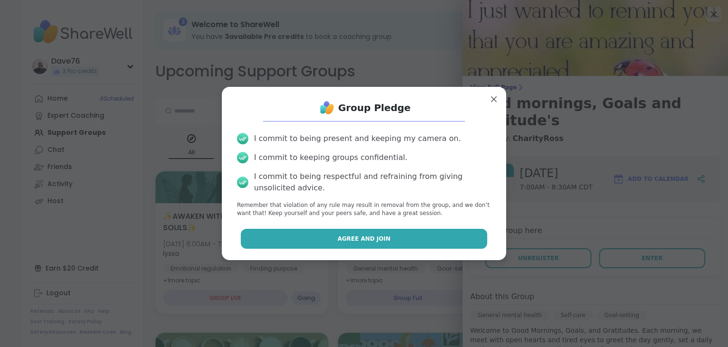
click at [421, 238] on button "Agree and Join" at bounding box center [364, 239] width 247 height 20
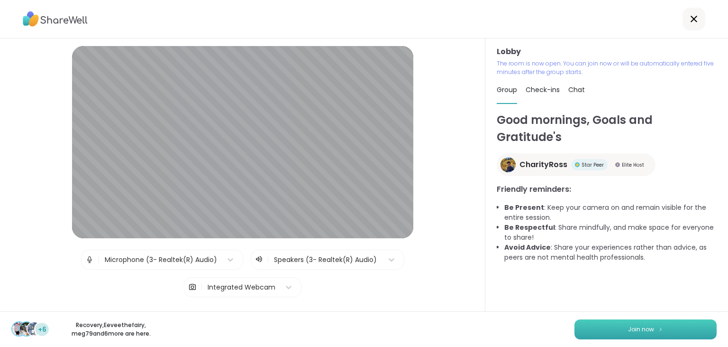
click at [662, 323] on button "Join now" at bounding box center [646, 329] width 142 height 20
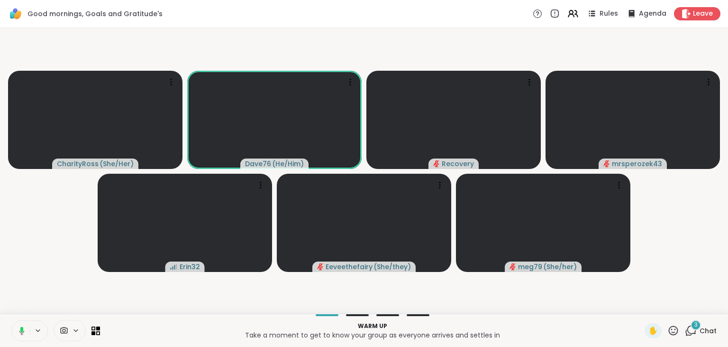
click at [22, 331] on icon at bounding box center [21, 328] width 3 height 5
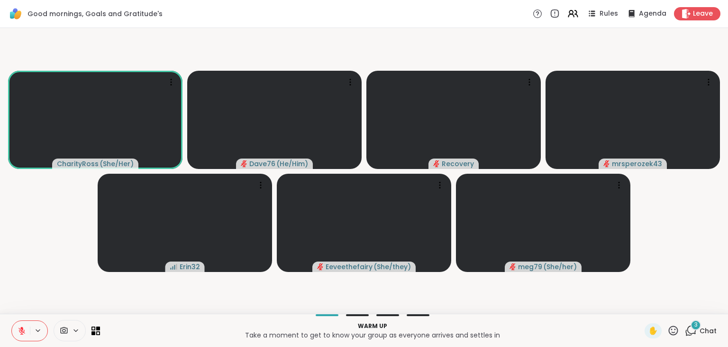
click at [705, 331] on span "Chat" at bounding box center [708, 330] width 17 height 9
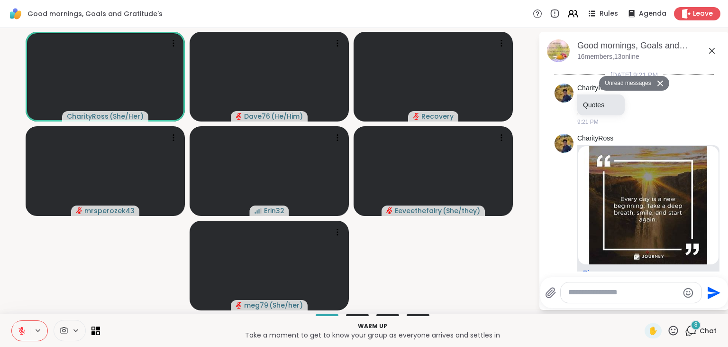
scroll to position [813, 0]
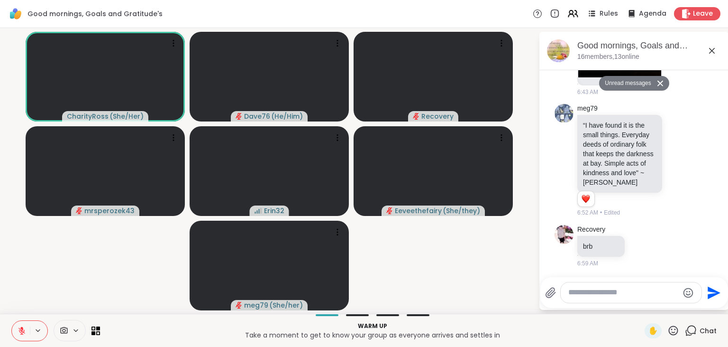
click at [642, 291] on textarea "Type your message" at bounding box center [624, 292] width 111 height 10
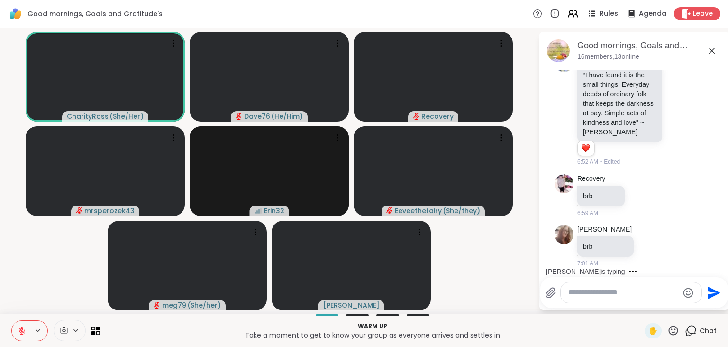
scroll to position [841, 0]
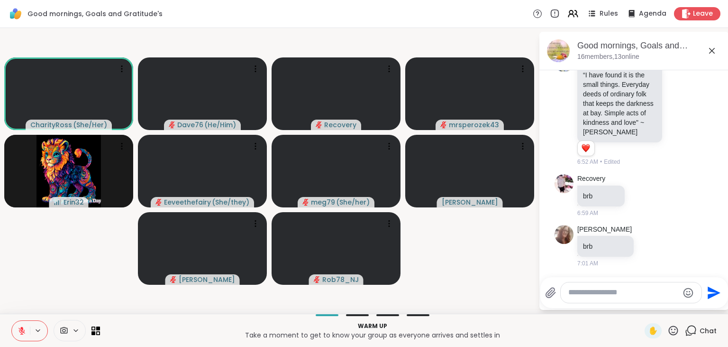
click at [671, 331] on icon at bounding box center [674, 330] width 12 height 12
click at [643, 309] on span "❤️" at bounding box center [645, 305] width 9 height 11
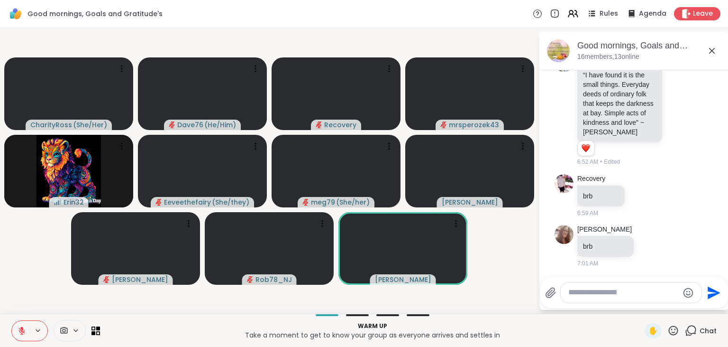
click at [674, 331] on icon at bounding box center [674, 330] width 12 height 12
click at [642, 306] on span "❤️" at bounding box center [645, 305] width 9 height 11
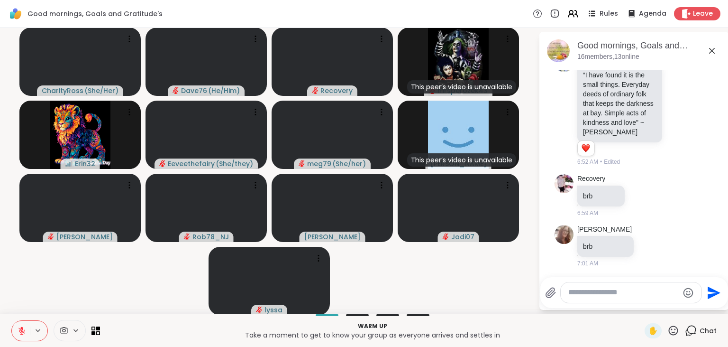
click at [633, 291] on textarea "Type your message" at bounding box center [624, 292] width 111 height 10
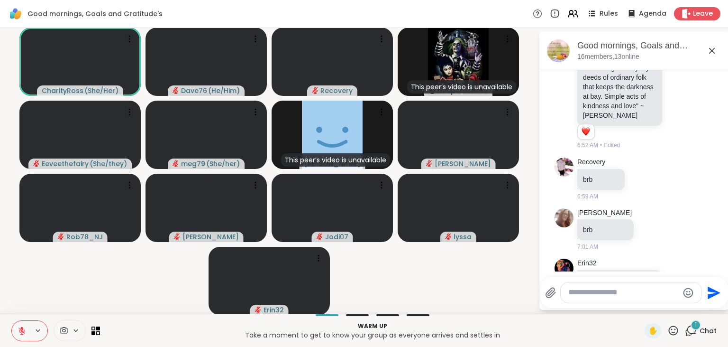
scroll to position [891, 0]
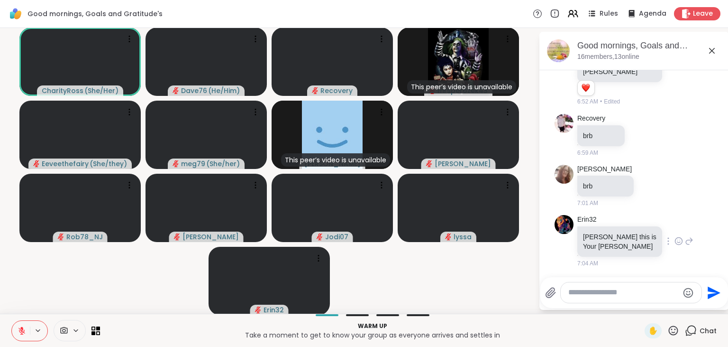
click at [664, 247] on div at bounding box center [678, 240] width 29 height 11
click at [675, 246] on icon at bounding box center [679, 240] width 9 height 9
click at [675, 230] on div "Select Reaction: Heart" at bounding box center [679, 225] width 9 height 9
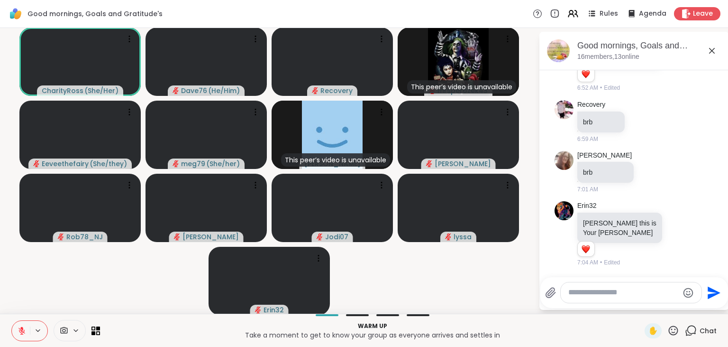
click at [685, 236] on icon at bounding box center [689, 233] width 9 height 11
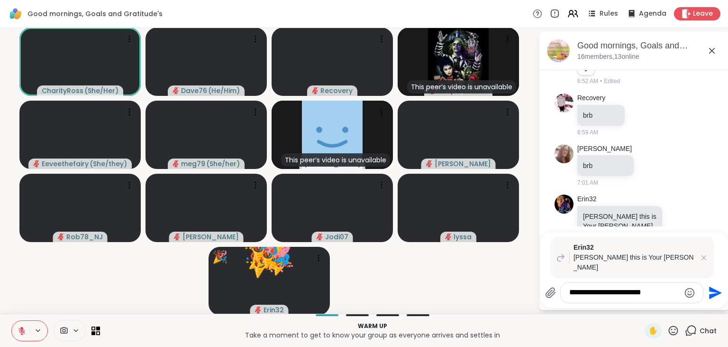
type textarea "**********"
click at [711, 292] on icon "Send" at bounding box center [714, 292] width 15 height 15
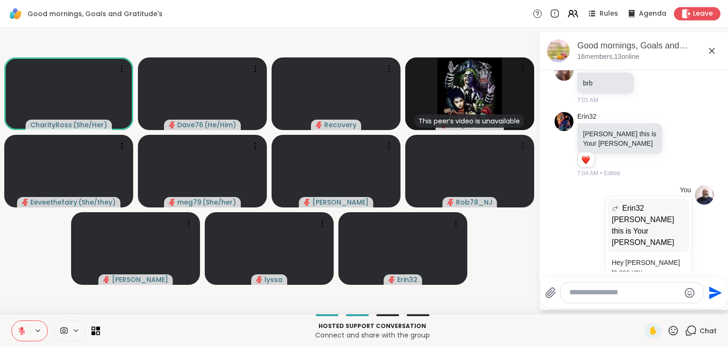
scroll to position [1047, 0]
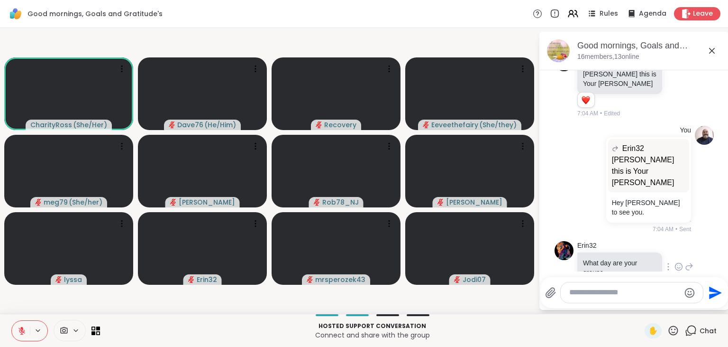
click at [687, 264] on icon at bounding box center [690, 267] width 7 height 7
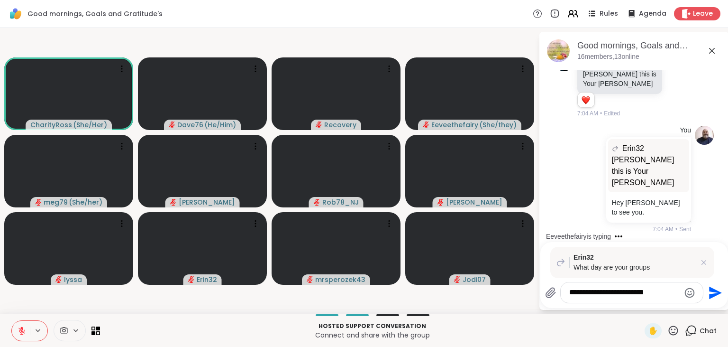
type textarea "**********"
click at [711, 292] on icon "Send" at bounding box center [714, 292] width 15 height 15
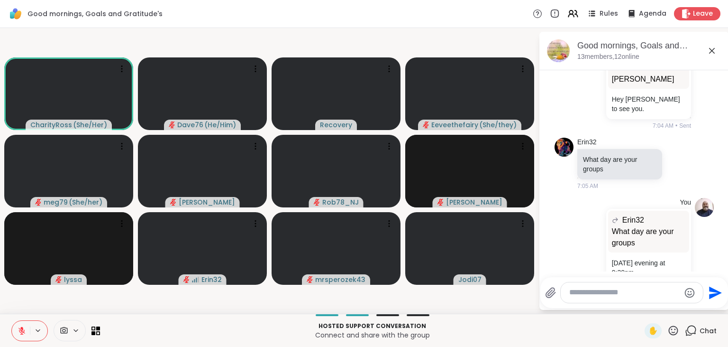
scroll to position [1220, 0]
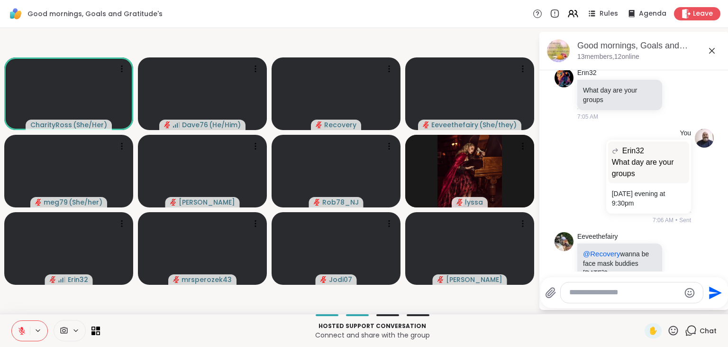
click at [20, 327] on icon at bounding box center [22, 330] width 9 height 9
click at [20, 330] on icon at bounding box center [21, 329] width 2 height 4
click at [679, 330] on icon at bounding box center [673, 329] width 9 height 9
click at [643, 308] on span "❤️" at bounding box center [645, 305] width 9 height 11
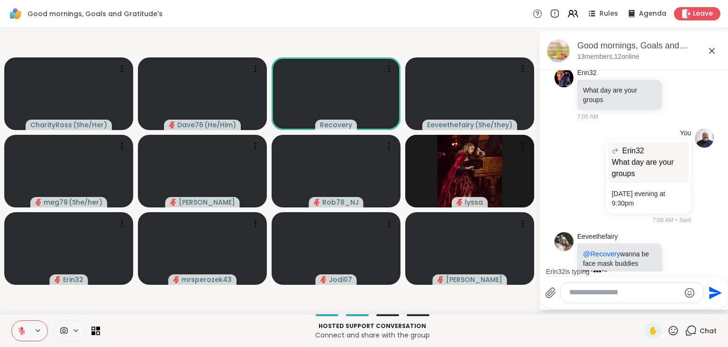
click at [676, 330] on icon at bounding box center [673, 329] width 9 height 9
click at [642, 308] on span "❤️" at bounding box center [645, 305] width 9 height 11
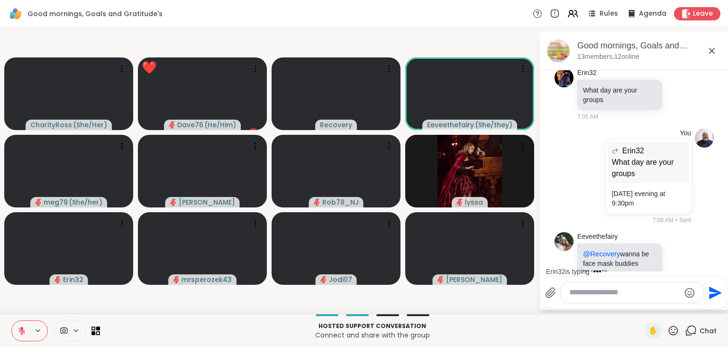
scroll to position [1289, 0]
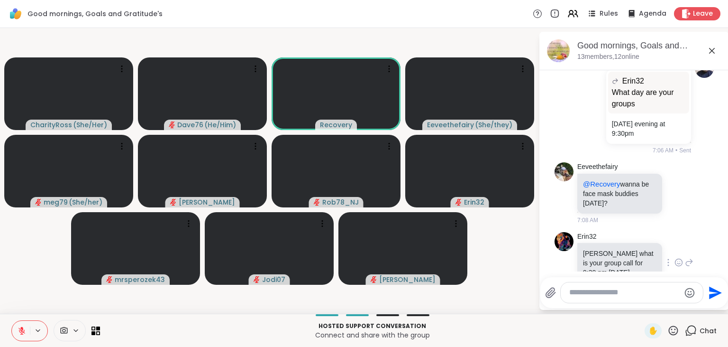
click at [690, 257] on icon at bounding box center [689, 262] width 9 height 11
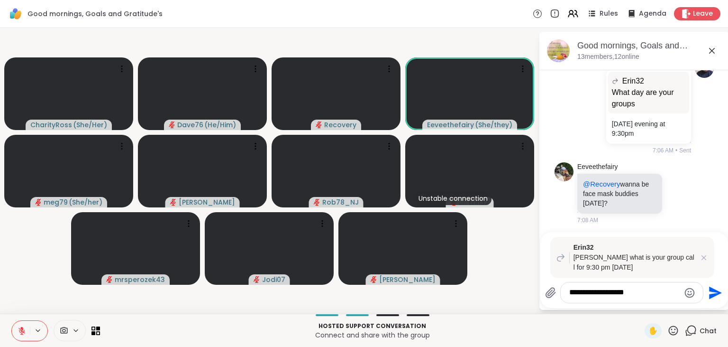
type textarea "**********"
click at [711, 292] on icon "Send" at bounding box center [714, 292] width 15 height 15
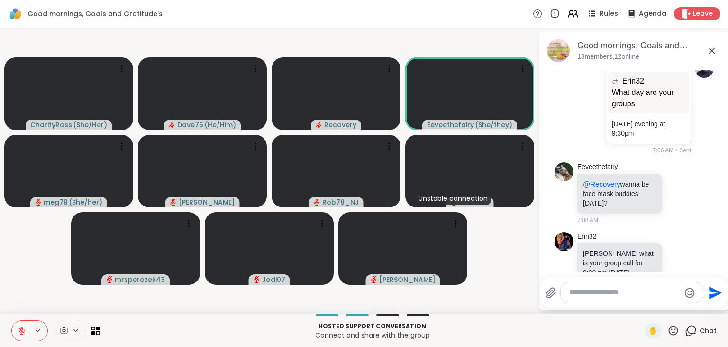
scroll to position [1395, 0]
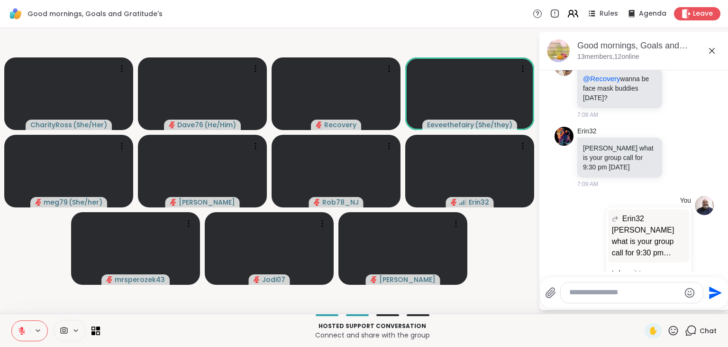
click at [573, 16] on icon at bounding box center [573, 14] width 12 height 12
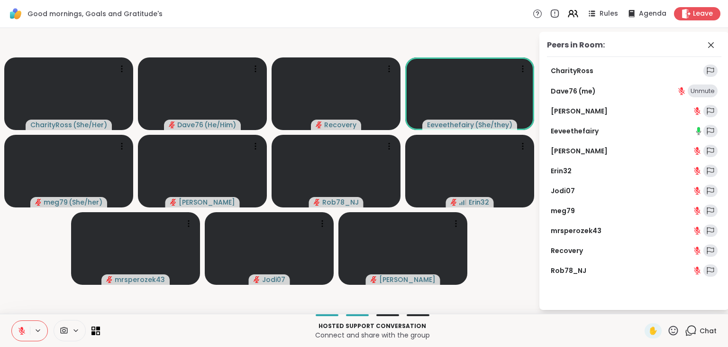
click at [562, 173] on link "Erin32" at bounding box center [561, 170] width 21 height 9
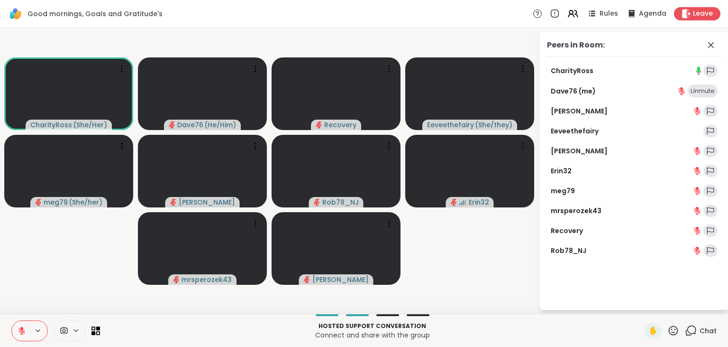
click at [531, 322] on p "Hosted support conversation" at bounding box center [373, 326] width 534 height 9
click at [709, 328] on span "Chat" at bounding box center [708, 330] width 17 height 9
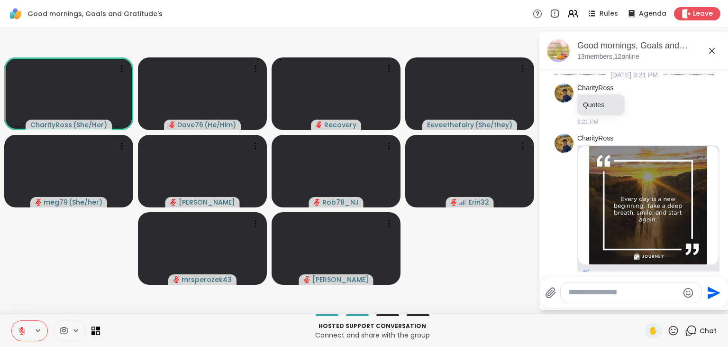
scroll to position [1385, 0]
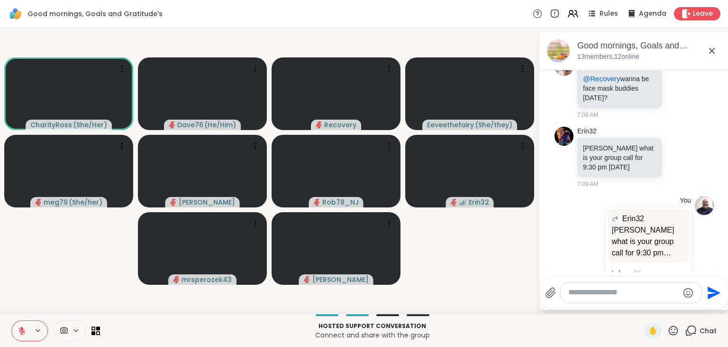
click at [624, 292] on textarea "Type your message" at bounding box center [624, 292] width 111 height 10
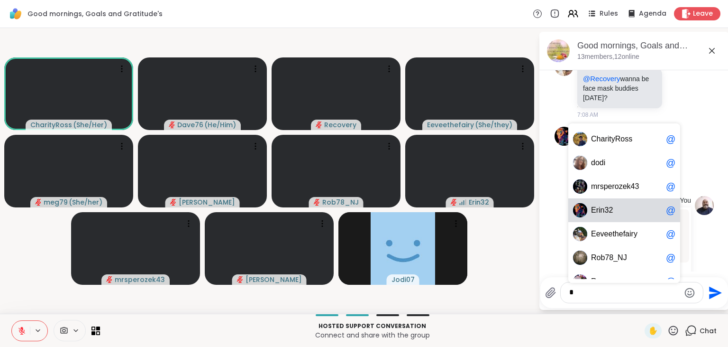
click at [615, 215] on div "E r i n 3 2 @" at bounding box center [625, 210] width 112 height 24
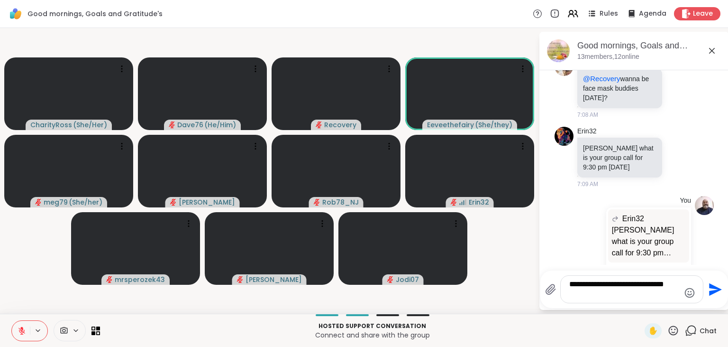
type textarea "**********"
click at [710, 284] on icon "Send" at bounding box center [715, 289] width 13 height 13
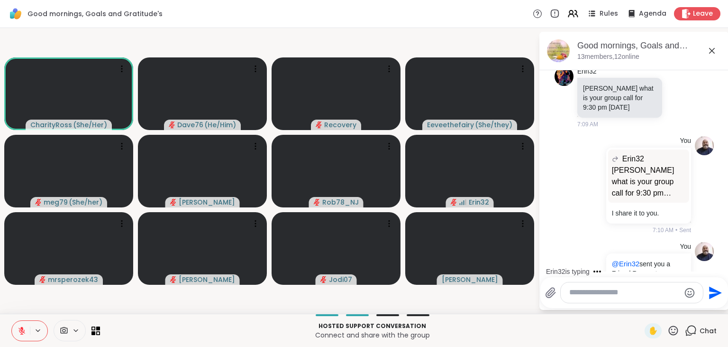
click at [674, 331] on icon at bounding box center [674, 330] width 12 height 12
click at [643, 309] on span "❤️" at bounding box center [645, 305] width 9 height 11
click at [593, 294] on textarea "Type your message" at bounding box center [625, 292] width 111 height 10
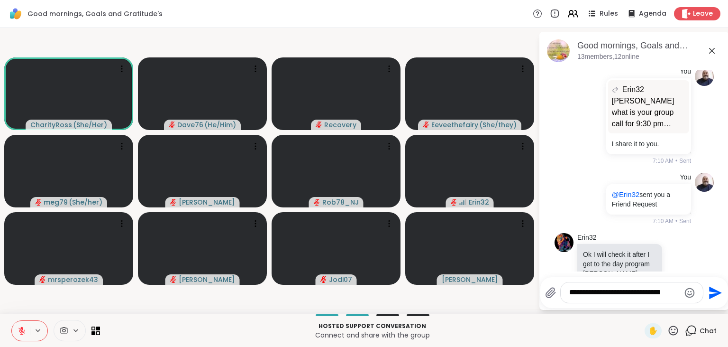
type textarea "**********"
click at [713, 291] on icon "Send" at bounding box center [715, 292] width 13 height 13
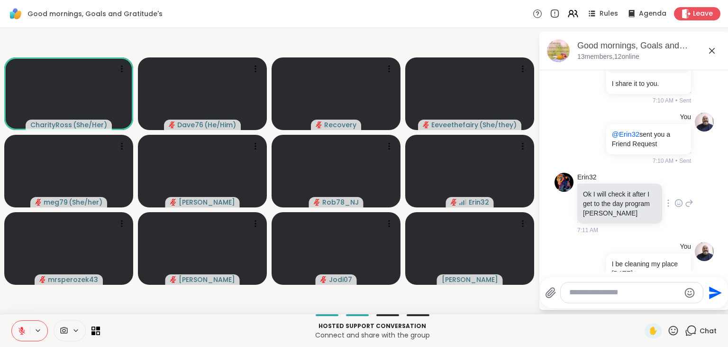
click at [677, 198] on icon at bounding box center [679, 202] width 9 height 9
click at [602, 184] on div "Select Reaction: Heart" at bounding box center [603, 188] width 9 height 9
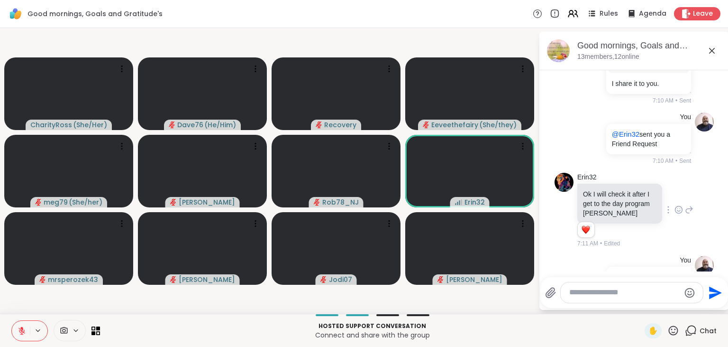
click at [605, 293] on textarea "Type your message" at bounding box center [625, 292] width 111 height 10
click at [674, 329] on icon at bounding box center [674, 330] width 12 height 12
click at [642, 306] on span "❤️" at bounding box center [645, 305] width 9 height 11
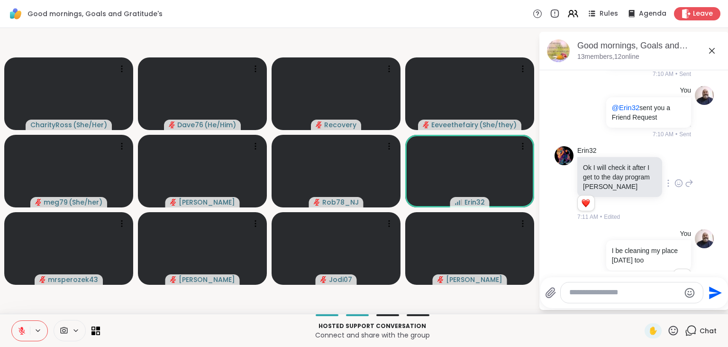
click at [674, 333] on icon at bounding box center [674, 330] width 12 height 12
click at [644, 306] on span "❤️" at bounding box center [645, 305] width 9 height 11
click at [676, 331] on icon at bounding box center [674, 330] width 12 height 12
click at [646, 310] on span "❤️" at bounding box center [645, 305] width 9 height 11
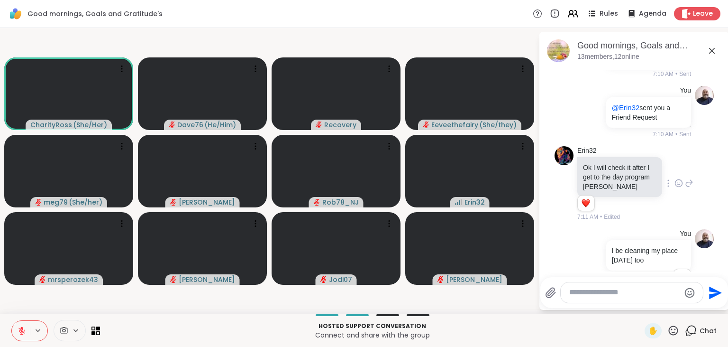
click at [671, 331] on icon at bounding box center [674, 330] width 12 height 12
click at [641, 304] on span "❤️" at bounding box center [645, 305] width 9 height 11
click at [674, 335] on icon at bounding box center [673, 329] width 9 height 9
click at [646, 309] on span "❤️" at bounding box center [645, 305] width 9 height 11
click at [596, 292] on textarea "Type your message" at bounding box center [625, 292] width 111 height 10
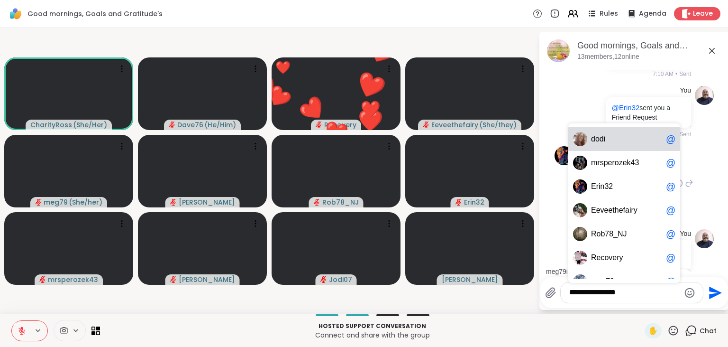
drag, startPoint x: 596, startPoint y: 292, endPoint x: 634, endPoint y: 293, distance: 37.5
click at [634, 293] on textarea "**********" at bounding box center [625, 292] width 111 height 10
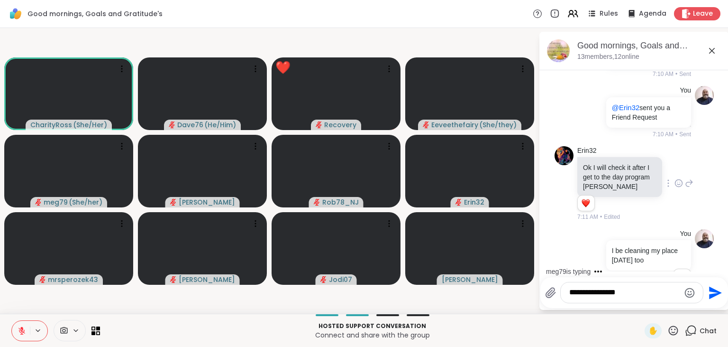
click at [634, 293] on textarea "**********" at bounding box center [625, 292] width 111 height 10
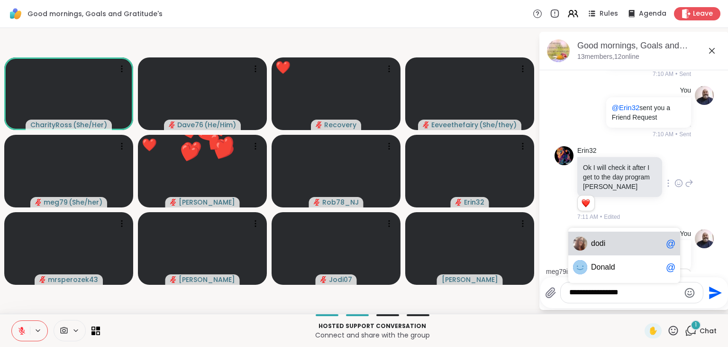
scroll to position [1652, 0]
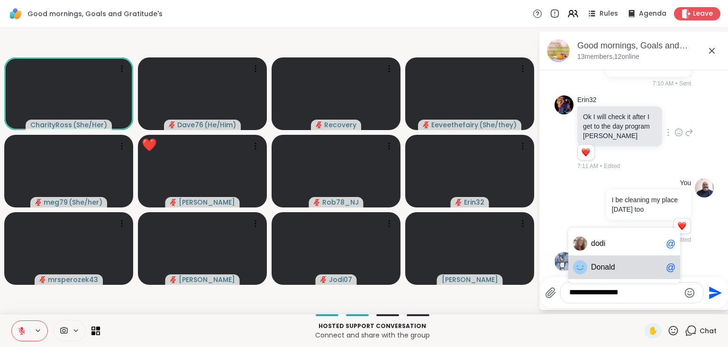
click at [621, 273] on div "Do nald @" at bounding box center [625, 267] width 112 height 24
type textarea "**********"
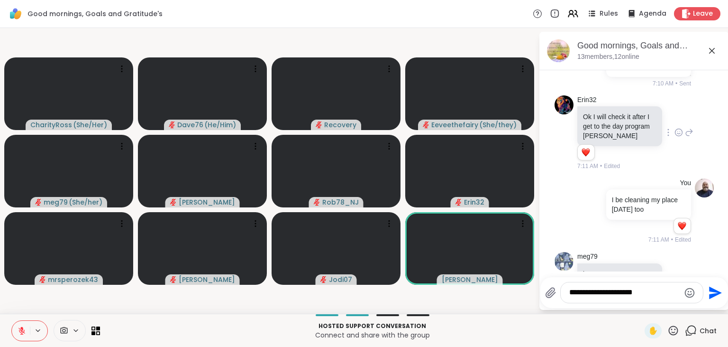
click at [714, 297] on icon "Send" at bounding box center [714, 292] width 15 height 15
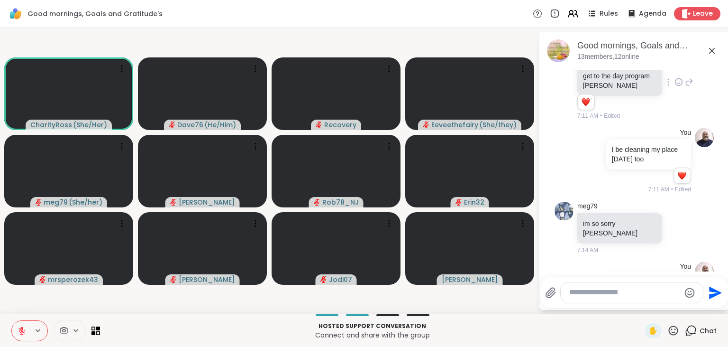
scroll to position [1716, 0]
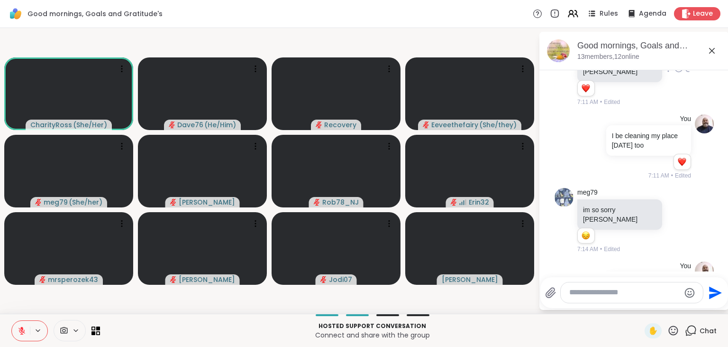
click at [641, 293] on textarea "Type your message" at bounding box center [625, 292] width 111 height 10
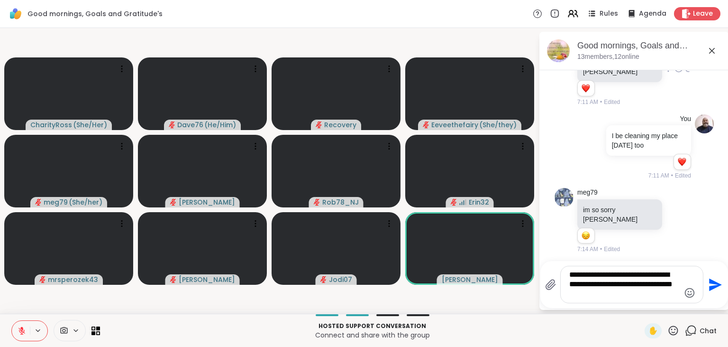
type textarea "**********"
click at [718, 283] on icon "Send" at bounding box center [714, 284] width 15 height 15
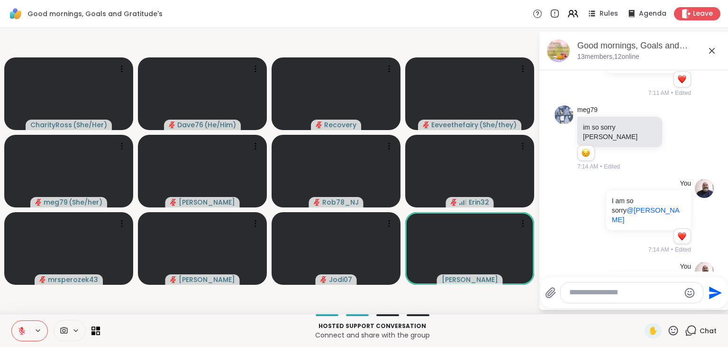
scroll to position [1812, 0]
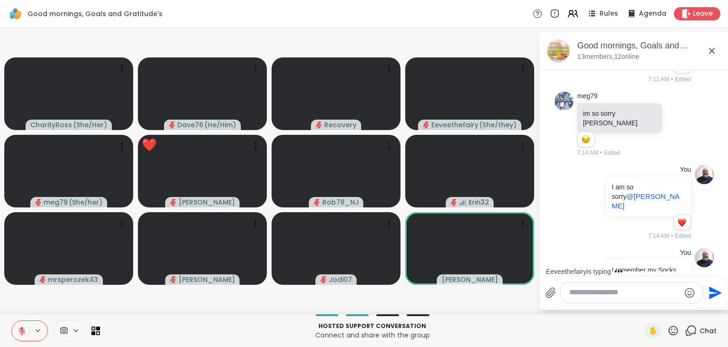
click at [673, 332] on icon at bounding box center [674, 330] width 12 height 12
click at [644, 311] on span "❤️" at bounding box center [645, 305] width 9 height 11
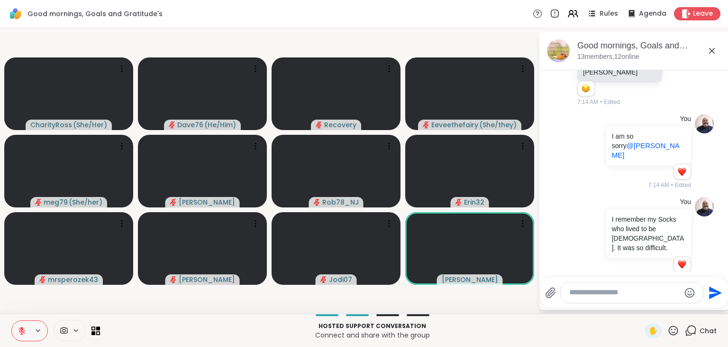
click at [628, 291] on textarea "Type your message" at bounding box center [625, 292] width 111 height 10
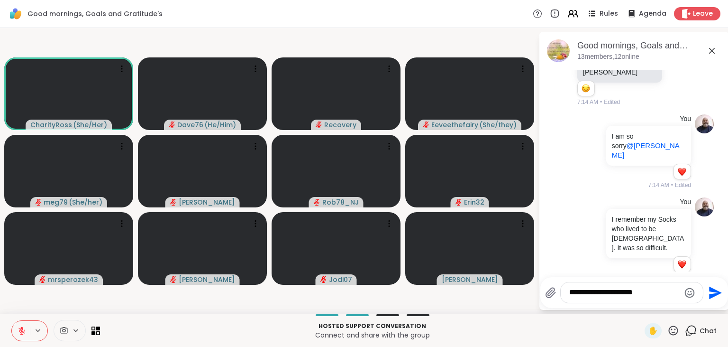
type textarea "**********"
click at [715, 293] on icon "Send" at bounding box center [715, 292] width 13 height 13
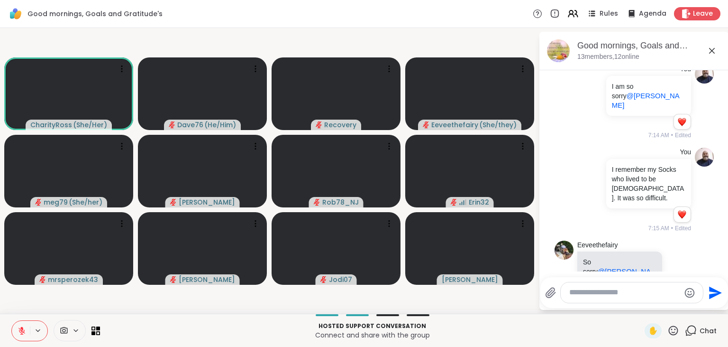
click at [676, 329] on icon at bounding box center [674, 330] width 12 height 12
click at [643, 310] on span "❤️" at bounding box center [645, 305] width 9 height 11
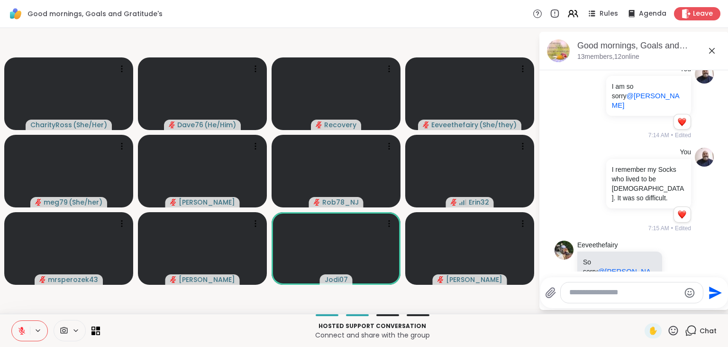
click at [676, 331] on icon at bounding box center [674, 330] width 12 height 12
click at [643, 306] on span "❤️" at bounding box center [645, 305] width 9 height 11
click at [674, 331] on icon at bounding box center [674, 330] width 12 height 12
click at [643, 308] on span "❤️" at bounding box center [645, 305] width 9 height 11
click at [674, 330] on icon at bounding box center [674, 330] width 12 height 12
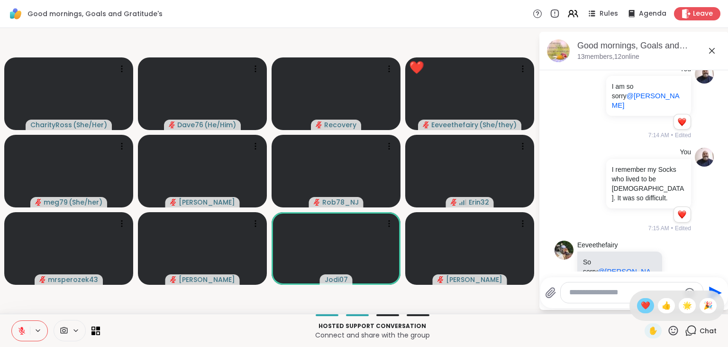
click at [644, 309] on span "❤️" at bounding box center [645, 305] width 9 height 11
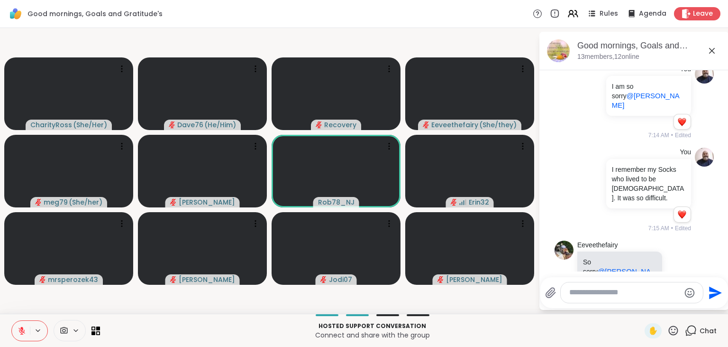
click at [674, 329] on icon at bounding box center [674, 330] width 12 height 12
click at [644, 307] on span "❤️" at bounding box center [645, 305] width 9 height 11
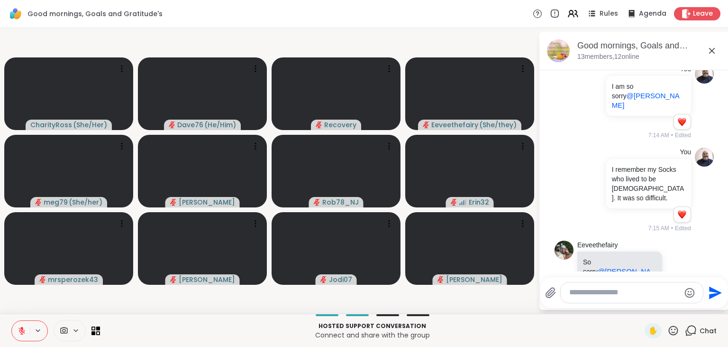
click at [674, 330] on icon at bounding box center [674, 330] width 12 height 12
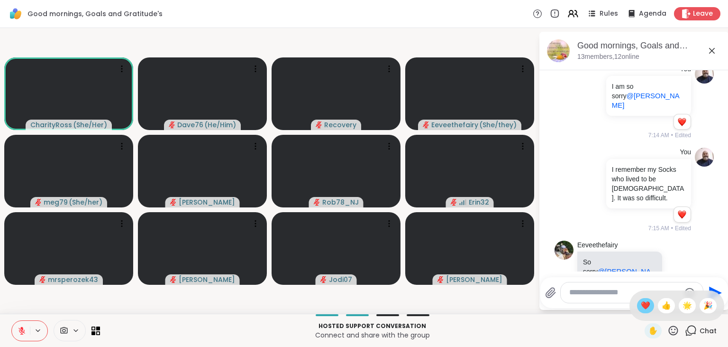
click at [642, 306] on span "❤️" at bounding box center [645, 305] width 9 height 11
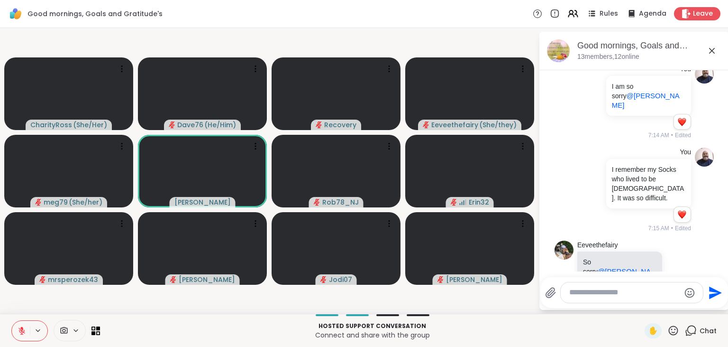
click at [672, 330] on icon at bounding box center [673, 329] width 9 height 9
click at [641, 303] on span "❤️" at bounding box center [645, 305] width 9 height 11
click at [604, 294] on textarea "Type your message" at bounding box center [625, 292] width 111 height 10
click at [672, 330] on icon at bounding box center [674, 330] width 12 height 12
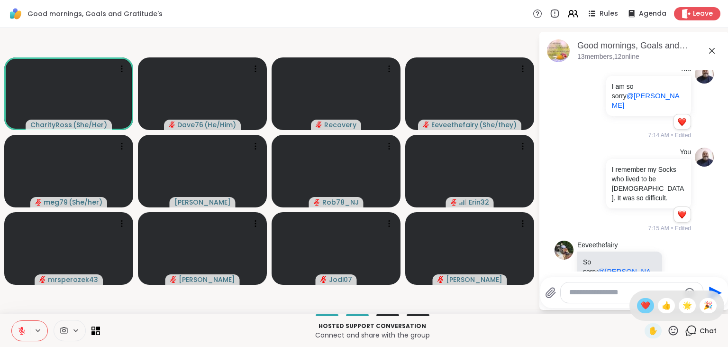
click at [646, 310] on span "❤️" at bounding box center [645, 305] width 9 height 11
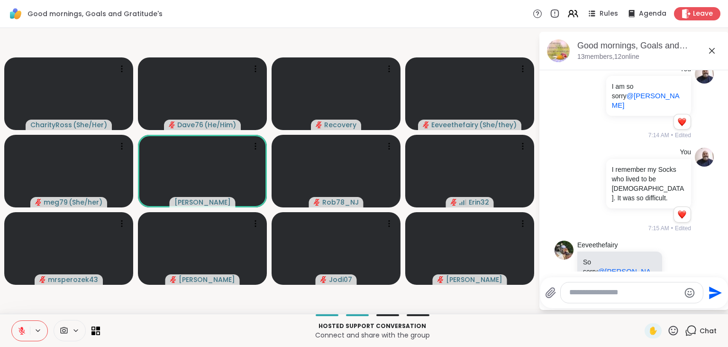
click at [674, 333] on icon at bounding box center [673, 329] width 9 height 9
click at [643, 310] on span "❤️" at bounding box center [645, 305] width 9 height 11
click at [674, 330] on icon at bounding box center [674, 330] width 12 height 12
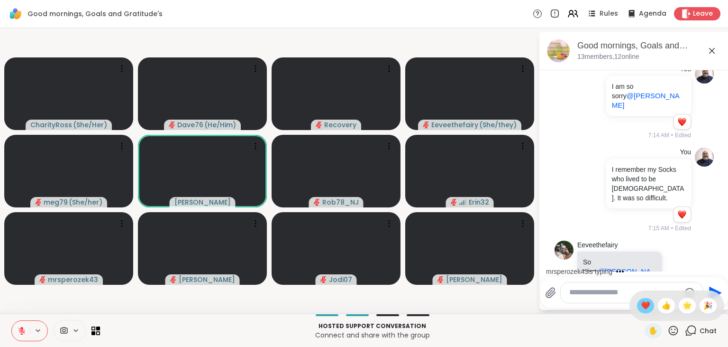
click at [643, 306] on span "❤️" at bounding box center [645, 305] width 9 height 11
click at [597, 294] on textarea "Type your message" at bounding box center [625, 292] width 111 height 10
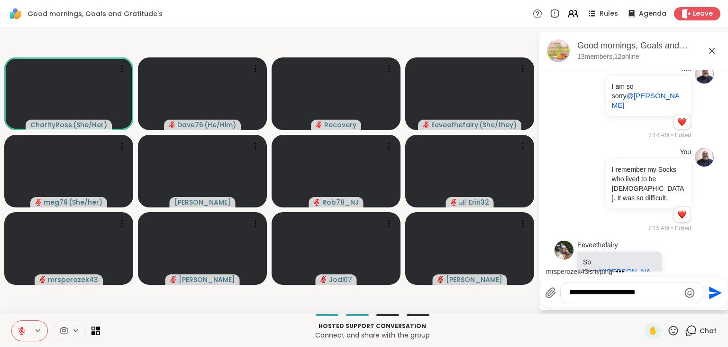
scroll to position [1982, 0]
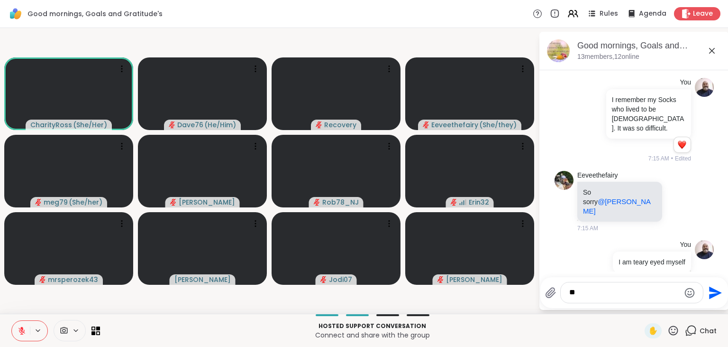
type textarea "*"
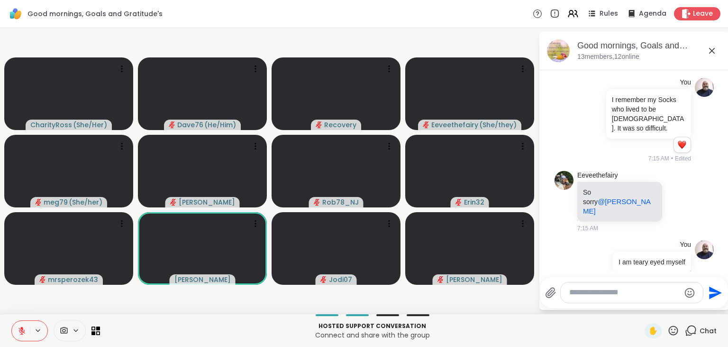
click at [675, 332] on icon at bounding box center [674, 330] width 12 height 12
click at [642, 307] on span "❤️" at bounding box center [645, 305] width 9 height 11
click at [691, 320] on icon at bounding box center [689, 325] width 9 height 11
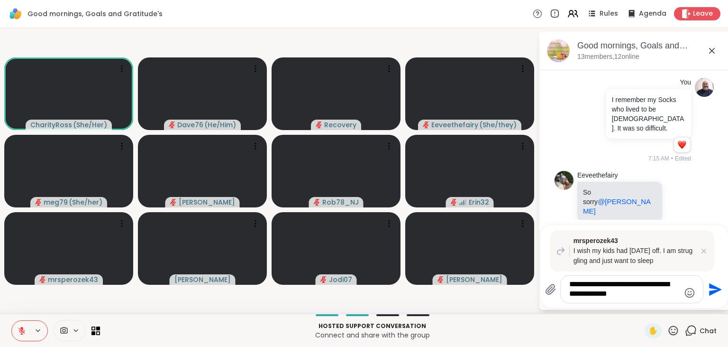
type textarea "**********"
click at [712, 289] on icon "Send" at bounding box center [714, 289] width 15 height 15
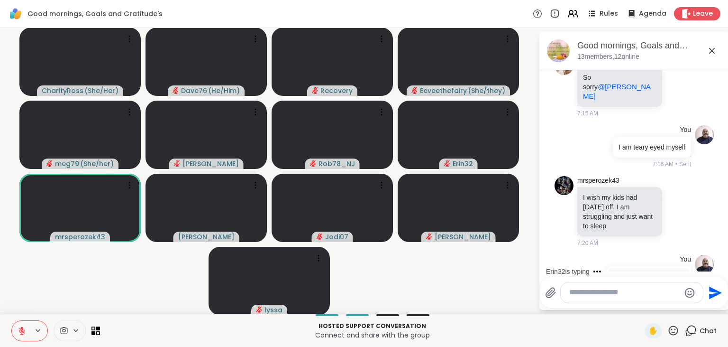
scroll to position [2157, 0]
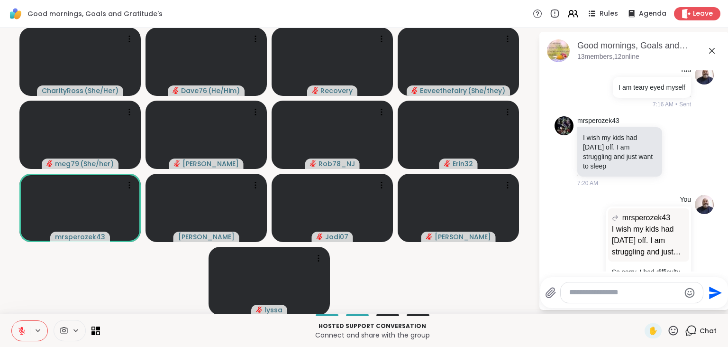
click at [679, 331] on icon at bounding box center [679, 335] width 9 height 9
click at [605, 316] on div "Select Reaction: Heart" at bounding box center [603, 320] width 9 height 9
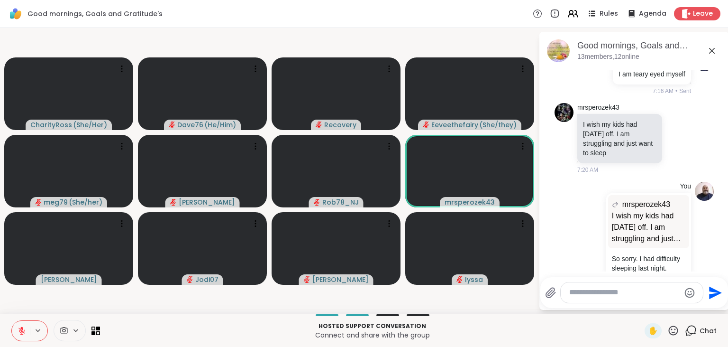
click at [621, 296] on textarea "Type your message" at bounding box center [625, 292] width 111 height 10
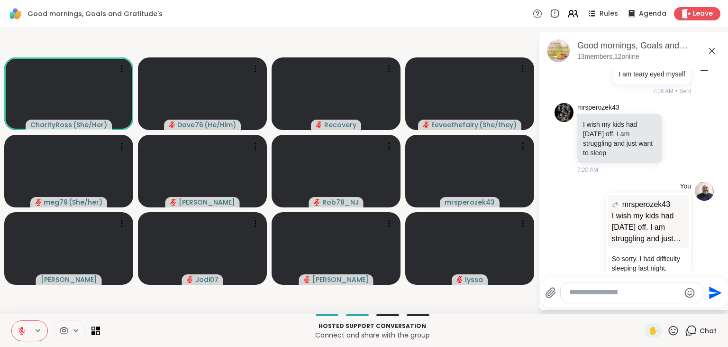
click at [677, 332] on icon at bounding box center [674, 330] width 12 height 12
click at [642, 304] on span "❤️" at bounding box center [645, 305] width 9 height 11
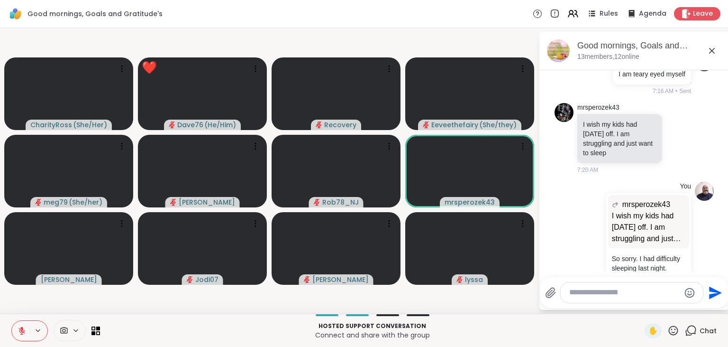
click at [606, 297] on textarea "Type your message" at bounding box center [625, 292] width 111 height 10
type textarea "*"
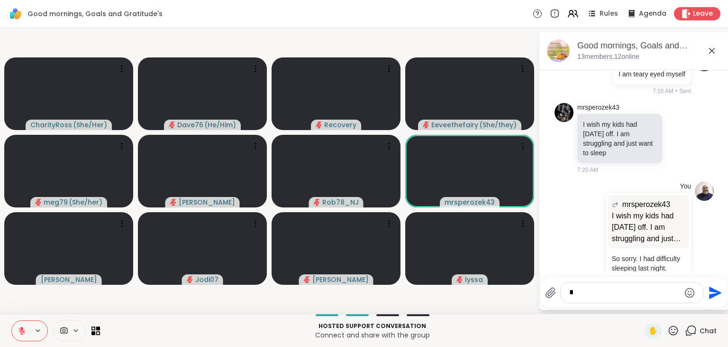
click at [606, 297] on textarea "*" at bounding box center [625, 292] width 111 height 10
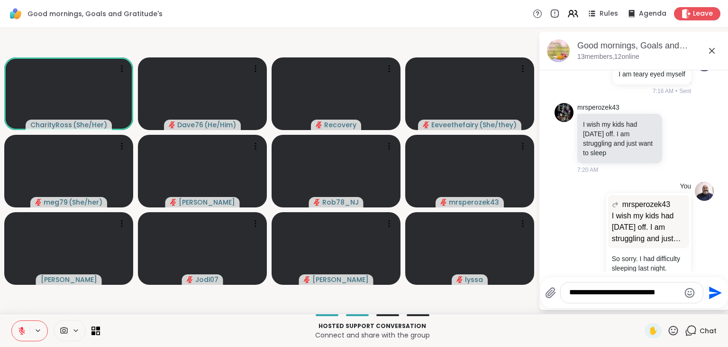
click at [649, 290] on textarea "**********" at bounding box center [625, 292] width 111 height 10
click at [654, 297] on textarea "**********" at bounding box center [625, 292] width 111 height 10
click at [650, 295] on textarea "**********" at bounding box center [625, 292] width 111 height 10
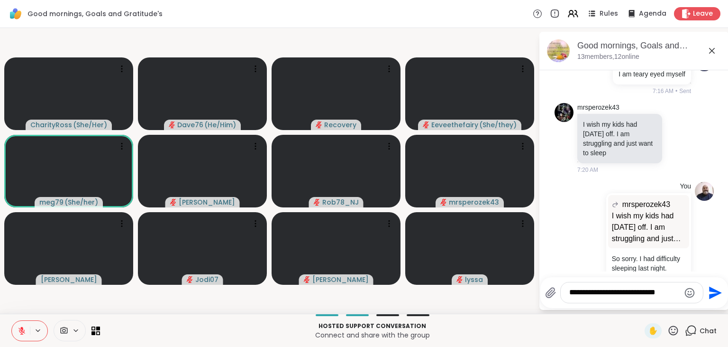
click at [650, 295] on textarea "**********" at bounding box center [625, 292] width 111 height 10
click at [661, 292] on textarea "**********" at bounding box center [625, 292] width 111 height 10
click at [600, 316] on div at bounding box center [373, 315] width 534 height 2
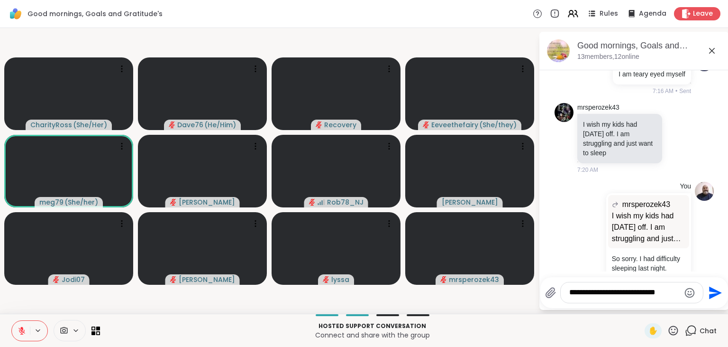
click at [670, 294] on textarea "**********" at bounding box center [625, 292] width 111 height 10
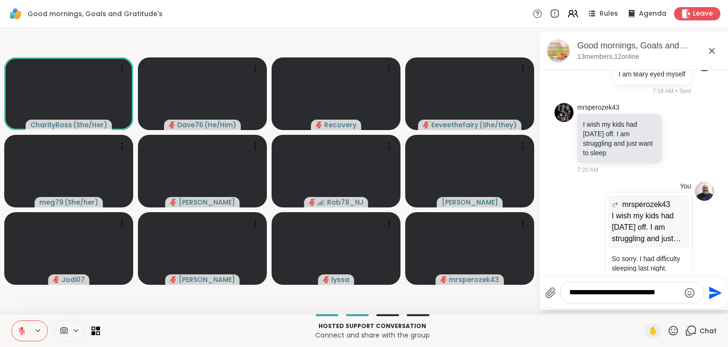
click at [672, 294] on textarea "**********" at bounding box center [625, 292] width 111 height 10
paste textarea "Type your message"
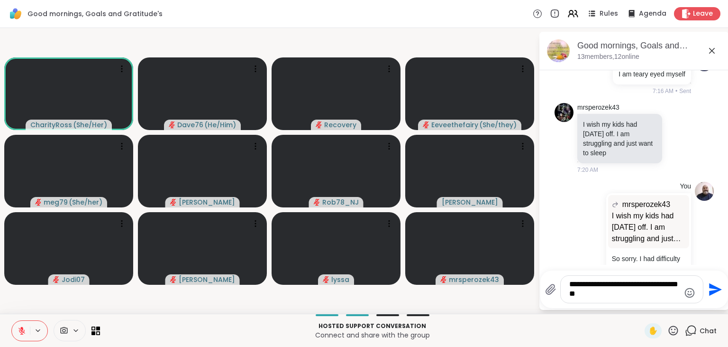
type textarea "**********"
click at [714, 294] on icon "Send" at bounding box center [714, 289] width 15 height 15
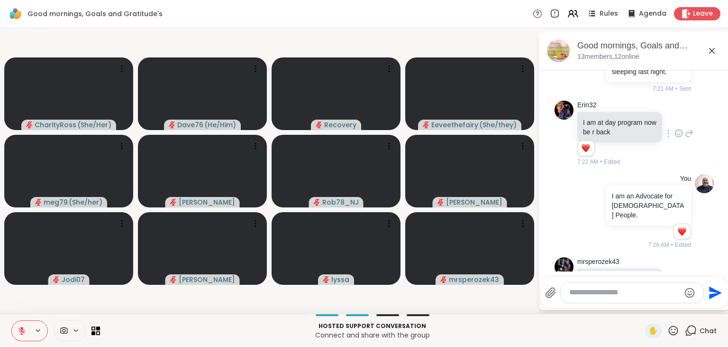
scroll to position [2380, 0]
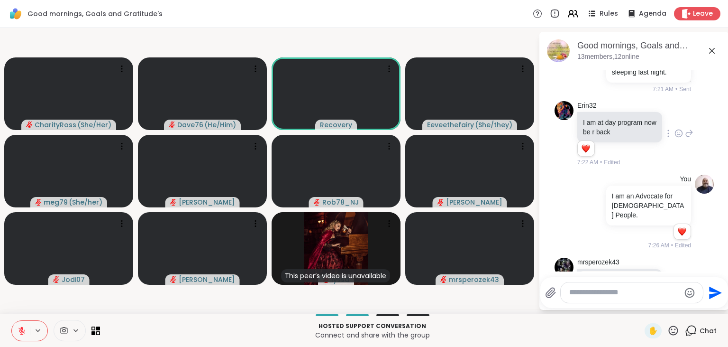
click at [680, 320] on icon at bounding box center [679, 324] width 9 height 9
click at [605, 305] on div "Select Reaction: Heart" at bounding box center [603, 309] width 9 height 9
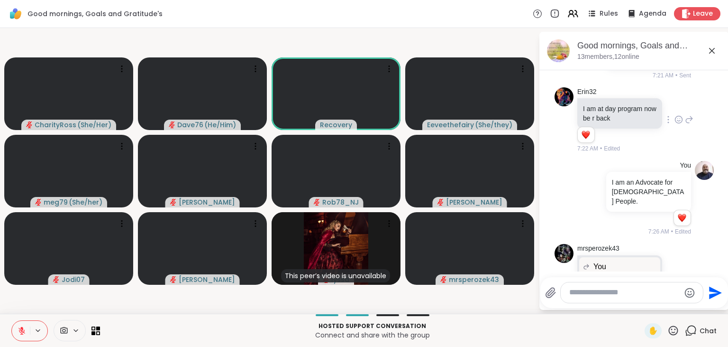
click at [618, 293] on textarea "Type your message" at bounding box center [625, 292] width 111 height 10
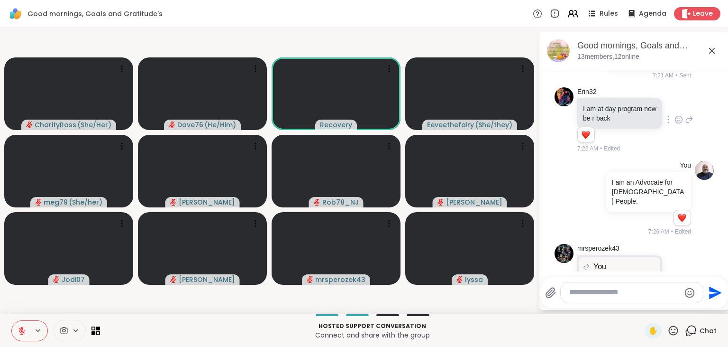
click at [676, 335] on icon at bounding box center [673, 329] width 9 height 9
click at [642, 301] on span "❤️" at bounding box center [645, 305] width 9 height 11
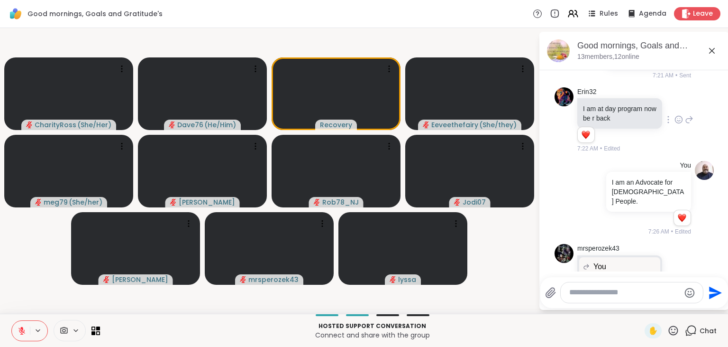
click at [592, 295] on textarea "Type your message" at bounding box center [625, 292] width 111 height 10
type textarea "**********"
click at [715, 289] on icon "Send" at bounding box center [714, 289] width 15 height 15
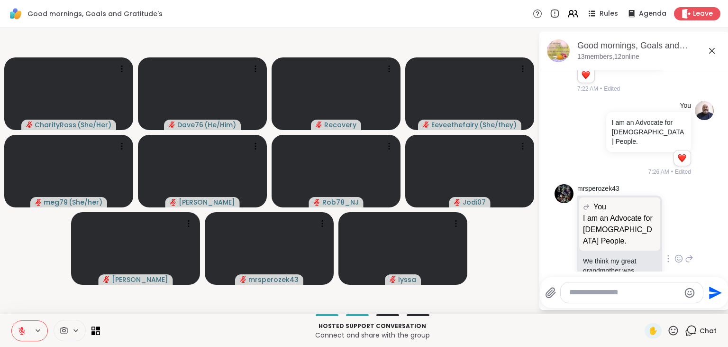
scroll to position [2467, 0]
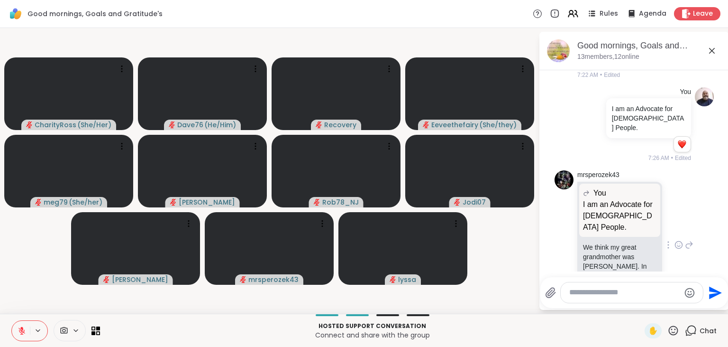
click at [646, 291] on textarea "Type your message" at bounding box center [625, 292] width 111 height 10
click at [625, 293] on textarea "**********" at bounding box center [625, 288] width 111 height 19
type textarea "**********"
click at [601, 320] on div "Hosted support conversation Connect and share with the group ✋ Chat" at bounding box center [364, 329] width 728 height 33
click at [714, 284] on icon "Send" at bounding box center [714, 289] width 15 height 15
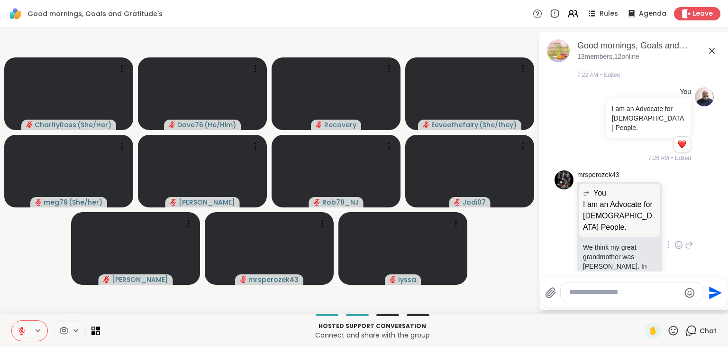
scroll to position [2536, 0]
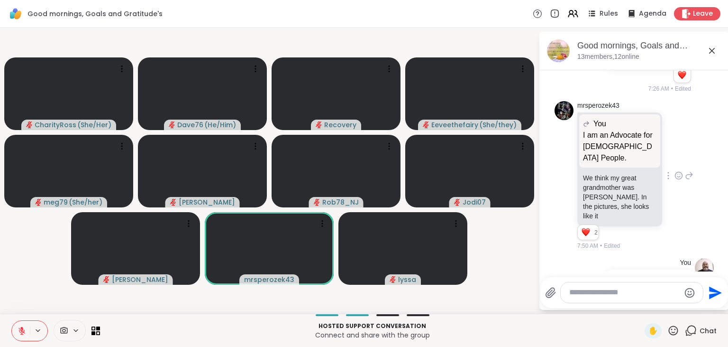
click at [673, 329] on icon at bounding box center [673, 329] width 9 height 9
click at [644, 304] on span "❤️" at bounding box center [645, 305] width 9 height 11
click at [589, 295] on textarea "Type your message" at bounding box center [625, 292] width 111 height 10
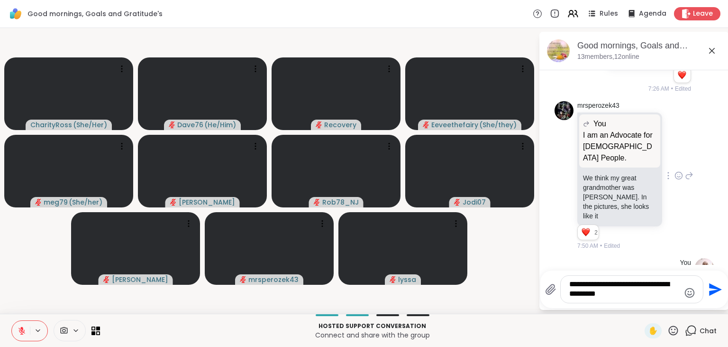
type textarea "**********"
click at [712, 289] on icon "Send" at bounding box center [714, 289] width 15 height 15
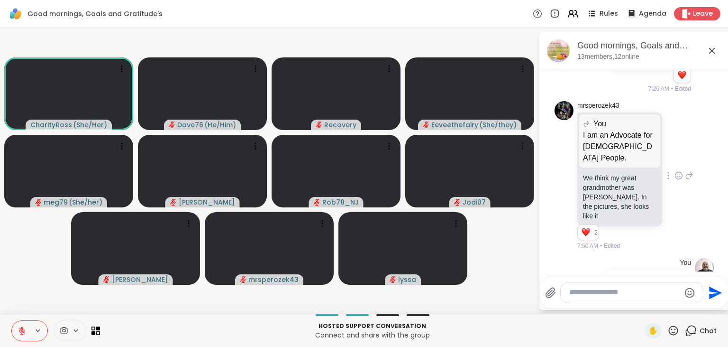
scroll to position [2596, 0]
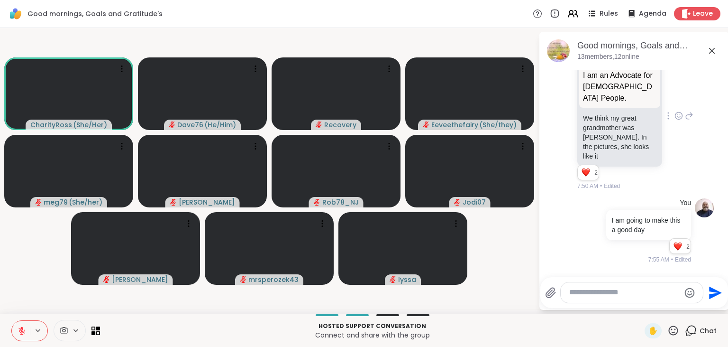
click at [20, 328] on icon at bounding box center [21, 328] width 3 height 4
click at [20, 328] on icon at bounding box center [22, 330] width 9 height 9
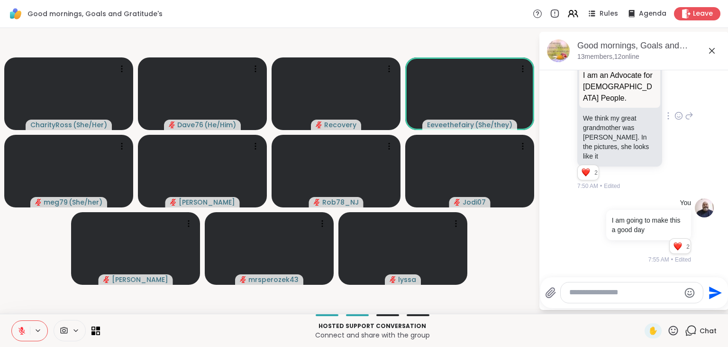
click at [671, 331] on icon at bounding box center [674, 330] width 12 height 12
click at [644, 304] on span "❤️" at bounding box center [645, 305] width 9 height 11
click at [674, 330] on icon at bounding box center [674, 330] width 12 height 12
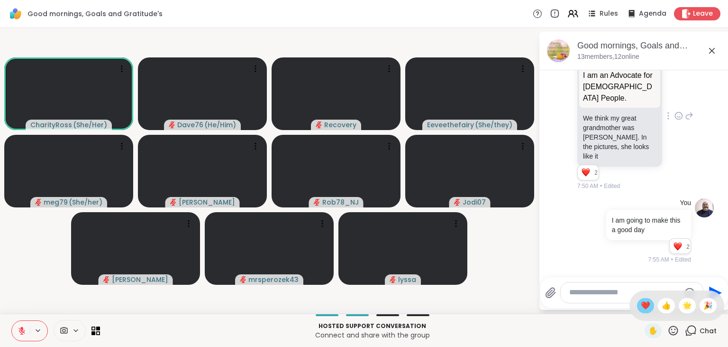
click at [639, 312] on div "❤️" at bounding box center [645, 305] width 17 height 15
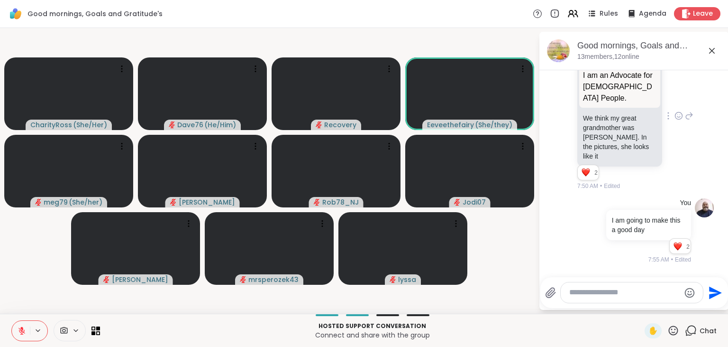
click at [674, 327] on icon at bounding box center [674, 330] width 12 height 12
click at [644, 309] on span "❤️" at bounding box center [645, 305] width 9 height 11
click at [602, 295] on textarea "Type your message" at bounding box center [625, 292] width 111 height 10
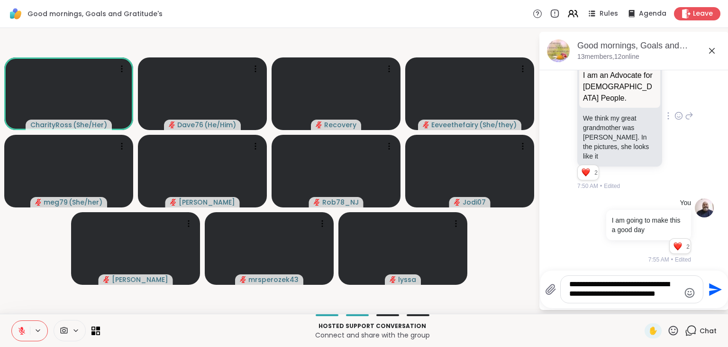
type textarea "**********"
click at [718, 291] on icon "Send" at bounding box center [715, 289] width 13 height 13
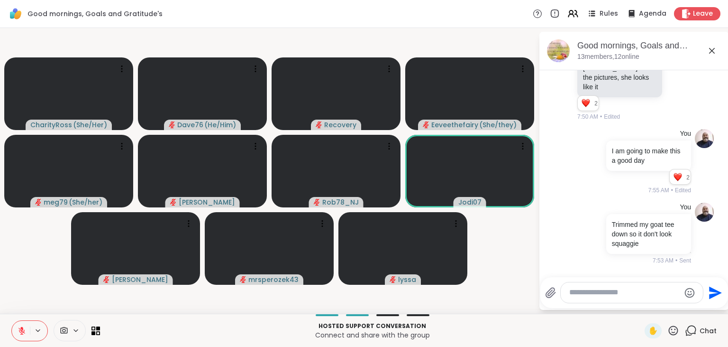
click at [677, 328] on icon at bounding box center [674, 330] width 12 height 12
click at [645, 307] on span "❤️" at bounding box center [645, 305] width 9 height 11
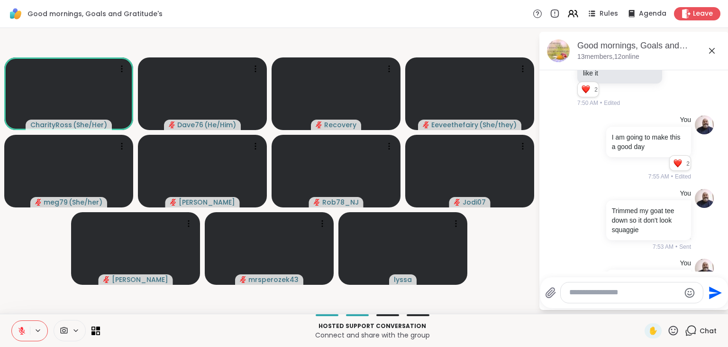
click at [674, 331] on icon at bounding box center [674, 330] width 12 height 12
click at [646, 309] on span "❤️" at bounding box center [645, 305] width 9 height 11
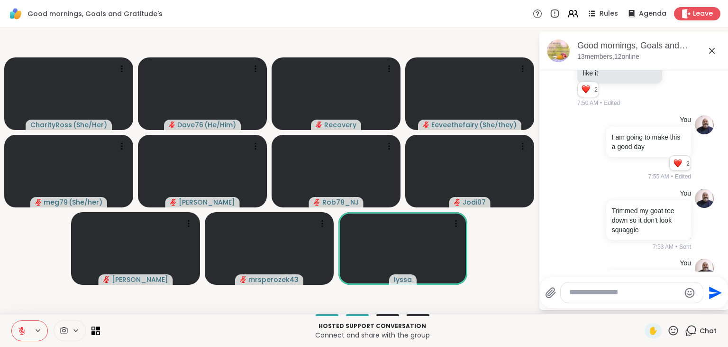
click at [674, 327] on icon at bounding box center [674, 330] width 12 height 12
click at [645, 307] on span "❤️" at bounding box center [645, 305] width 9 height 11
click at [672, 329] on icon at bounding box center [673, 329] width 9 height 9
click at [715, 309] on div "🎉" at bounding box center [708, 305] width 17 height 15
click at [674, 327] on icon at bounding box center [674, 330] width 12 height 12
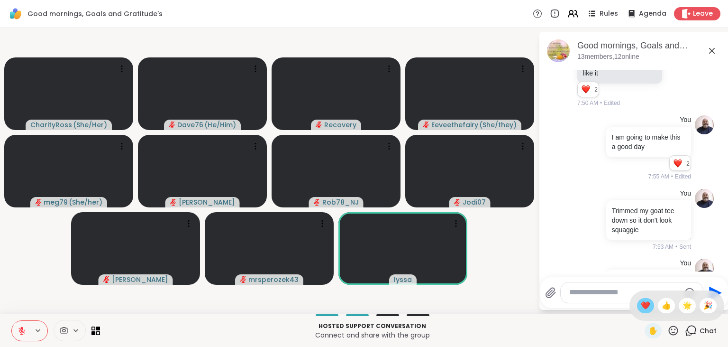
click at [641, 306] on span "❤️" at bounding box center [645, 305] width 9 height 11
click at [675, 329] on icon at bounding box center [674, 330] width 12 height 12
click at [646, 306] on span "❤️" at bounding box center [645, 305] width 9 height 11
click at [675, 330] on icon at bounding box center [674, 330] width 12 height 12
click at [648, 308] on div "❤️" at bounding box center [645, 305] width 17 height 15
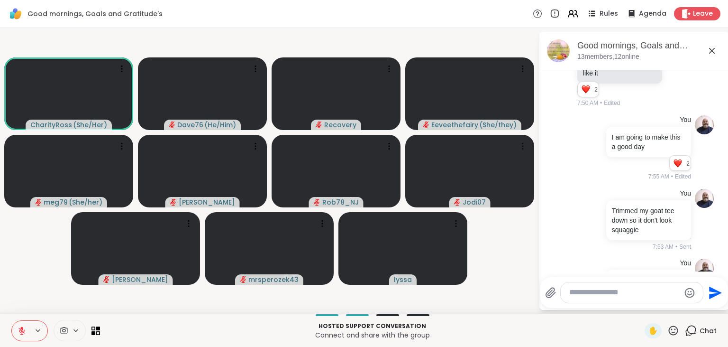
click at [676, 327] on icon at bounding box center [673, 329] width 9 height 9
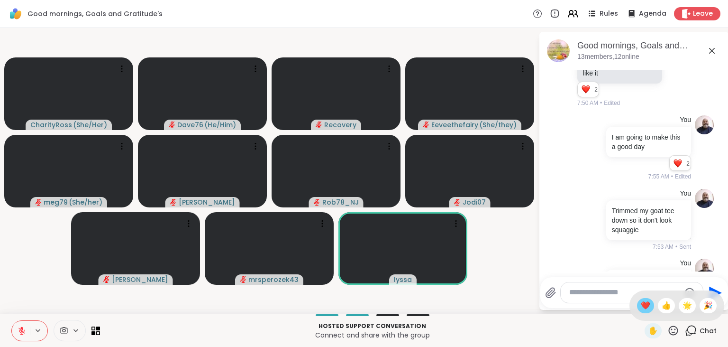
click at [648, 306] on span "❤️" at bounding box center [645, 305] width 9 height 11
click at [677, 331] on icon at bounding box center [674, 330] width 12 height 12
click at [649, 308] on div "❤️" at bounding box center [645, 305] width 17 height 15
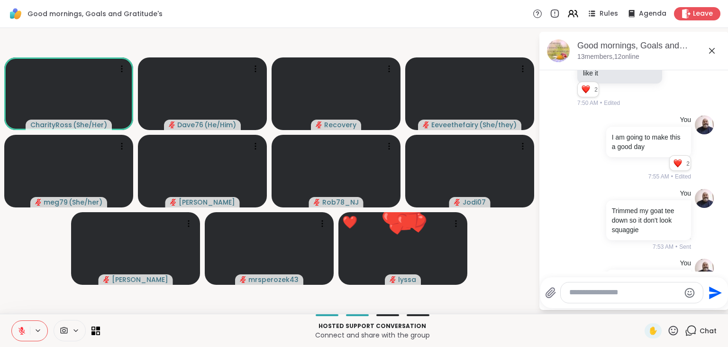
click at [597, 294] on textarea "Type your message" at bounding box center [625, 292] width 111 height 10
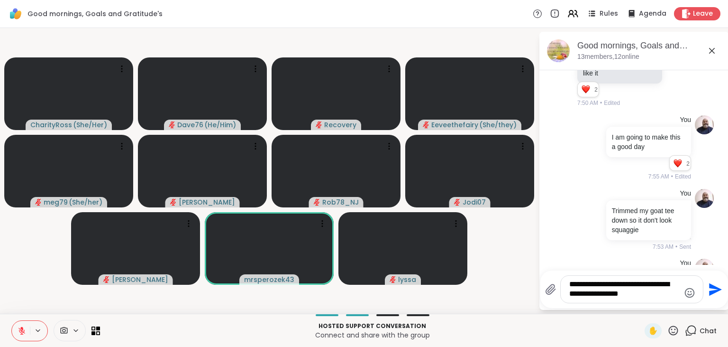
type textarea "**********"
click at [712, 286] on icon "Send" at bounding box center [715, 289] width 13 height 13
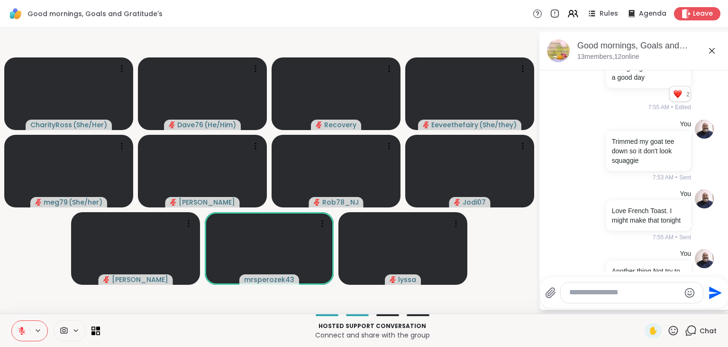
click at [674, 330] on icon at bounding box center [674, 330] width 12 height 12
click at [642, 310] on span "❤️" at bounding box center [645, 305] width 9 height 11
click at [677, 330] on icon at bounding box center [674, 330] width 12 height 12
click at [646, 306] on span "❤️" at bounding box center [645, 305] width 9 height 11
click at [674, 327] on icon at bounding box center [673, 329] width 9 height 9
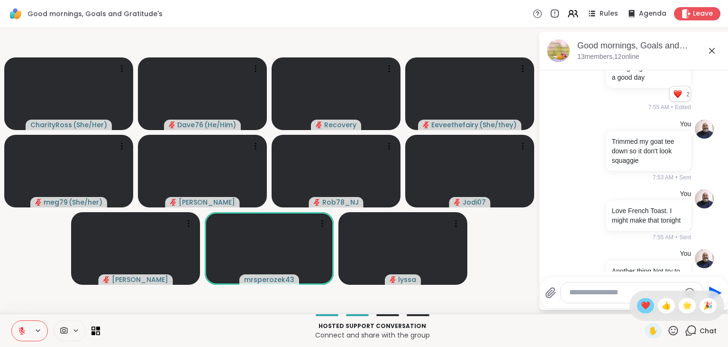
click at [641, 305] on span "❤️" at bounding box center [645, 305] width 9 height 11
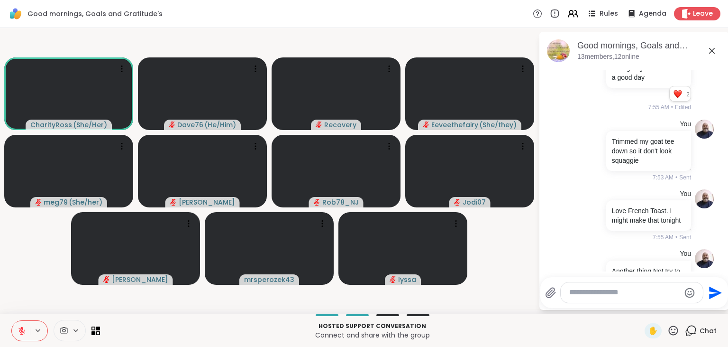
click at [676, 332] on icon at bounding box center [674, 330] width 12 height 12
click at [642, 306] on span "❤️" at bounding box center [645, 305] width 9 height 11
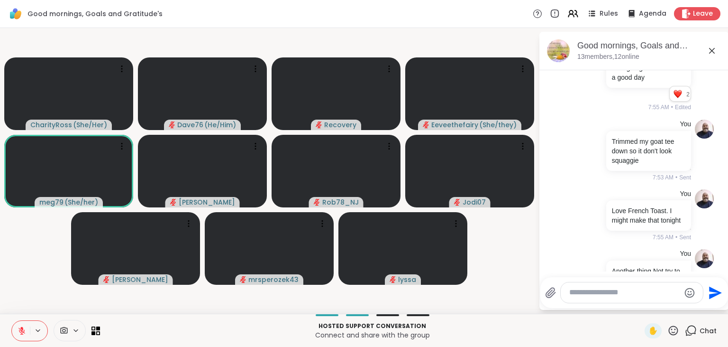
click at [678, 331] on icon at bounding box center [674, 330] width 12 height 12
click at [644, 307] on span "❤️" at bounding box center [645, 305] width 9 height 11
click at [674, 331] on icon at bounding box center [674, 330] width 12 height 12
click at [644, 308] on span "❤️" at bounding box center [645, 305] width 9 height 11
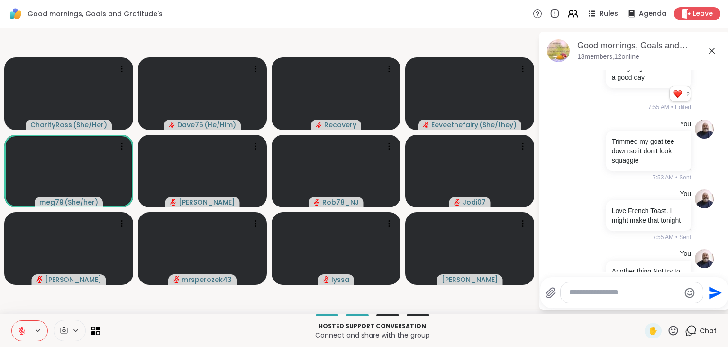
click at [674, 331] on icon at bounding box center [674, 330] width 12 height 12
click at [644, 310] on span "❤️" at bounding box center [645, 305] width 9 height 11
click at [674, 332] on icon at bounding box center [674, 330] width 12 height 12
click at [642, 309] on span "❤️" at bounding box center [645, 305] width 9 height 11
click at [672, 331] on icon at bounding box center [674, 330] width 12 height 12
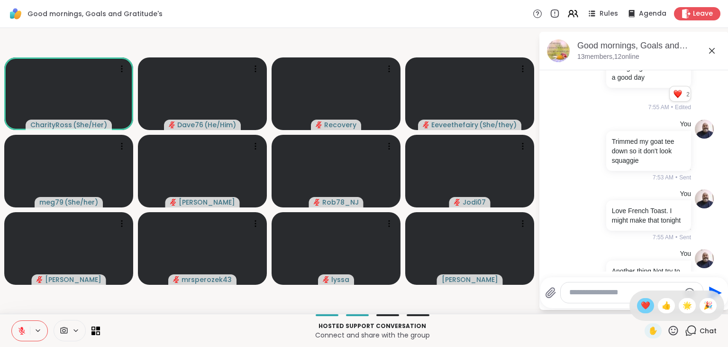
click at [643, 306] on span "❤️" at bounding box center [645, 305] width 9 height 11
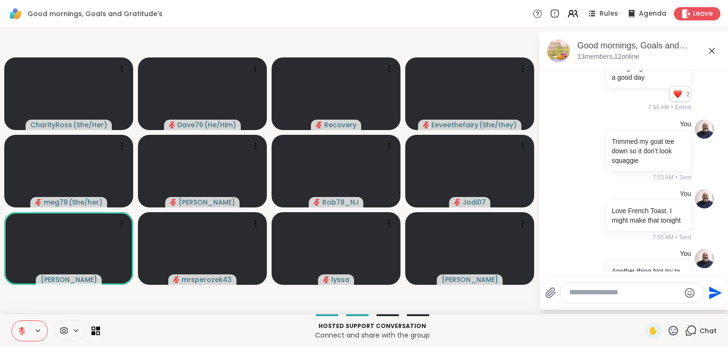
click at [675, 330] on icon at bounding box center [674, 330] width 12 height 12
click at [642, 307] on span "❤️" at bounding box center [645, 305] width 9 height 11
click at [599, 296] on textarea "Type your message" at bounding box center [625, 292] width 111 height 10
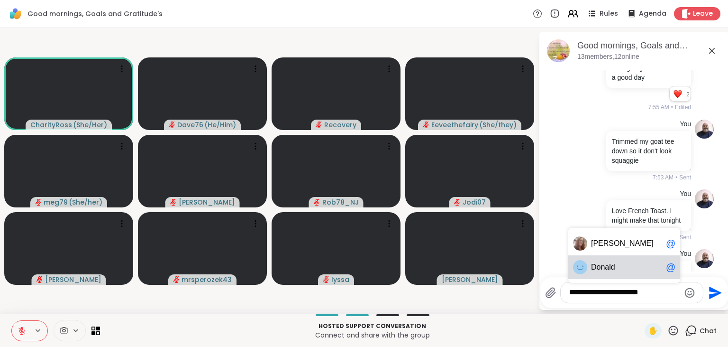
click at [593, 274] on div "Don ald @" at bounding box center [625, 267] width 112 height 24
type textarea "**********"
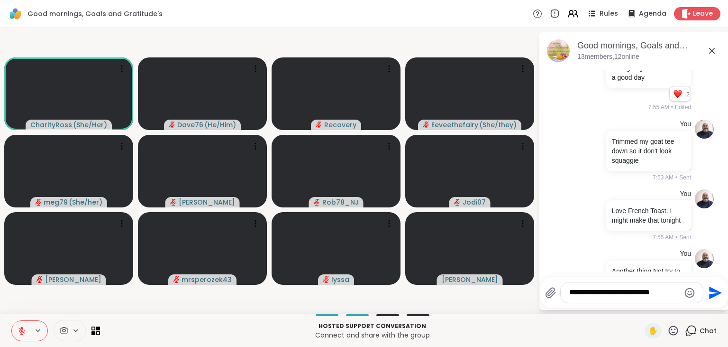
click at [712, 288] on icon "Send" at bounding box center [714, 292] width 15 height 15
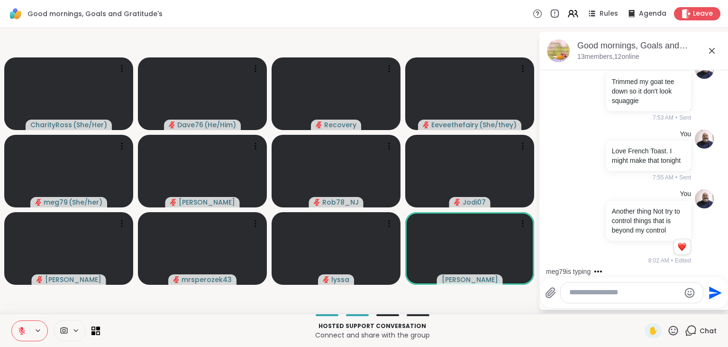
click at [676, 331] on icon at bounding box center [674, 330] width 12 height 12
click at [645, 309] on span "❤️" at bounding box center [645, 305] width 9 height 11
click at [674, 330] on icon at bounding box center [674, 330] width 12 height 12
click at [644, 308] on span "❤️" at bounding box center [645, 305] width 9 height 11
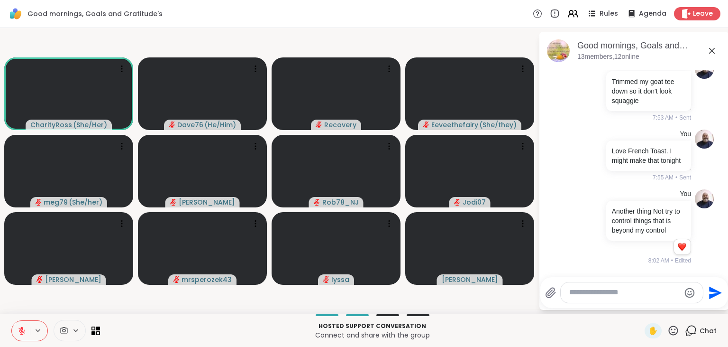
scroll to position [2822, 0]
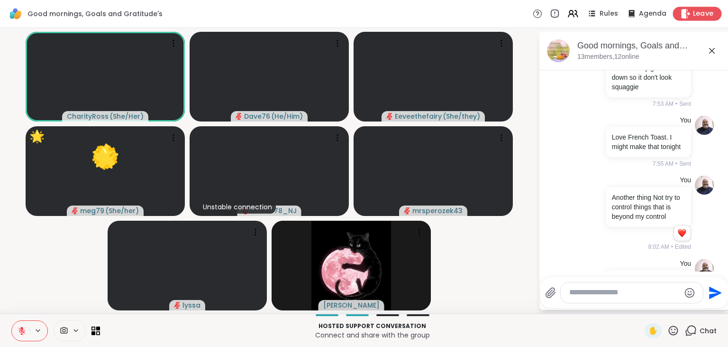
click at [700, 14] on span "Leave" at bounding box center [703, 14] width 21 height 10
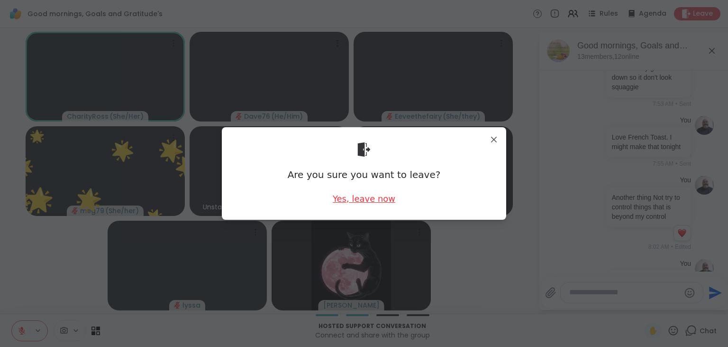
click at [382, 204] on div "Yes, leave now" at bounding box center [364, 199] width 63 height 12
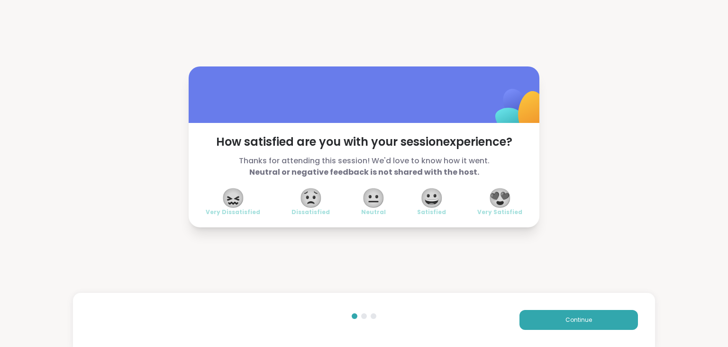
click at [506, 200] on span "😍" at bounding box center [500, 197] width 24 height 17
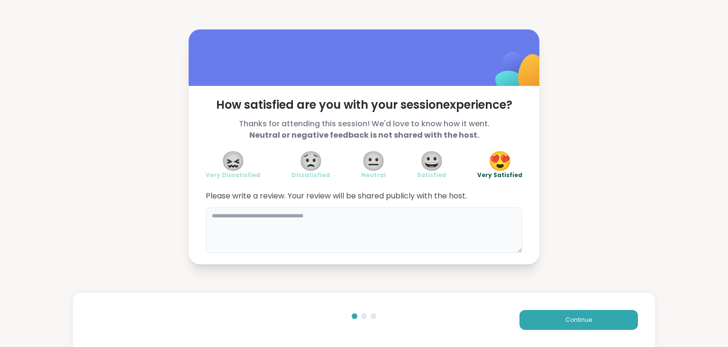
click at [417, 225] on textarea at bounding box center [364, 230] width 317 height 46
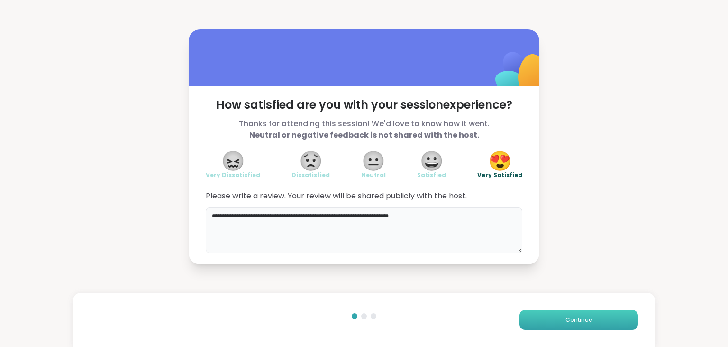
type textarea "**********"
click at [567, 318] on span "Continue" at bounding box center [579, 319] width 27 height 9
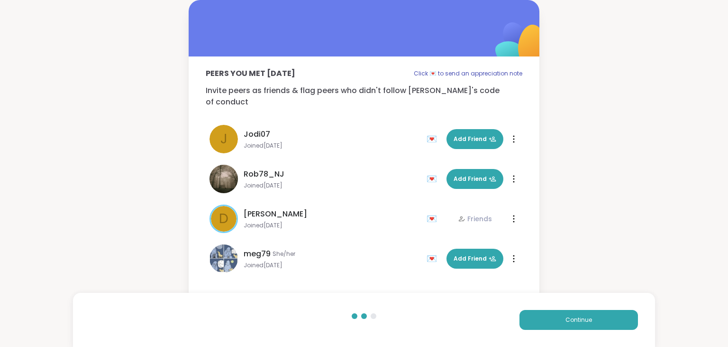
scroll to position [307, 0]
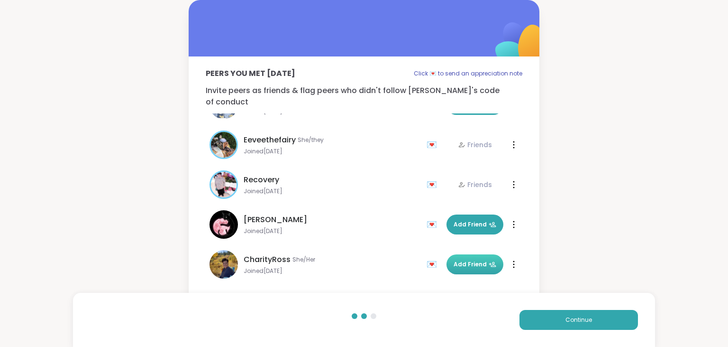
click at [470, 260] on span "Add Friend" at bounding box center [475, 264] width 43 height 9
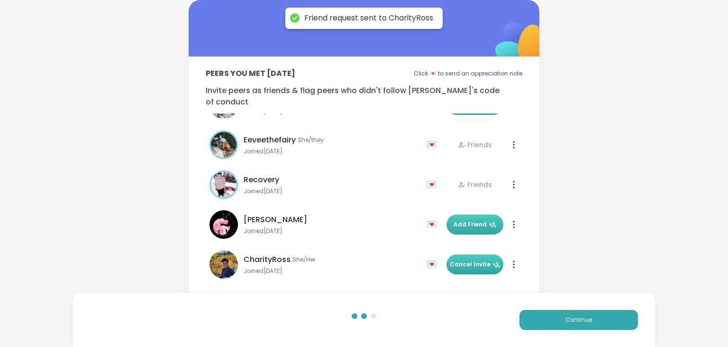
click at [474, 220] on span "Add Friend" at bounding box center [475, 224] width 43 height 9
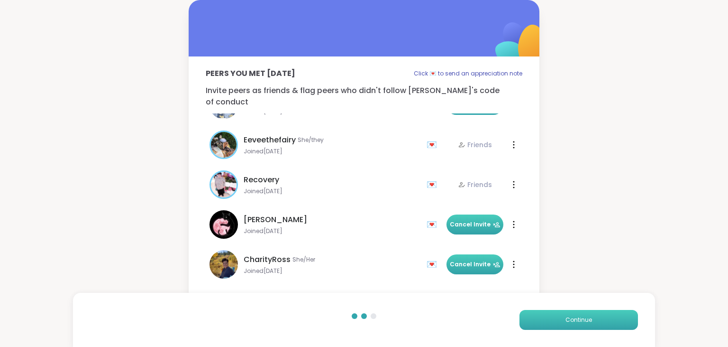
click at [594, 319] on button "Continue" at bounding box center [579, 320] width 119 height 20
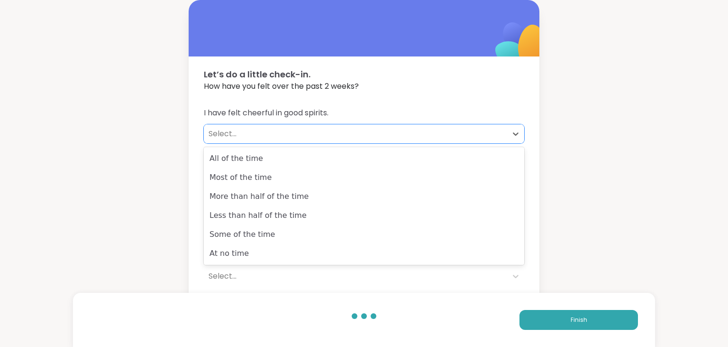
click at [311, 130] on div "Select..." at bounding box center [356, 133] width 294 height 11
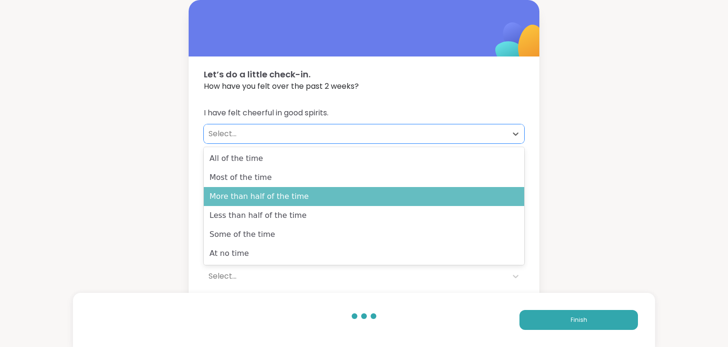
click at [308, 200] on div "More than half of the time" at bounding box center [364, 196] width 321 height 19
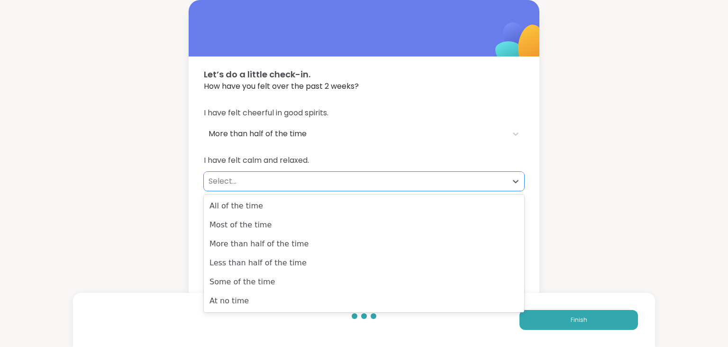
click at [254, 183] on div "Select..." at bounding box center [356, 180] width 294 height 11
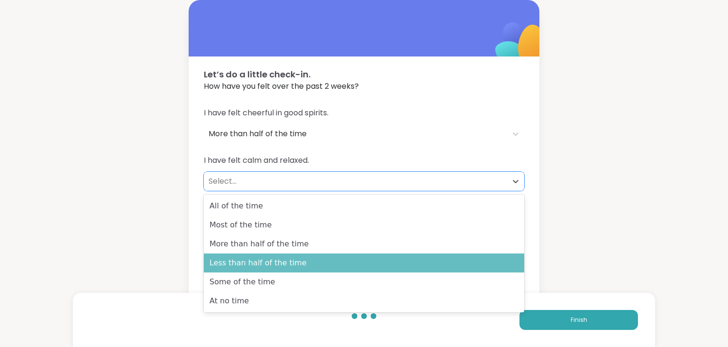
click at [257, 258] on div "Less than half of the time" at bounding box center [364, 262] width 321 height 19
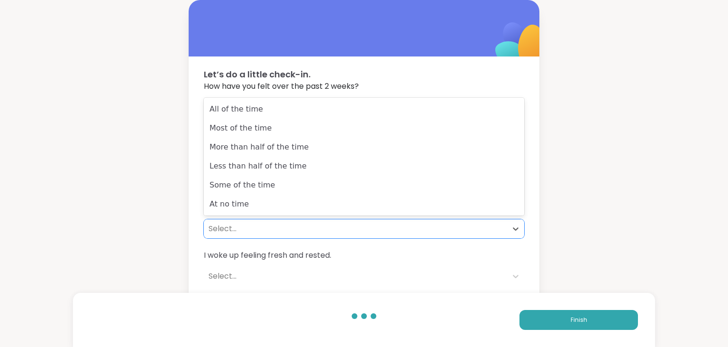
click at [254, 229] on div "Select..." at bounding box center [356, 228] width 294 height 11
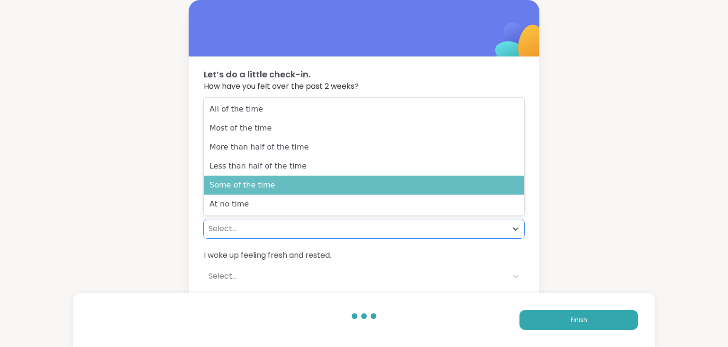
click at [259, 187] on div "Some of the time" at bounding box center [364, 184] width 321 height 19
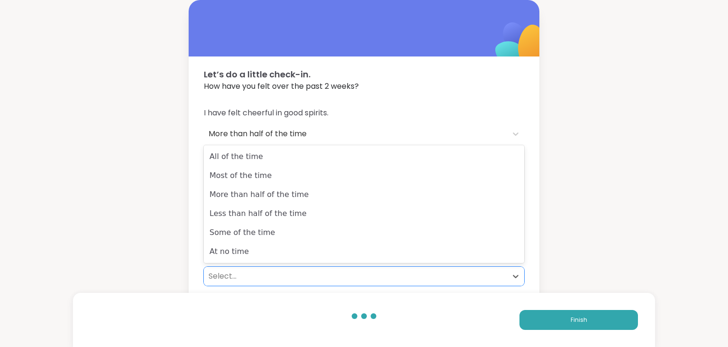
click at [238, 276] on div "Select..." at bounding box center [356, 275] width 294 height 11
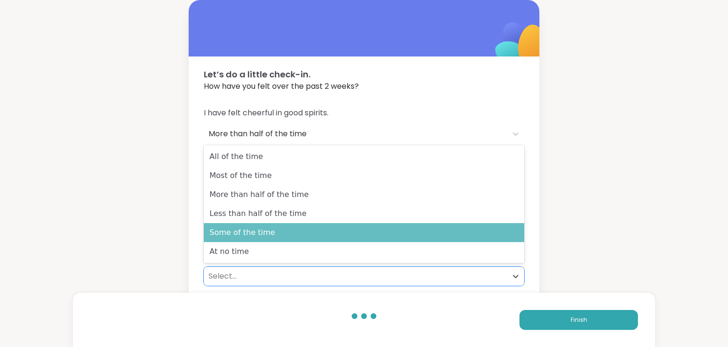
click at [246, 236] on div "Some of the time" at bounding box center [364, 232] width 321 height 19
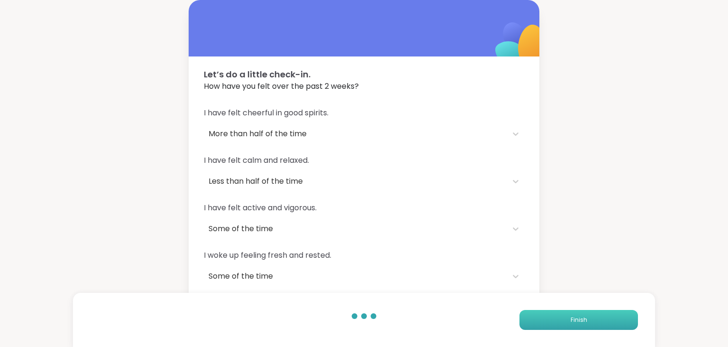
click at [592, 316] on button "Finish" at bounding box center [579, 320] width 119 height 20
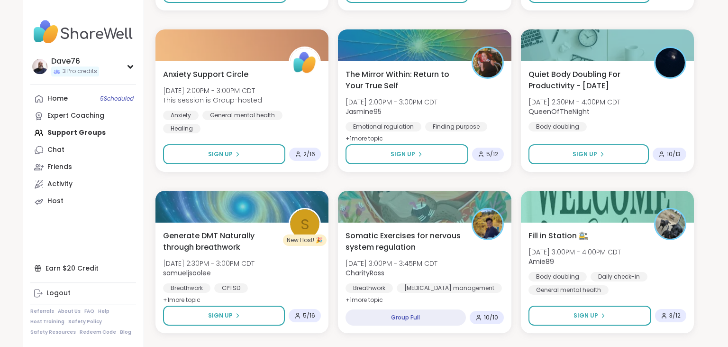
scroll to position [990, 0]
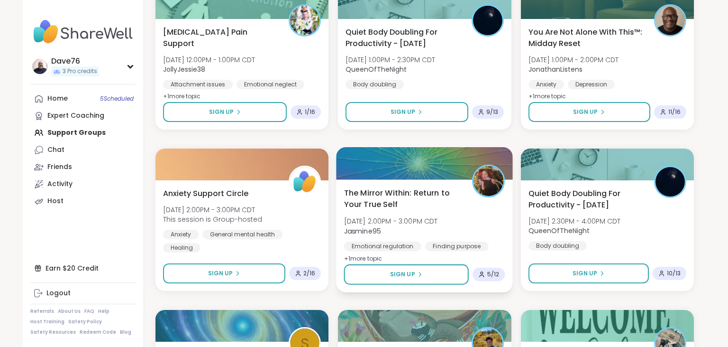
click at [375, 230] on b "Jasmine95" at bounding box center [362, 230] width 37 height 9
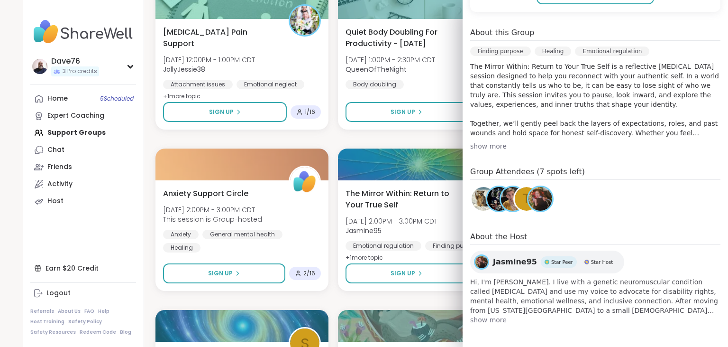
scroll to position [0, 0]
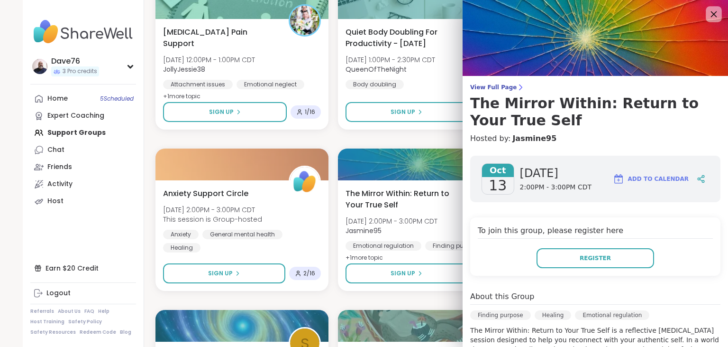
click at [715, 18] on icon at bounding box center [714, 14] width 12 height 12
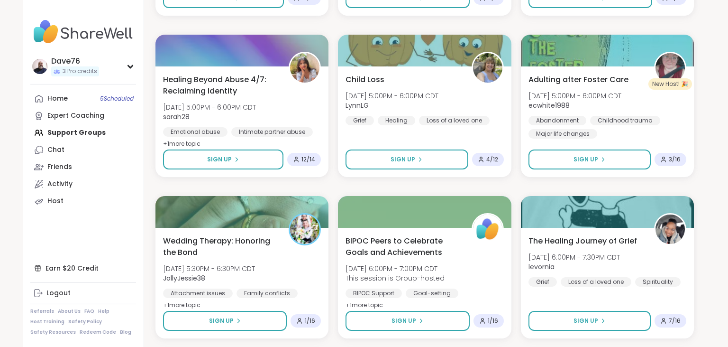
scroll to position [1779, 0]
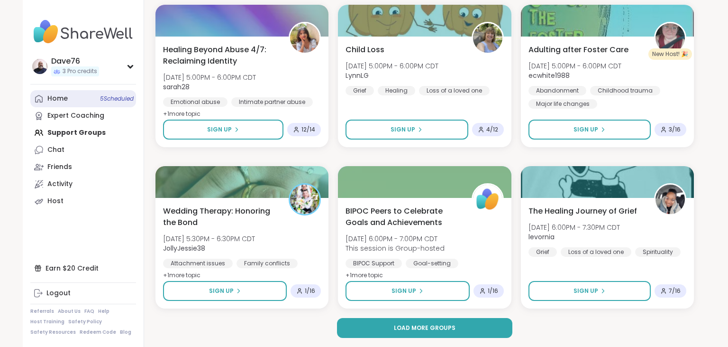
click at [58, 94] on div "Home 5 Scheduled" at bounding box center [57, 98] width 20 height 9
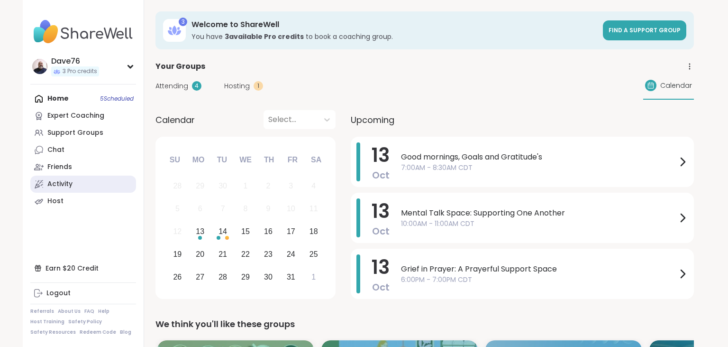
click at [75, 185] on link "Activity" at bounding box center [83, 183] width 106 height 17
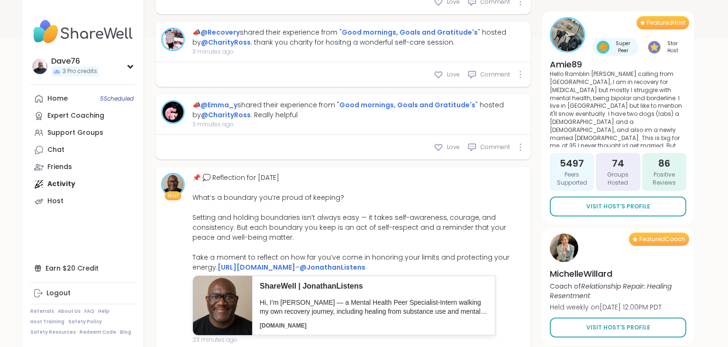
scroll to position [660, 0]
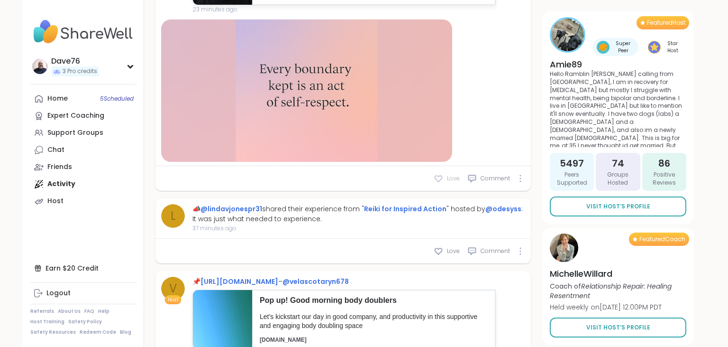
click at [443, 183] on icon at bounding box center [438, 178] width 9 height 9
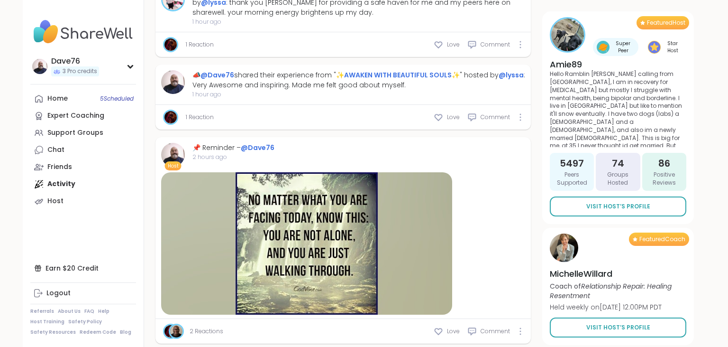
scroll to position [1320, 0]
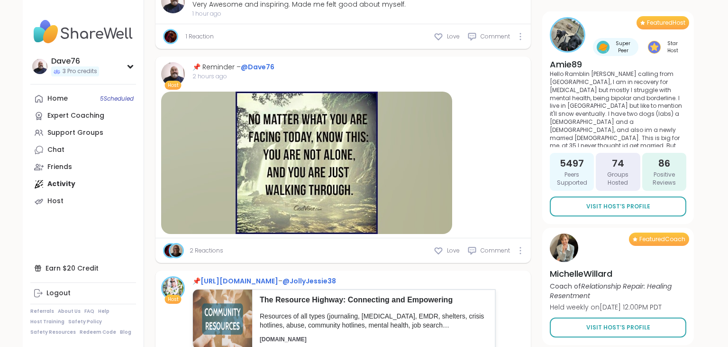
click at [171, 43] on img at bounding box center [171, 36] width 12 height 12
click at [200, 41] on link "1 Reaction" at bounding box center [200, 36] width 28 height 9
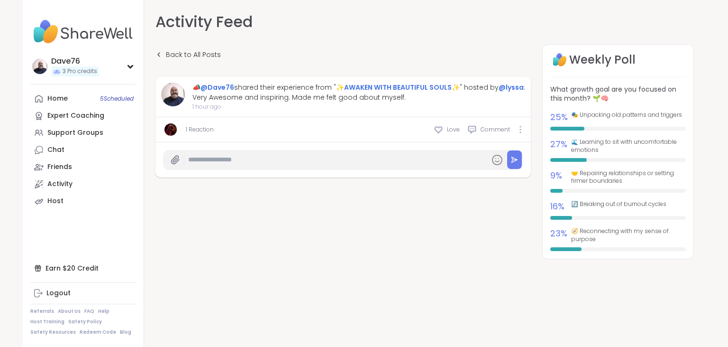
click at [200, 56] on span "Back to All Posts" at bounding box center [193, 55] width 55 height 10
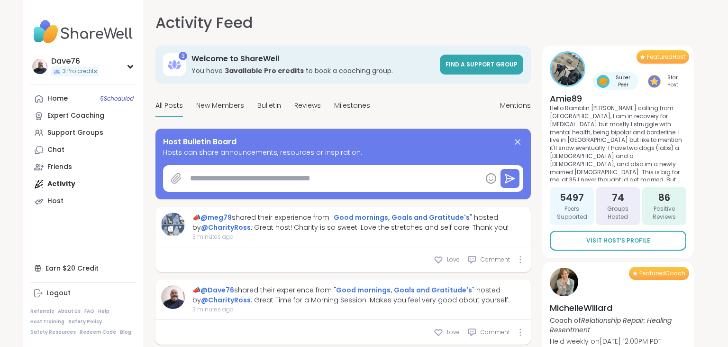
click at [174, 179] on icon at bounding box center [176, 178] width 9 height 10
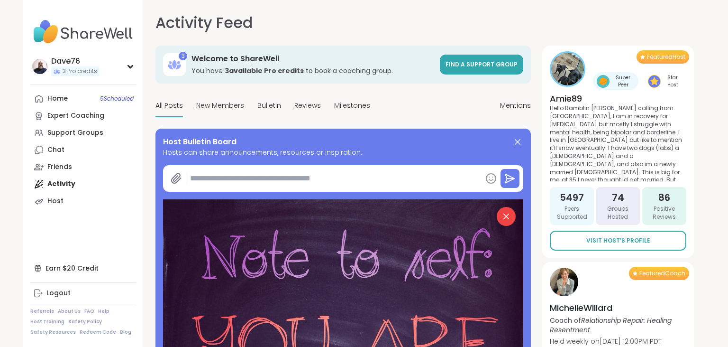
click at [286, 180] on textarea at bounding box center [333, 178] width 295 height 19
type textarea "*"
type textarea "**"
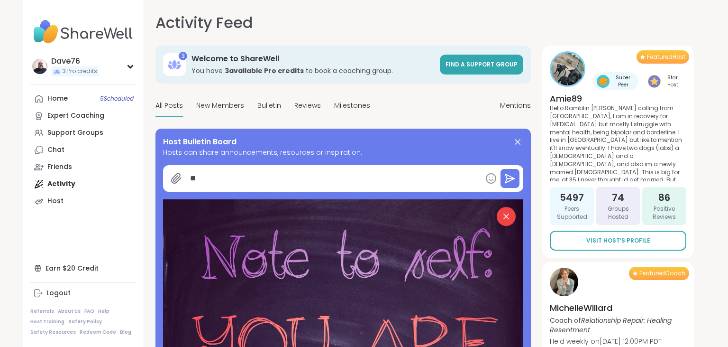
type textarea "*"
type textarea "***"
type textarea "*"
type textarea "****"
type textarea "*"
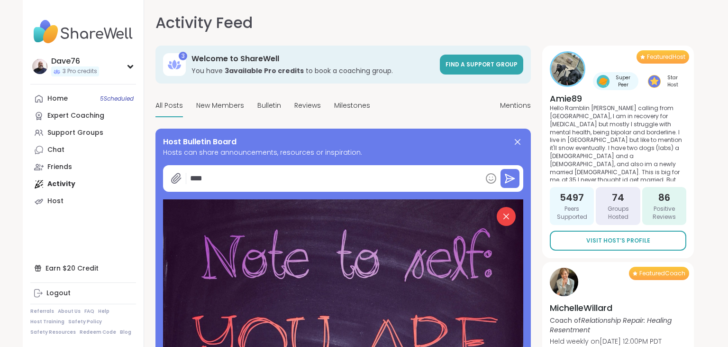
type textarea "*****"
type textarea "*"
type textarea "******"
type textarea "*"
type textarea "******"
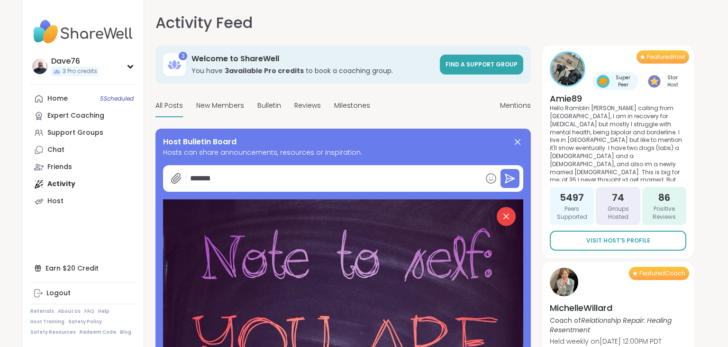
type textarea "*"
type textarea "******"
type textarea "*"
type textarea "*****"
type textarea "*"
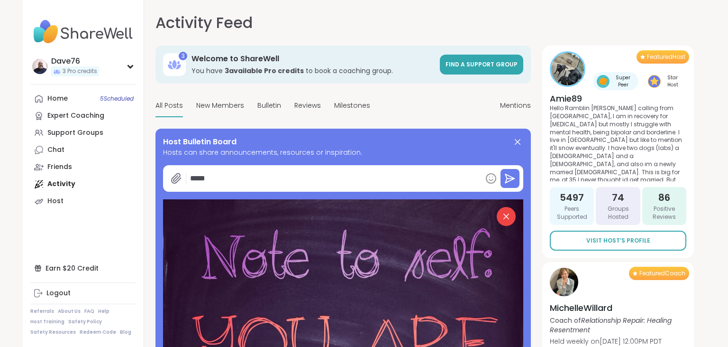
type textarea "****"
type textarea "*"
type textarea "***"
type textarea "*"
type textarea "**"
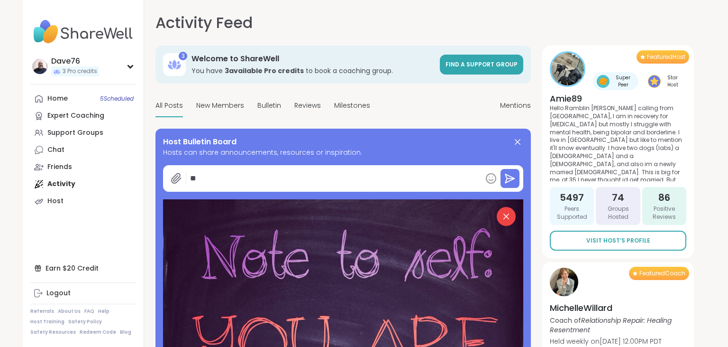
type textarea "*"
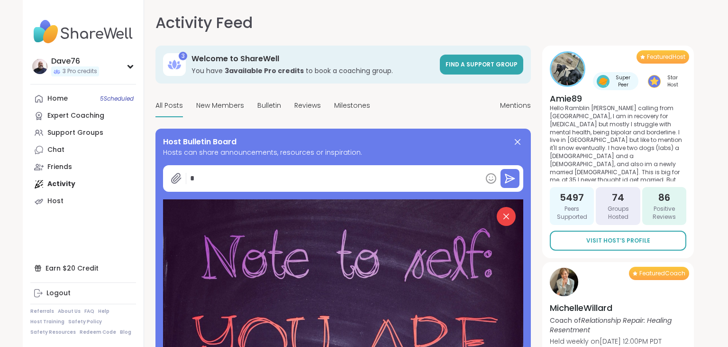
type textarea "*"
type textarea "**"
type textarea "*"
type textarea "***"
type textarea "*"
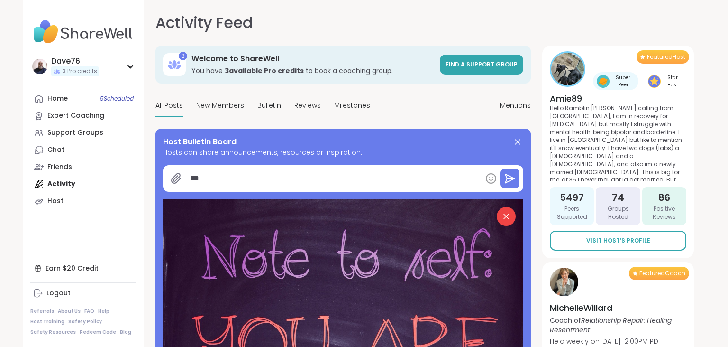
type textarea "****"
type textarea "*"
type textarea "*****"
type textarea "*"
type textarea "******"
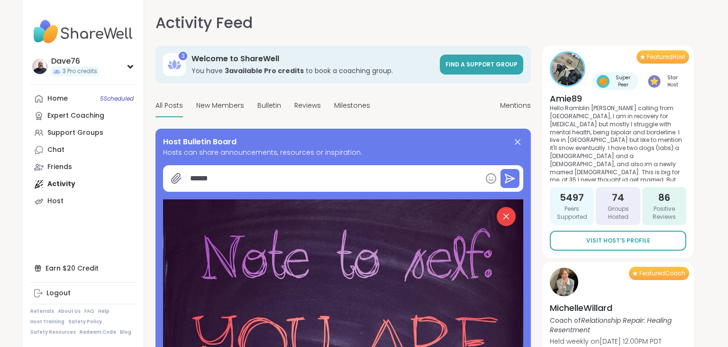
type textarea "*"
type textarea "*******"
type textarea "*"
type textarea "********"
type textarea "*"
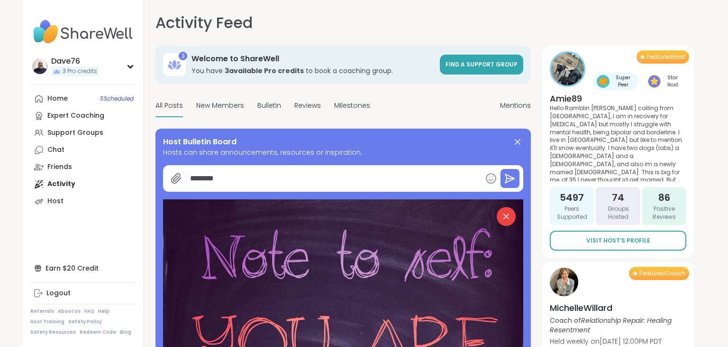
type textarea "********"
type textarea "*"
type textarea "**********"
type textarea "*"
type textarea "**********"
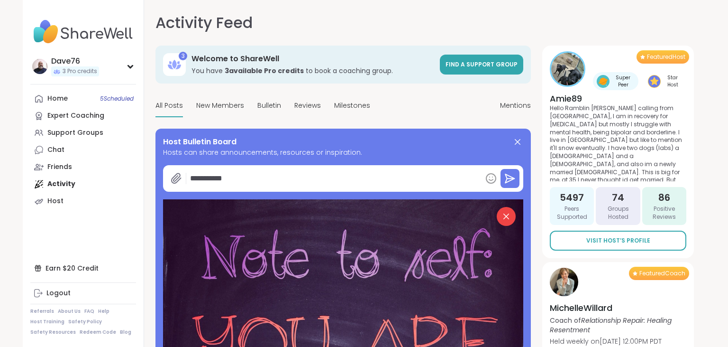
type textarea "*"
type textarea "**********"
type textarea "*"
type textarea "**********"
type textarea "*"
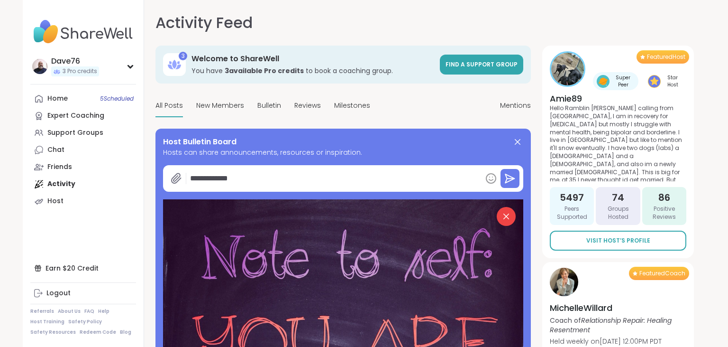
type textarea "**********"
type textarea "*"
type textarea "**********"
click at [516, 178] on icon at bounding box center [510, 178] width 11 height 11
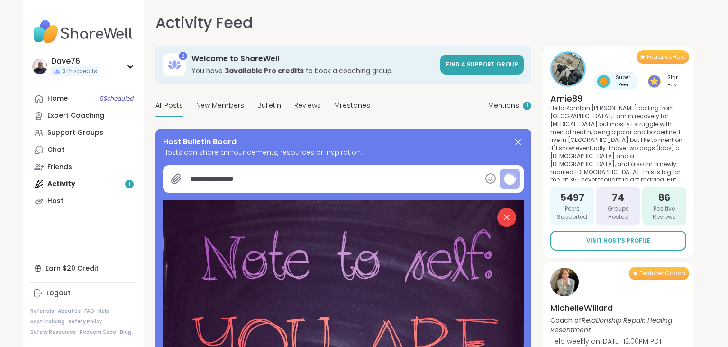
type textarea "*"
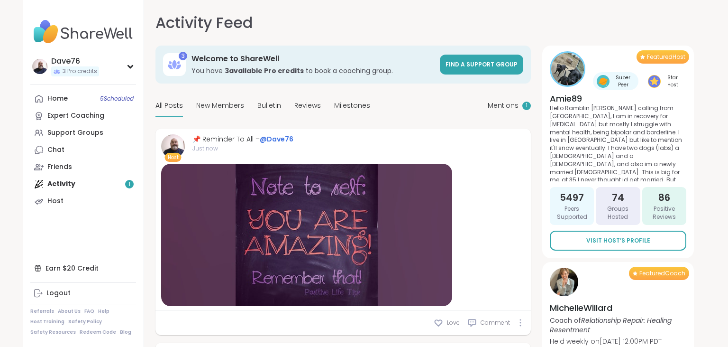
click at [104, 183] on div "Home 5 Scheduled Expert Coaching Support Groups Chat Friends Activity 1 Host" at bounding box center [83, 150] width 106 height 120
click at [73, 187] on div "Home 5 Scheduled Expert Coaching Support Groups Chat Friends Activity 1 Host" at bounding box center [83, 150] width 106 height 120
click at [495, 98] on div "Mentions 1" at bounding box center [509, 106] width 43 height 22
click at [62, 100] on div "Home 5 Scheduled" at bounding box center [57, 98] width 20 height 9
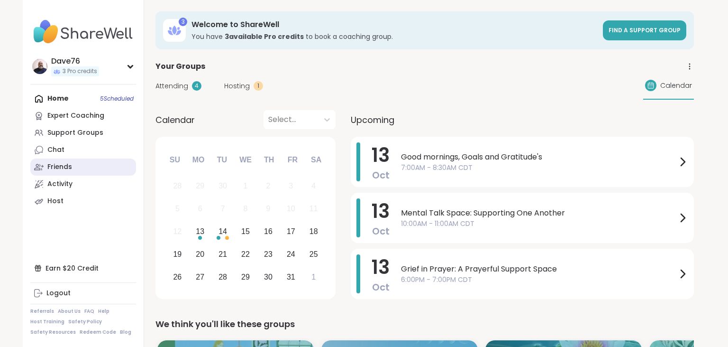
click at [72, 173] on link "Friends" at bounding box center [83, 166] width 106 height 17
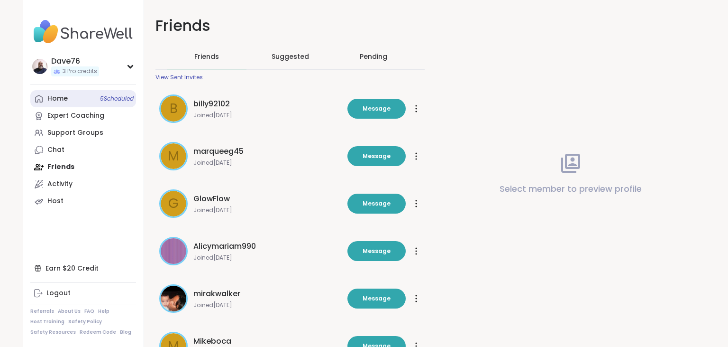
click at [68, 100] on link "Home 5 Scheduled" at bounding box center [83, 98] width 106 height 17
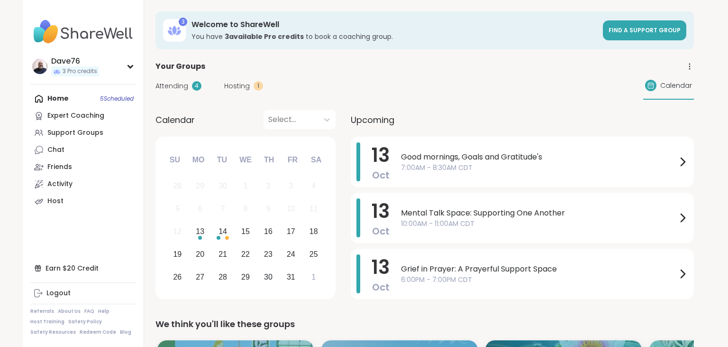
click at [239, 85] on span "Hosting" at bounding box center [237, 86] width 26 height 10
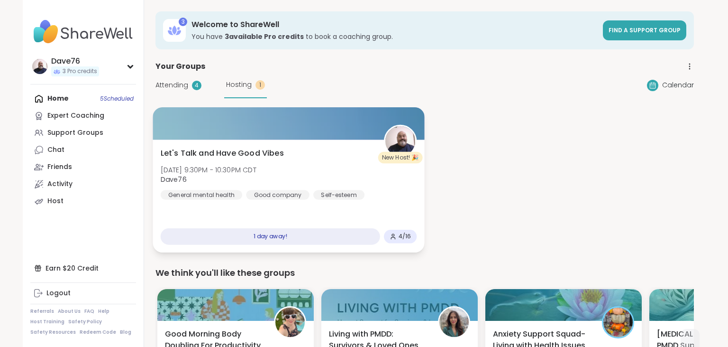
click at [295, 187] on div "Let's Talk and Have Good Vibes Tue, Oct 14 | 9:30PM - 10:30PM CDT Dave76 Genera…" at bounding box center [289, 173] width 257 height 52
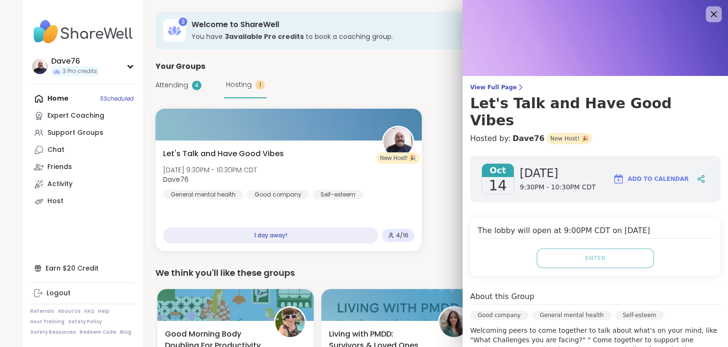
click at [713, 11] on icon at bounding box center [714, 14] width 12 height 12
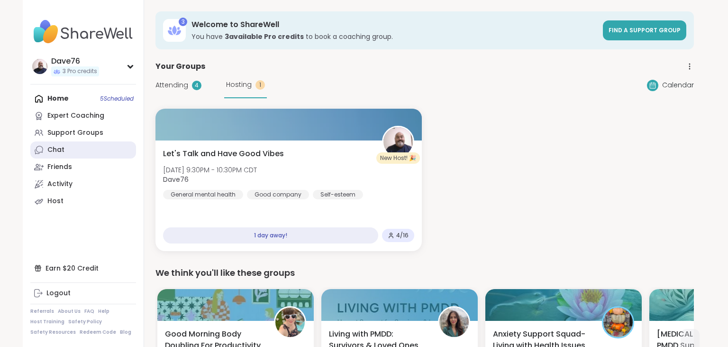
click at [56, 154] on div "Chat" at bounding box center [55, 149] width 17 height 9
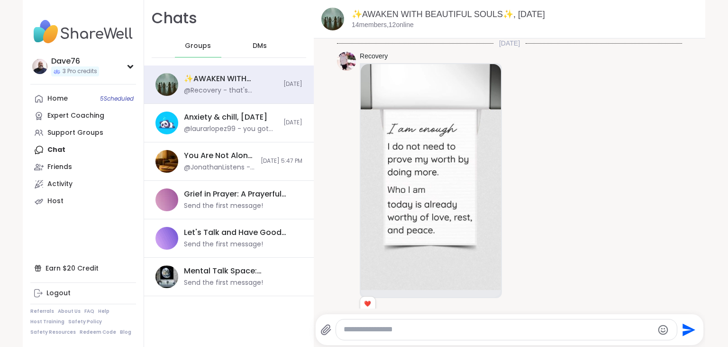
scroll to position [4233, 0]
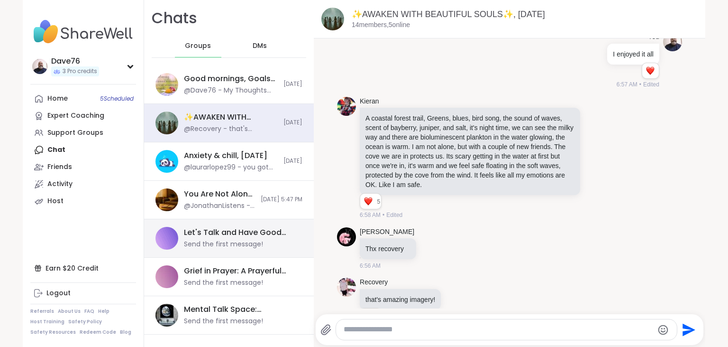
click at [210, 231] on div "Let's Talk and Have Good Vibes , Oct 14" at bounding box center [240, 232] width 113 height 10
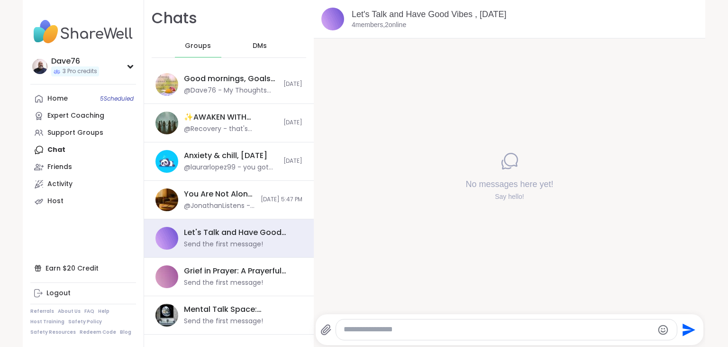
click at [388, 327] on textarea "Type your message" at bounding box center [499, 329] width 310 height 10
type textarea "*"
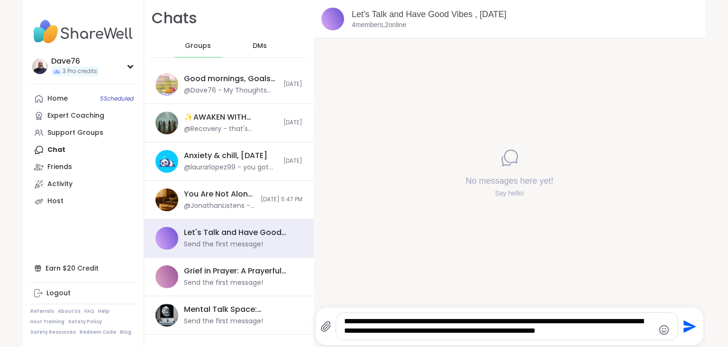
type textarea "**********"
click at [688, 328] on icon "Send" at bounding box center [690, 326] width 13 height 13
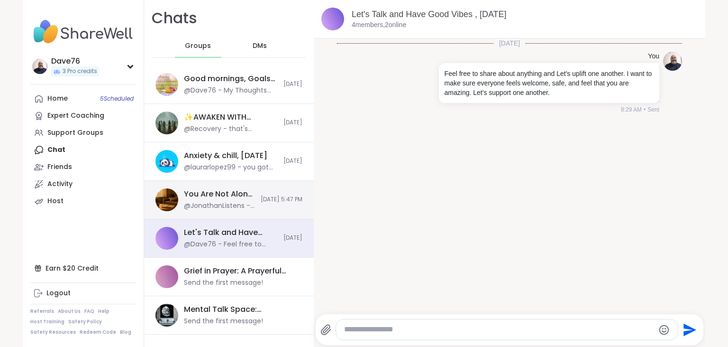
click at [225, 199] on div "You Are Not Alone With This™, Oct 14 @JonathanListens - If you or someone you k…" at bounding box center [219, 200] width 71 height 22
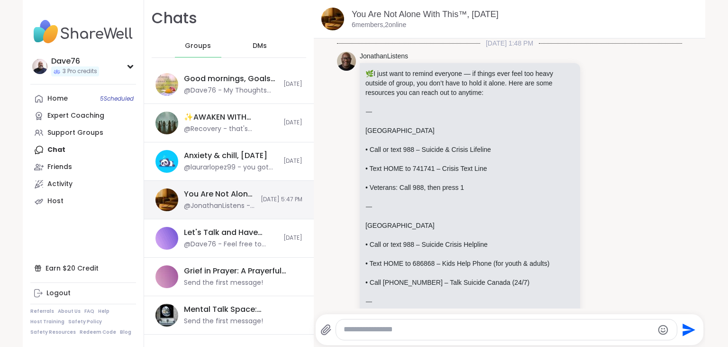
scroll to position [569, 0]
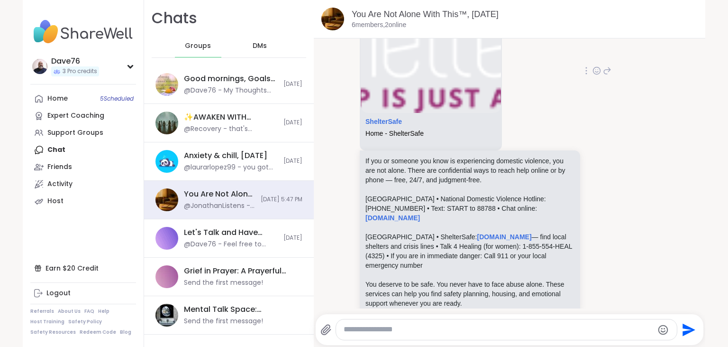
click at [596, 66] on icon at bounding box center [597, 70] width 9 height 9
click at [518, 51] on div "Select Reaction: Heart" at bounding box center [521, 55] width 9 height 9
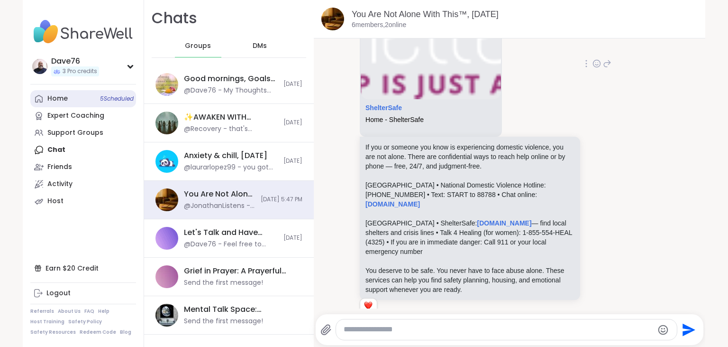
click at [67, 96] on div "Home 5 Scheduled" at bounding box center [57, 98] width 20 height 9
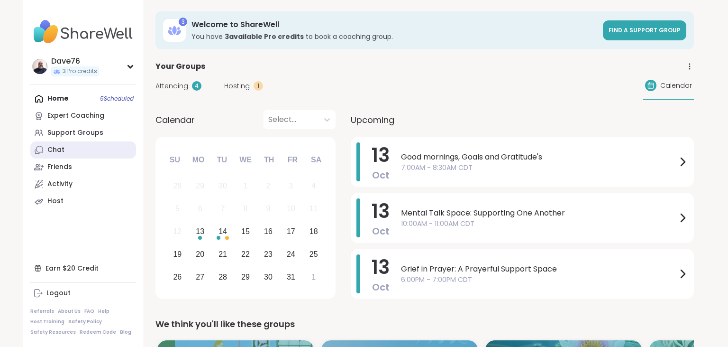
click at [60, 150] on div "Chat" at bounding box center [55, 149] width 17 height 9
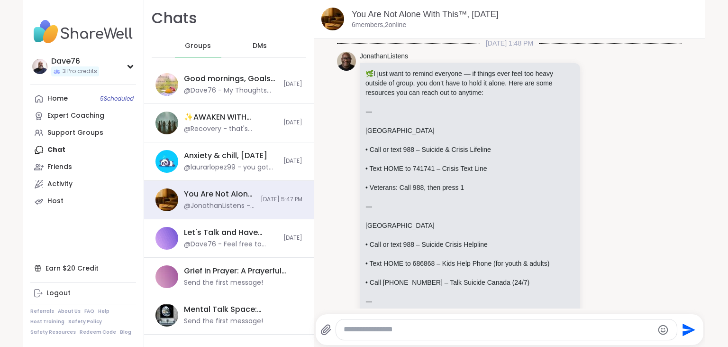
scroll to position [582, 0]
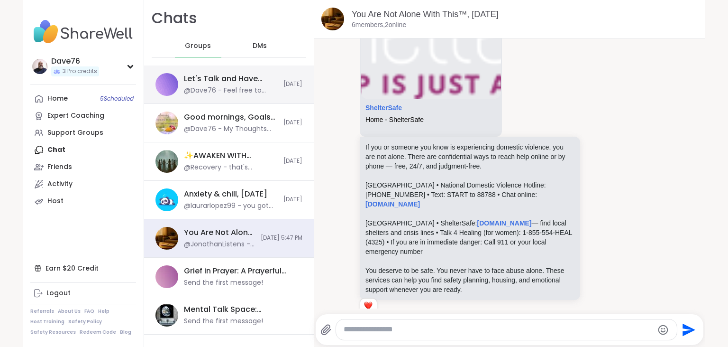
click at [224, 86] on div "@Dave76 - Feel free to share about anything and Let's uplift one another. I wan…" at bounding box center [231, 90] width 94 height 9
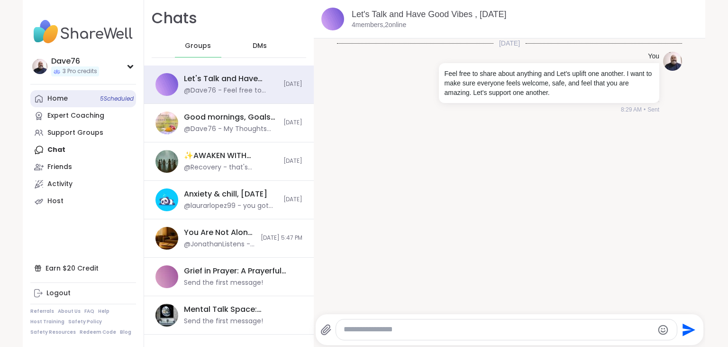
click at [51, 96] on div "Home 5 Scheduled" at bounding box center [57, 98] width 20 height 9
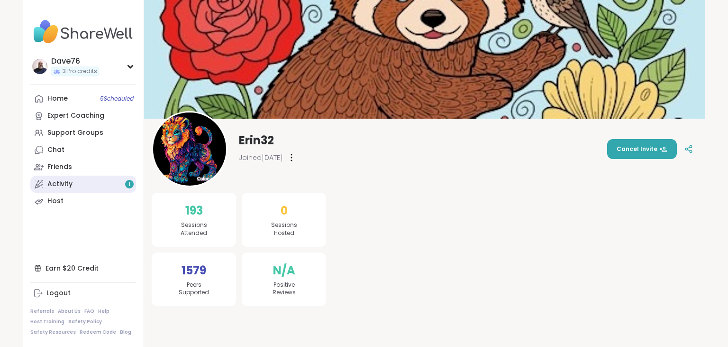
click at [89, 183] on link "Activity 1" at bounding box center [83, 183] width 106 height 17
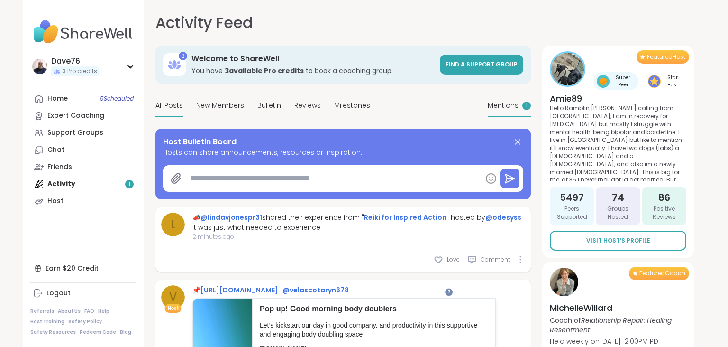
click at [500, 106] on span "Mentions" at bounding box center [503, 106] width 31 height 10
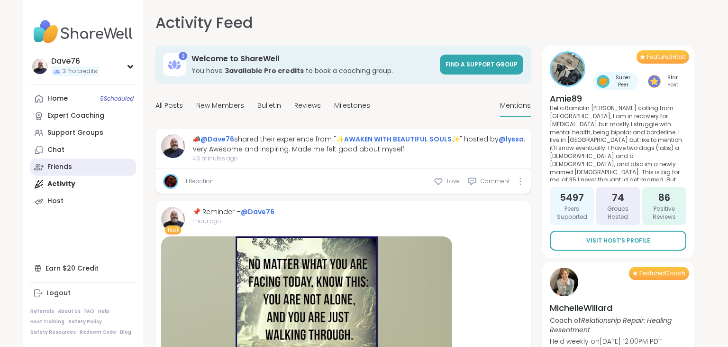
click at [72, 160] on link "Friends" at bounding box center [83, 166] width 106 height 17
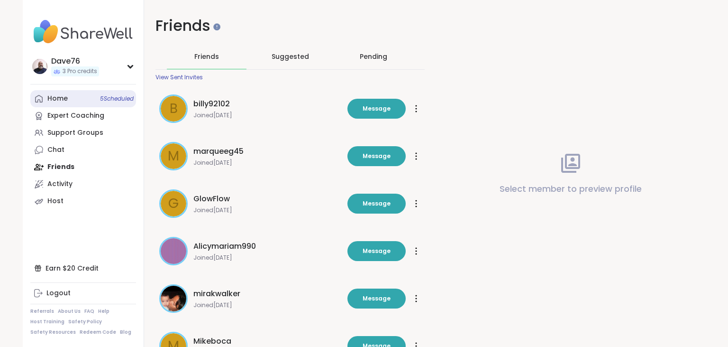
click at [67, 100] on div "Home 5 Scheduled" at bounding box center [57, 98] width 20 height 9
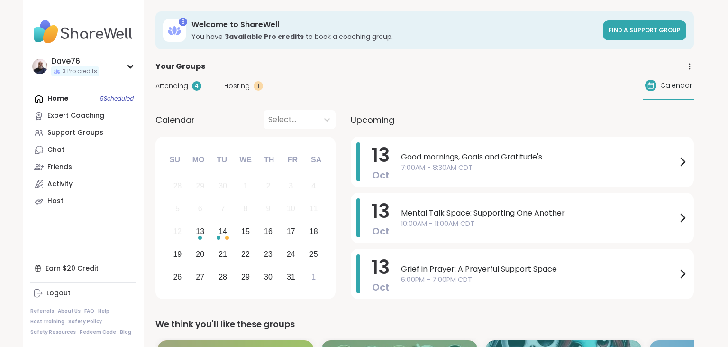
click at [238, 84] on span "Hosting" at bounding box center [237, 86] width 26 height 10
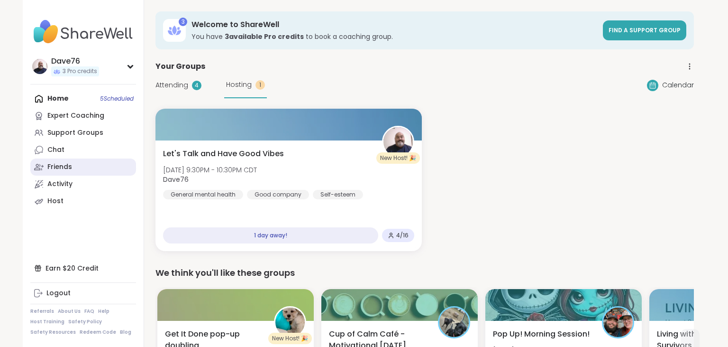
click at [79, 166] on link "Friends" at bounding box center [83, 166] width 106 height 17
